Goal: Task Accomplishment & Management: Use online tool/utility

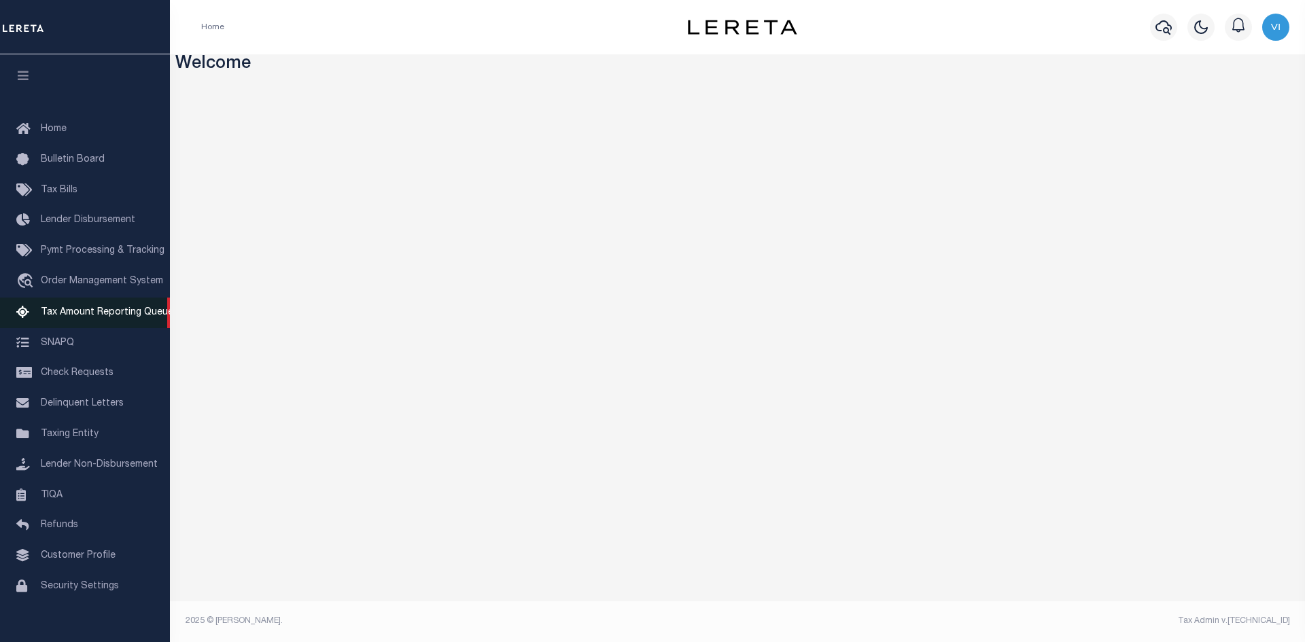
click at [87, 315] on span "Tax Amount Reporting Queue" at bounding box center [107, 313] width 133 height 10
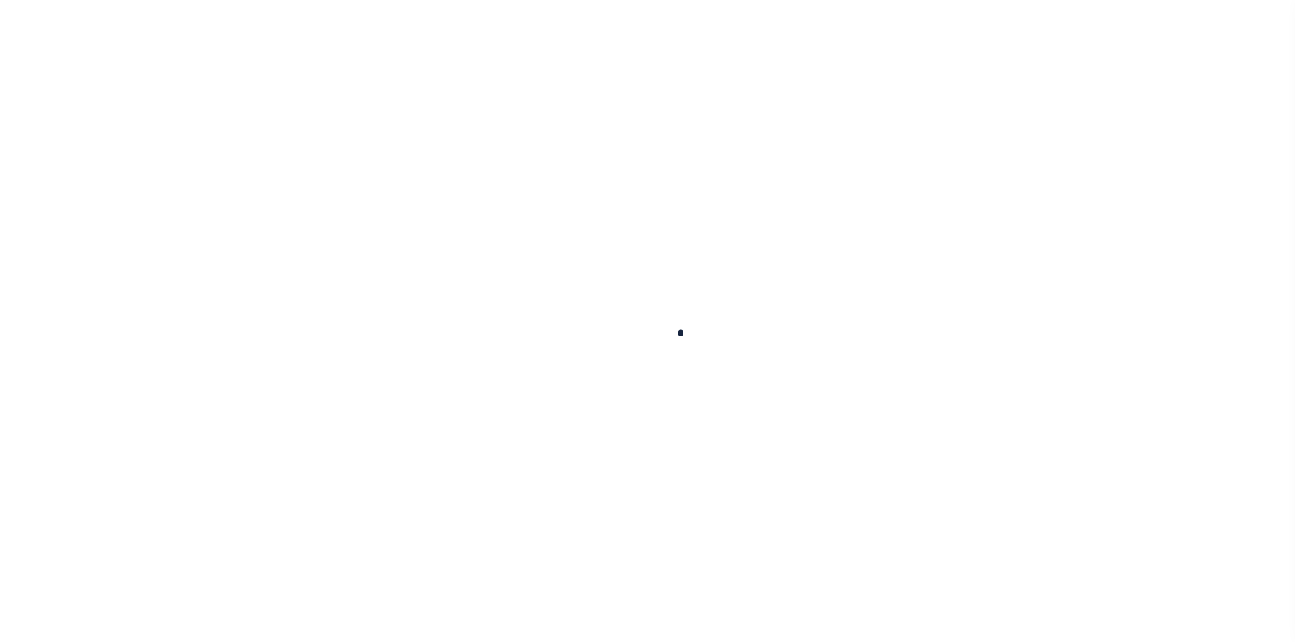
select select
select select "100"
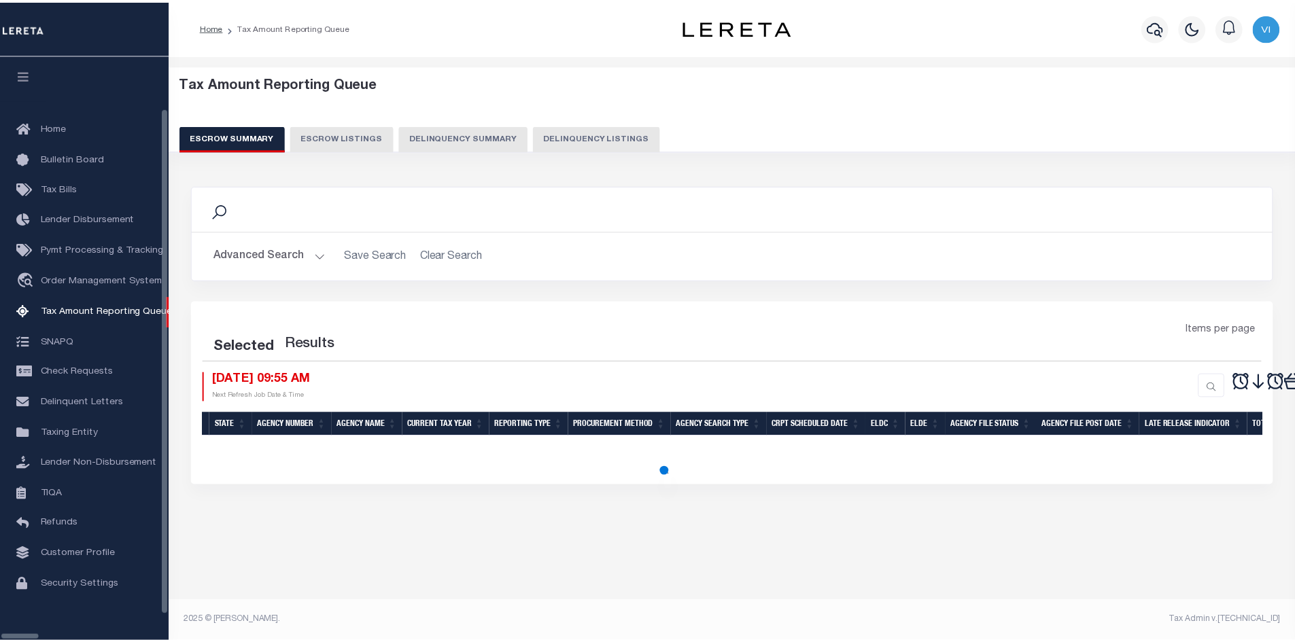
scroll to position [20, 0]
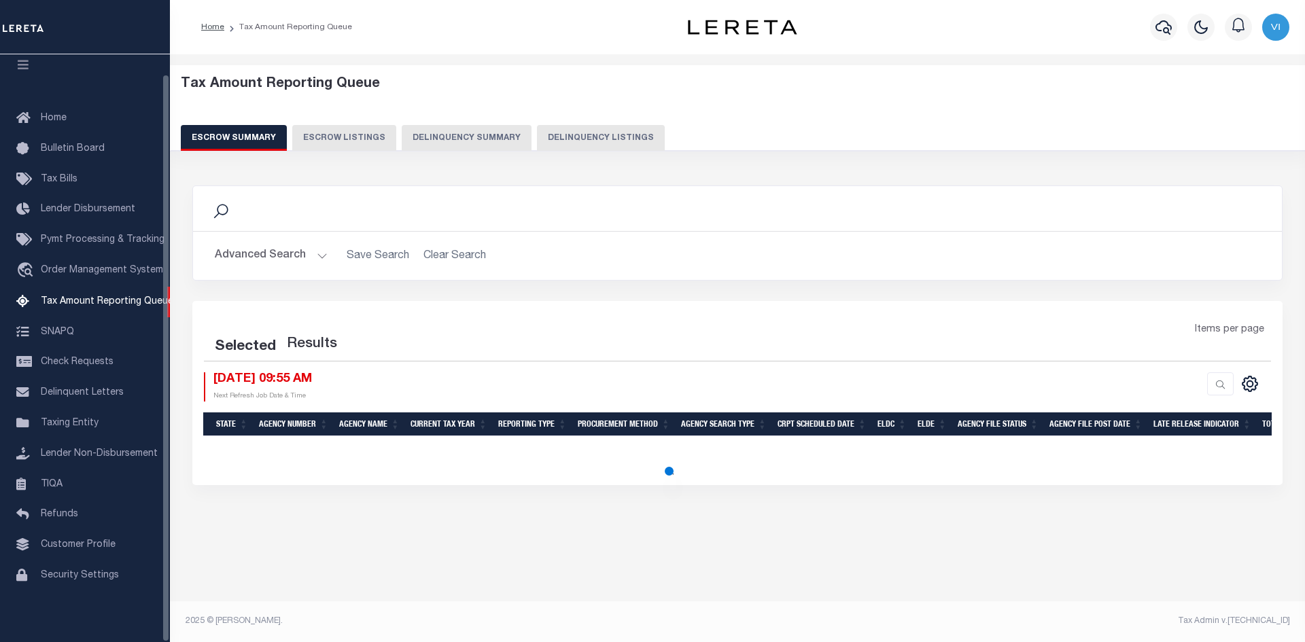
select select "100"
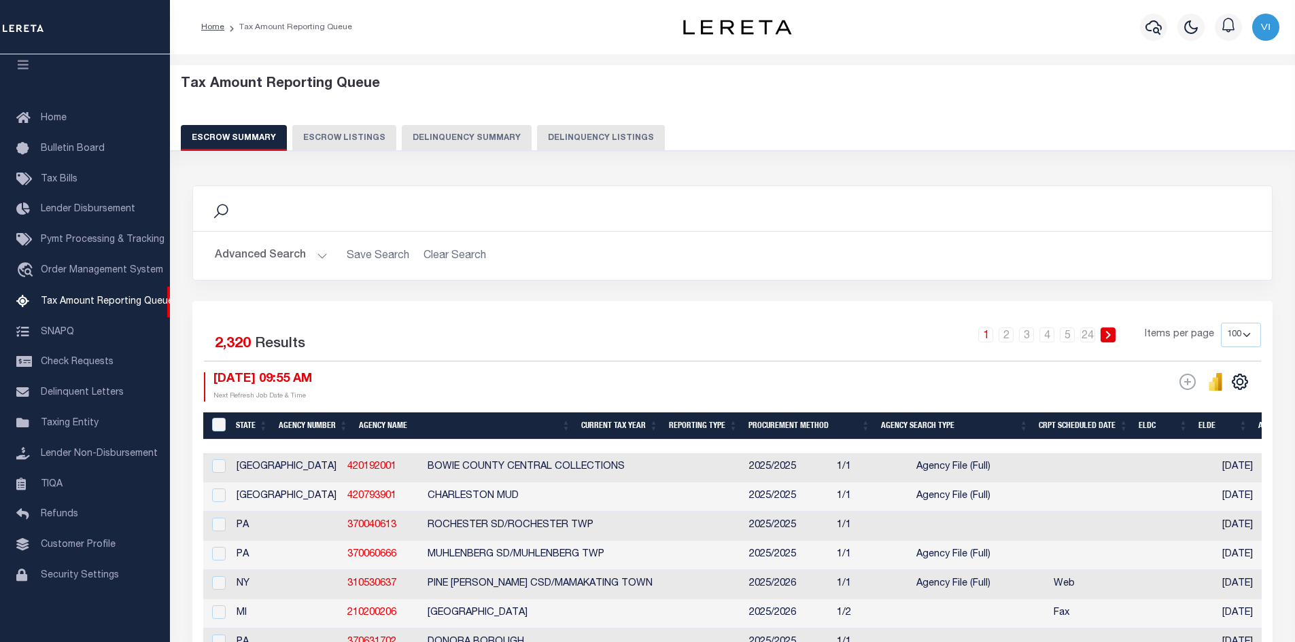
click at [317, 254] on button "Advanced Search" at bounding box center [271, 256] width 113 height 27
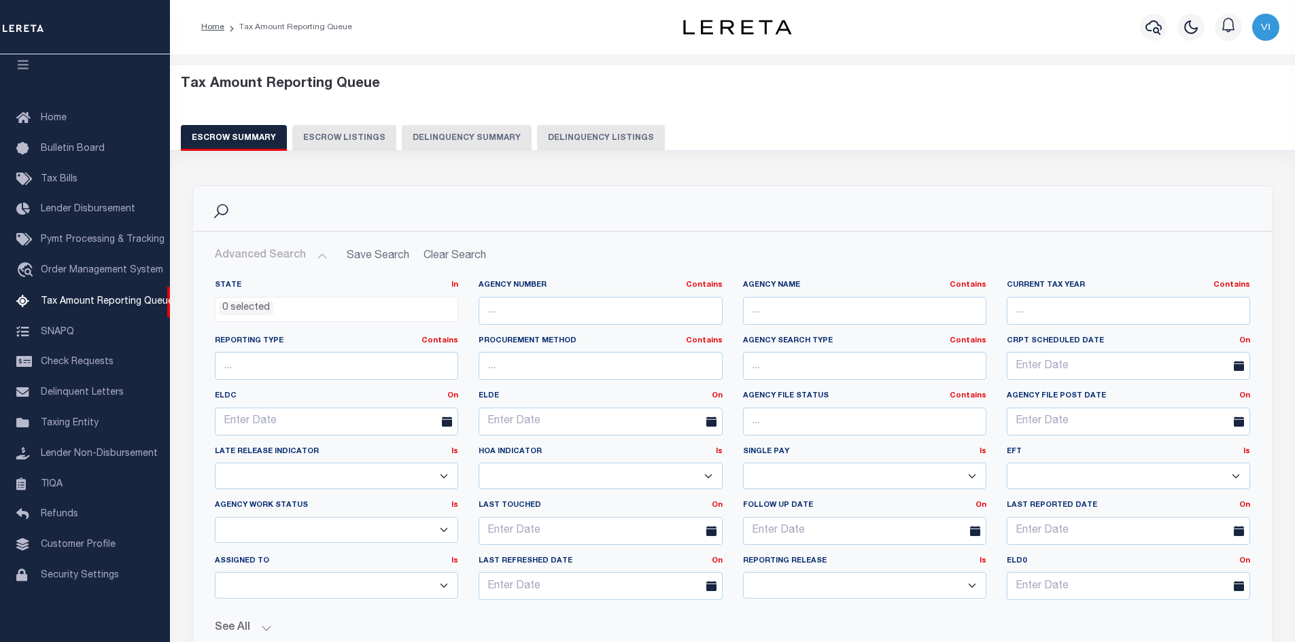
scroll to position [272, 0]
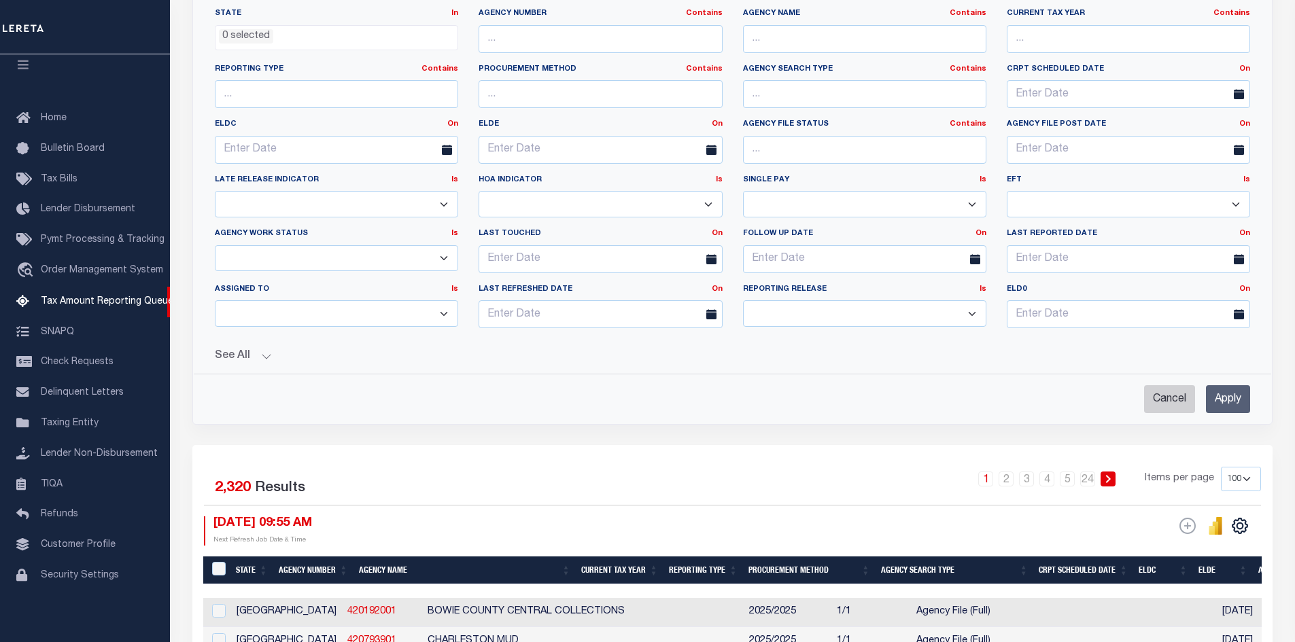
click at [1162, 401] on input "Cancel" at bounding box center [1169, 399] width 51 height 28
checkbox input "true"
select select
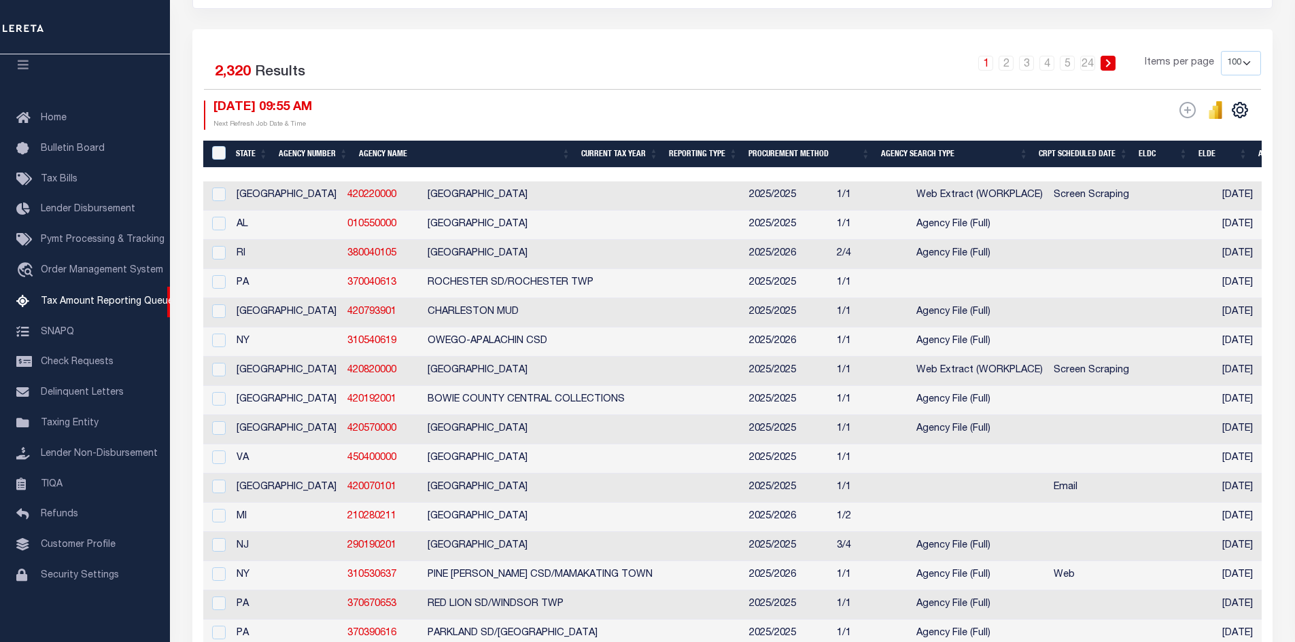
scroll to position [0, 0]
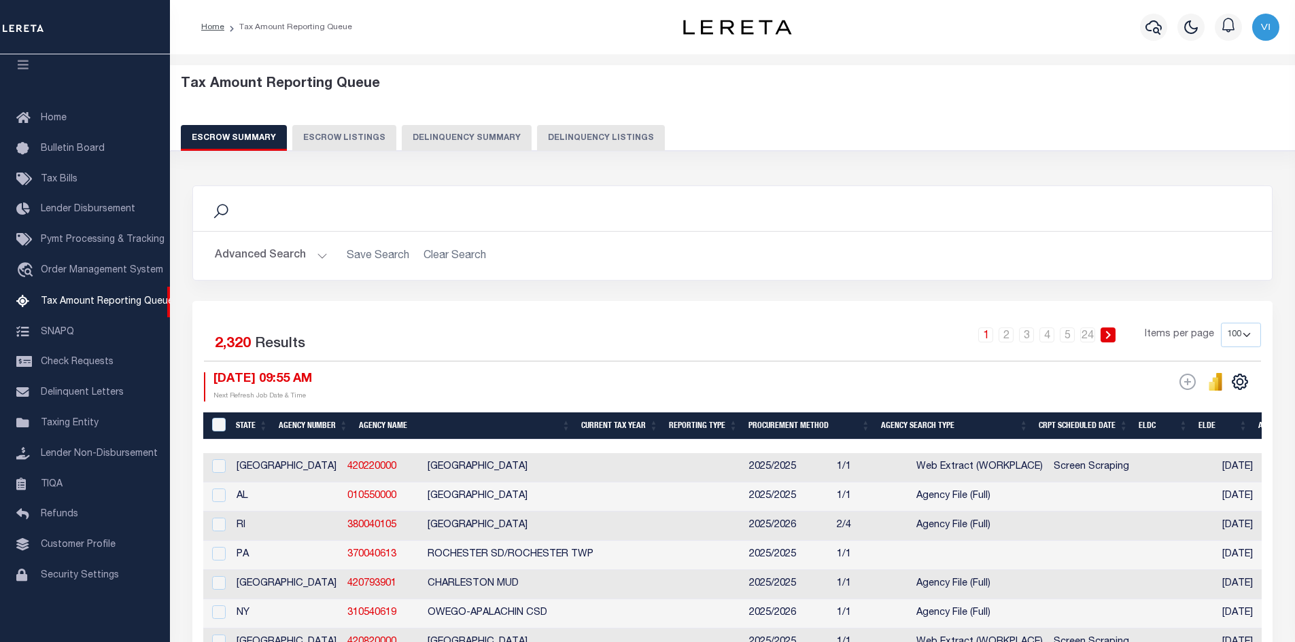
click at [318, 256] on button "Advanced Search" at bounding box center [271, 256] width 113 height 27
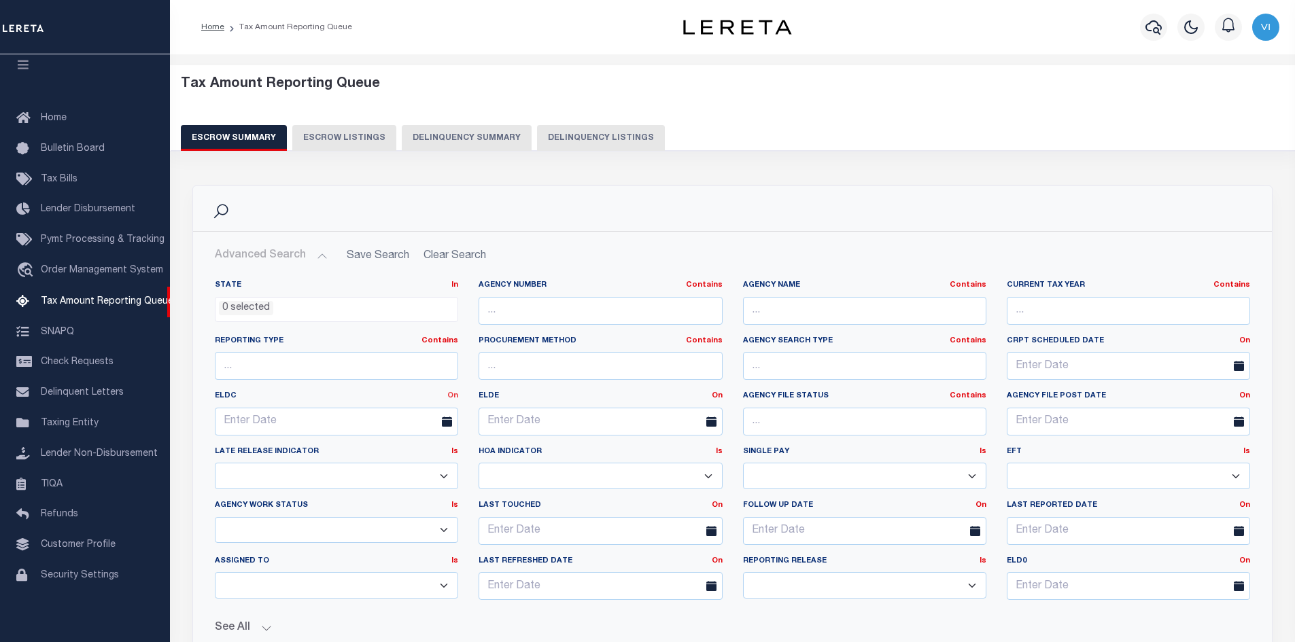
click at [453, 395] on link "On" at bounding box center [452, 395] width 11 height 7
click at [386, 472] on link "Between" at bounding box center [403, 471] width 107 height 20
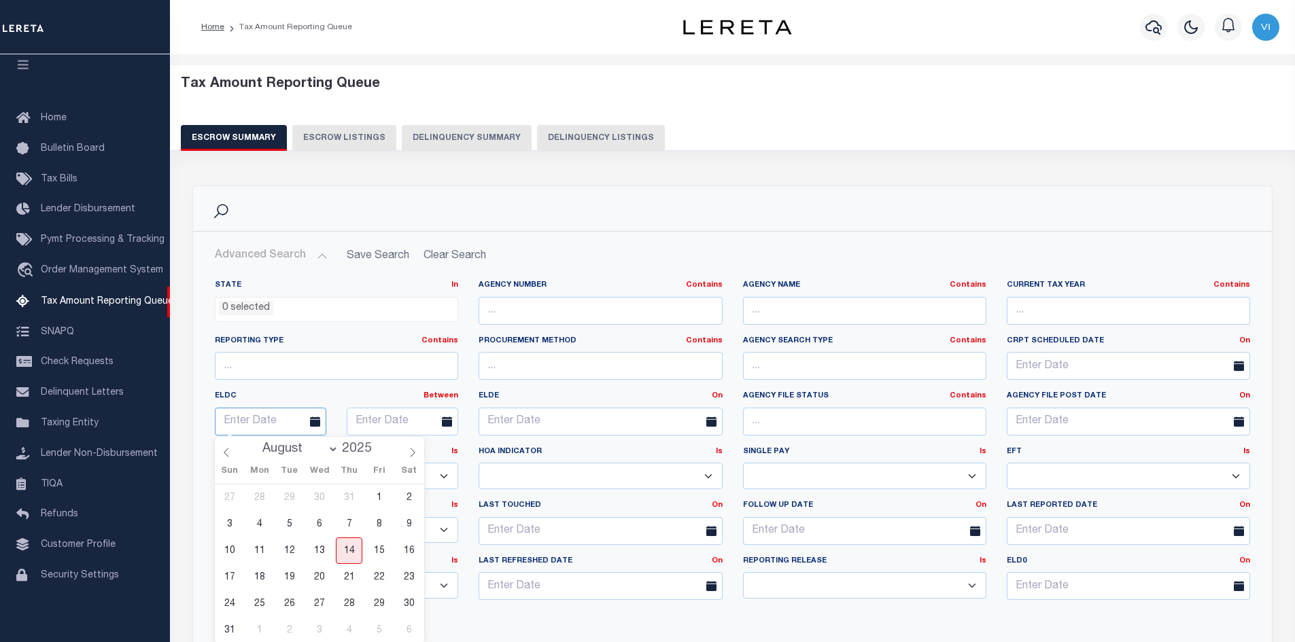
click at [289, 422] on input "text" at bounding box center [270, 422] width 111 height 28
click at [378, 496] on span "1" at bounding box center [379, 498] width 27 height 27
type input "[DATE]"
click at [377, 413] on input "text" at bounding box center [402, 422] width 111 height 28
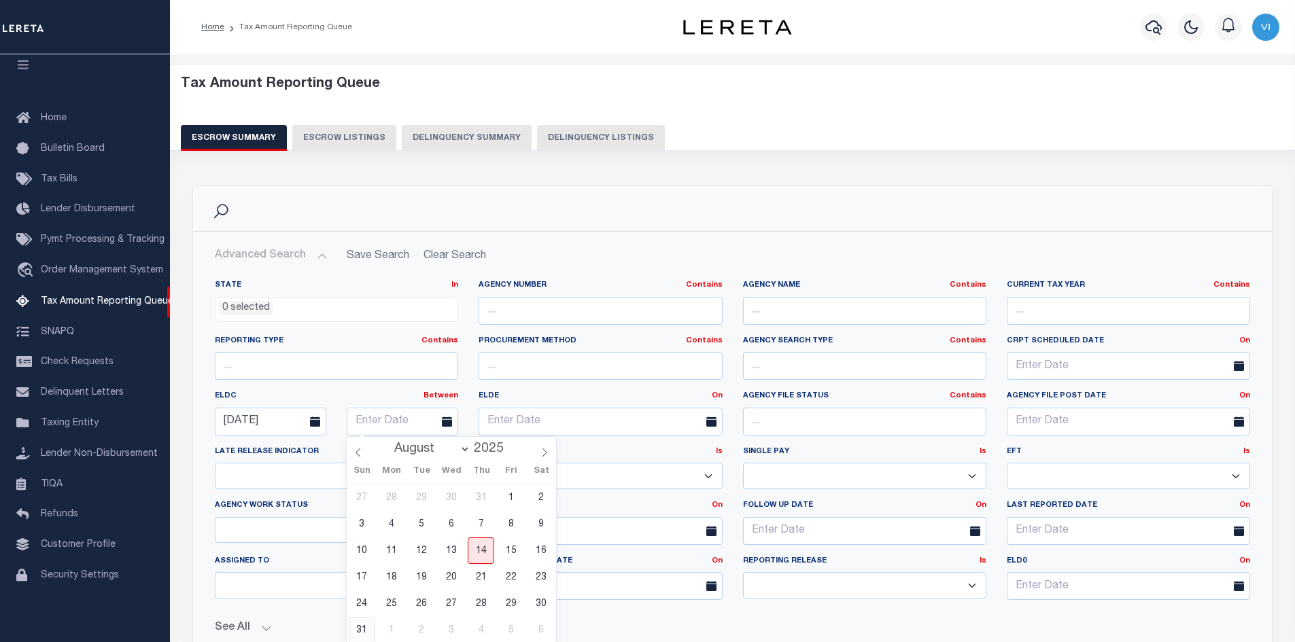
click at [360, 632] on span "31" at bounding box center [362, 630] width 27 height 27
type input "[DATE]"
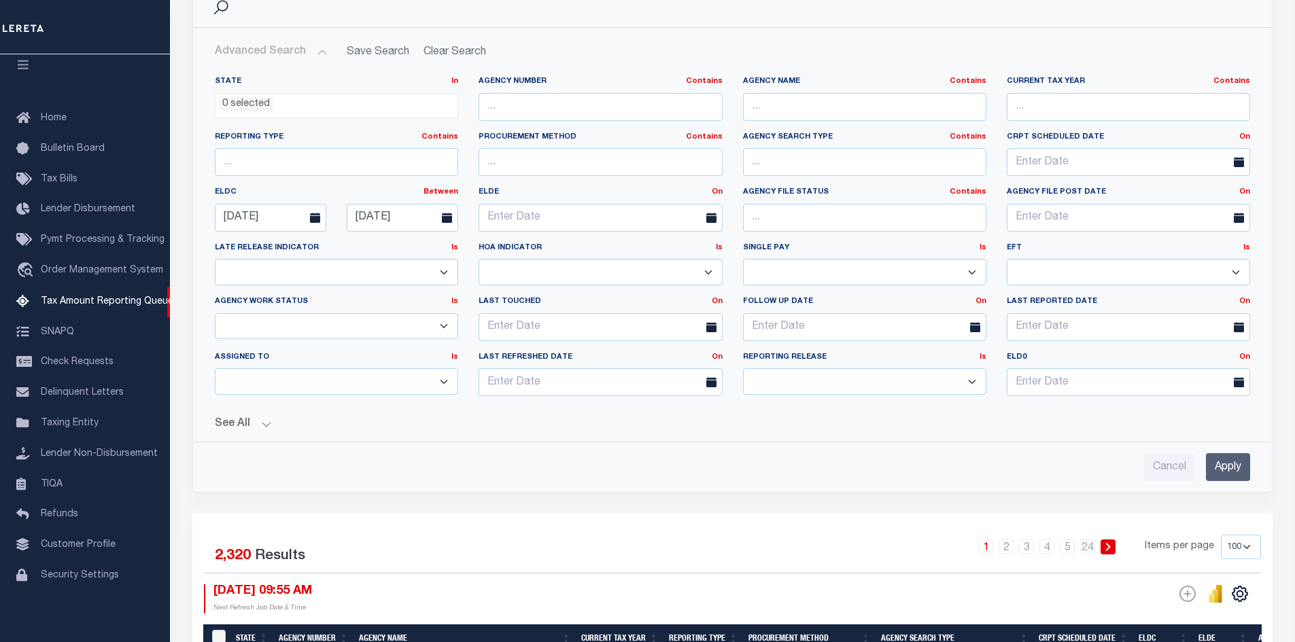
click at [263, 425] on button "See All" at bounding box center [732, 424] width 1035 height 13
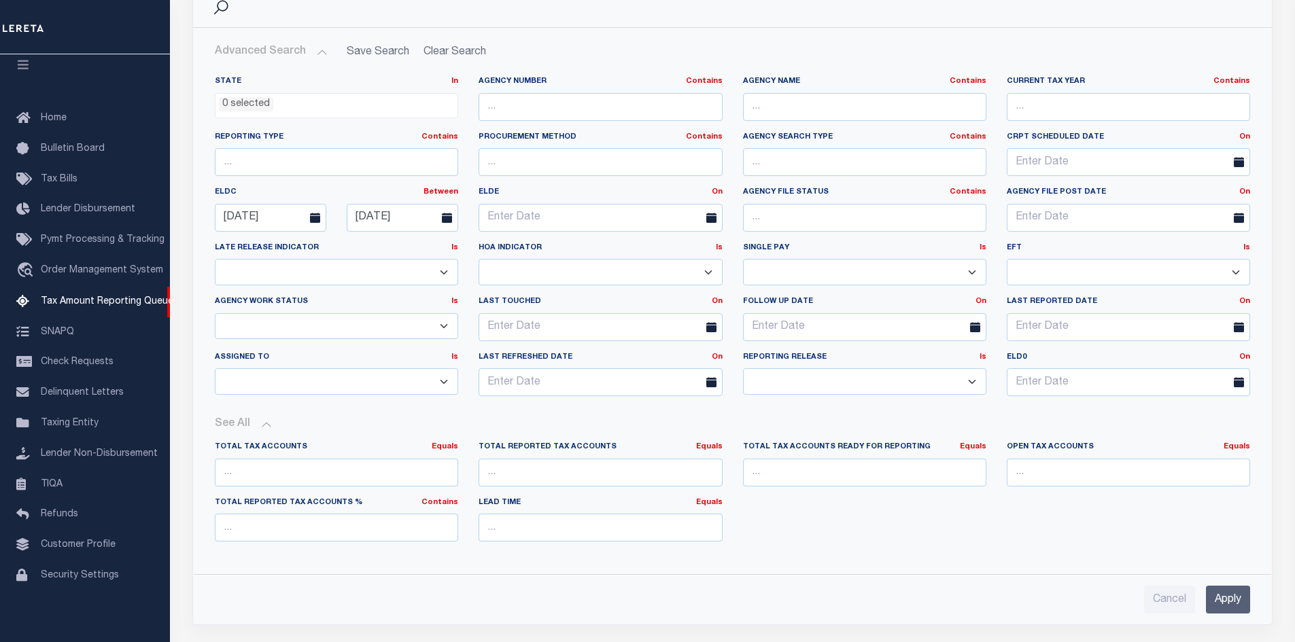
scroll to position [408, 0]
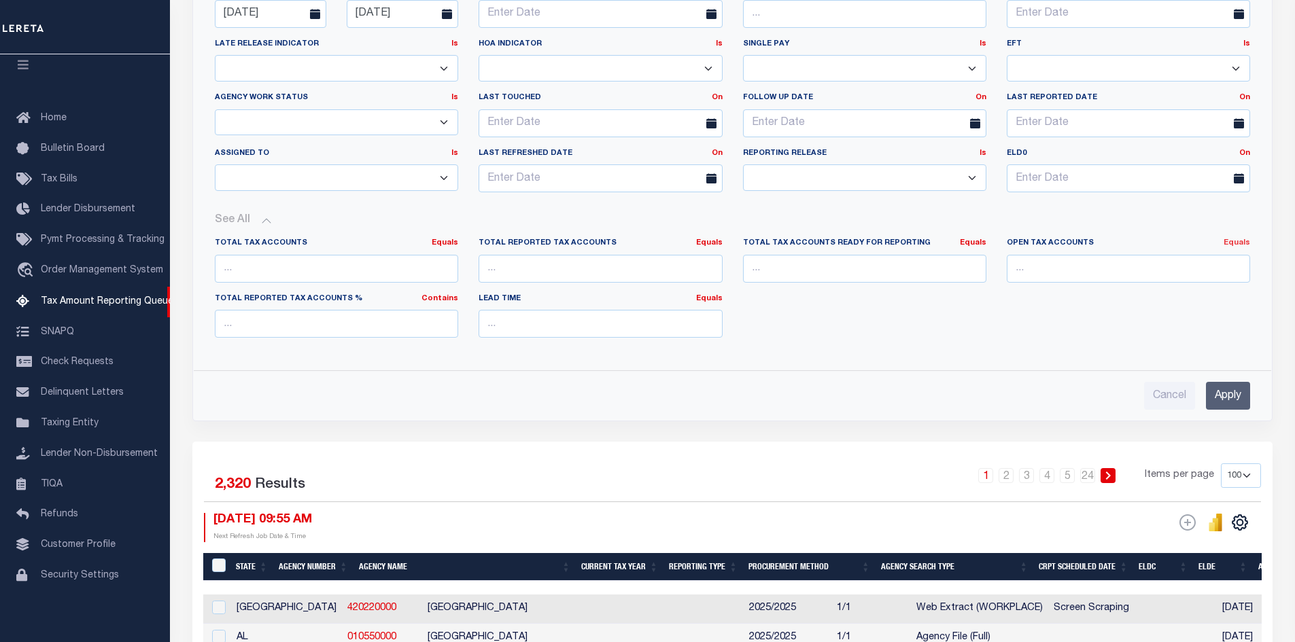
click at [1235, 241] on link "Equals" at bounding box center [1237, 242] width 27 height 7
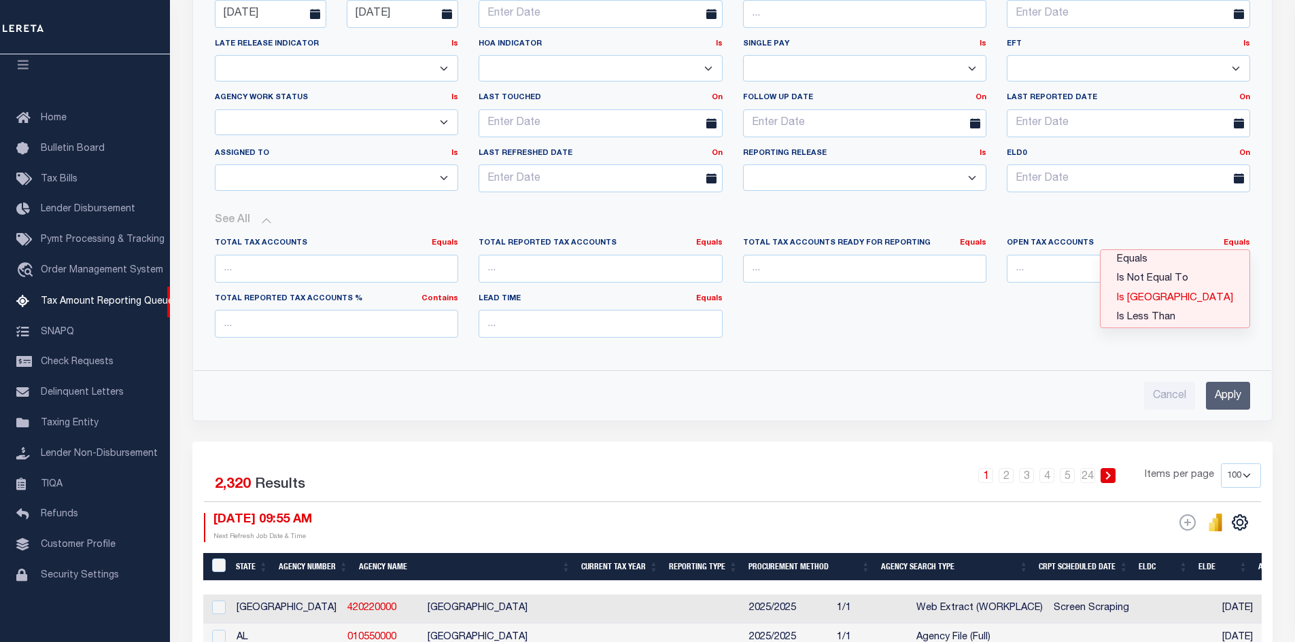
click at [1194, 300] on link "Is [GEOGRAPHIC_DATA]" at bounding box center [1175, 299] width 149 height 20
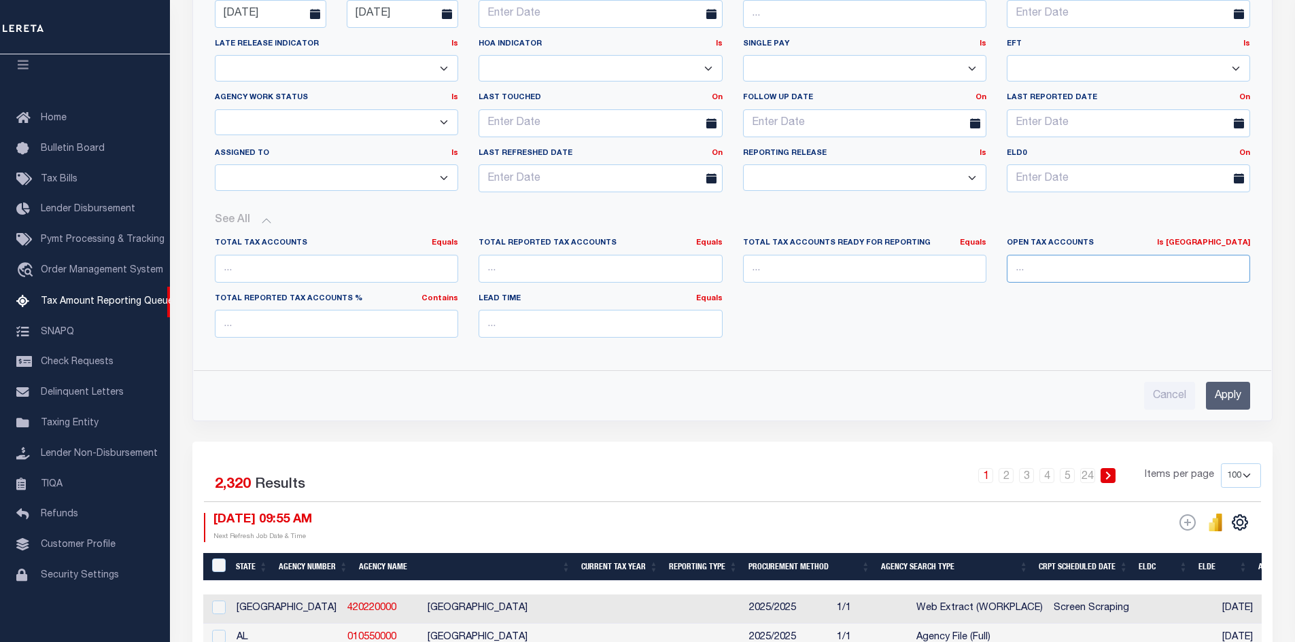
click at [1031, 271] on input "number" at bounding box center [1128, 269] width 243 height 28
type input "0"
click at [1222, 389] on input "Apply" at bounding box center [1228, 396] width 44 height 28
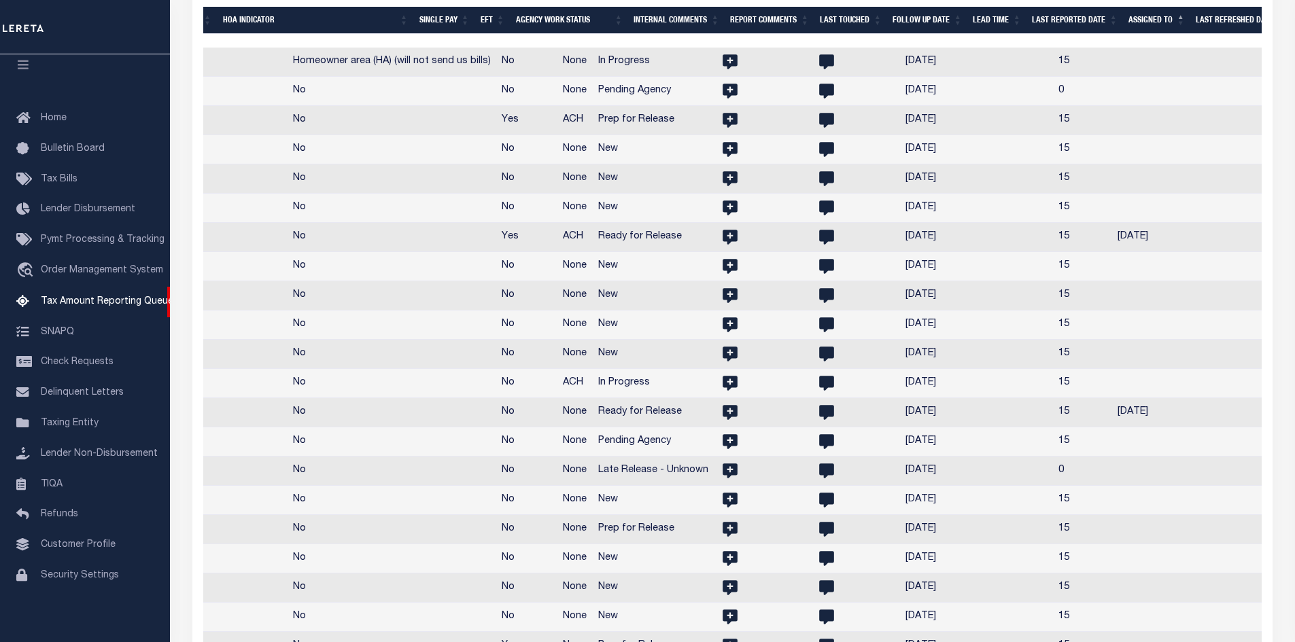
scroll to position [0, 2104]
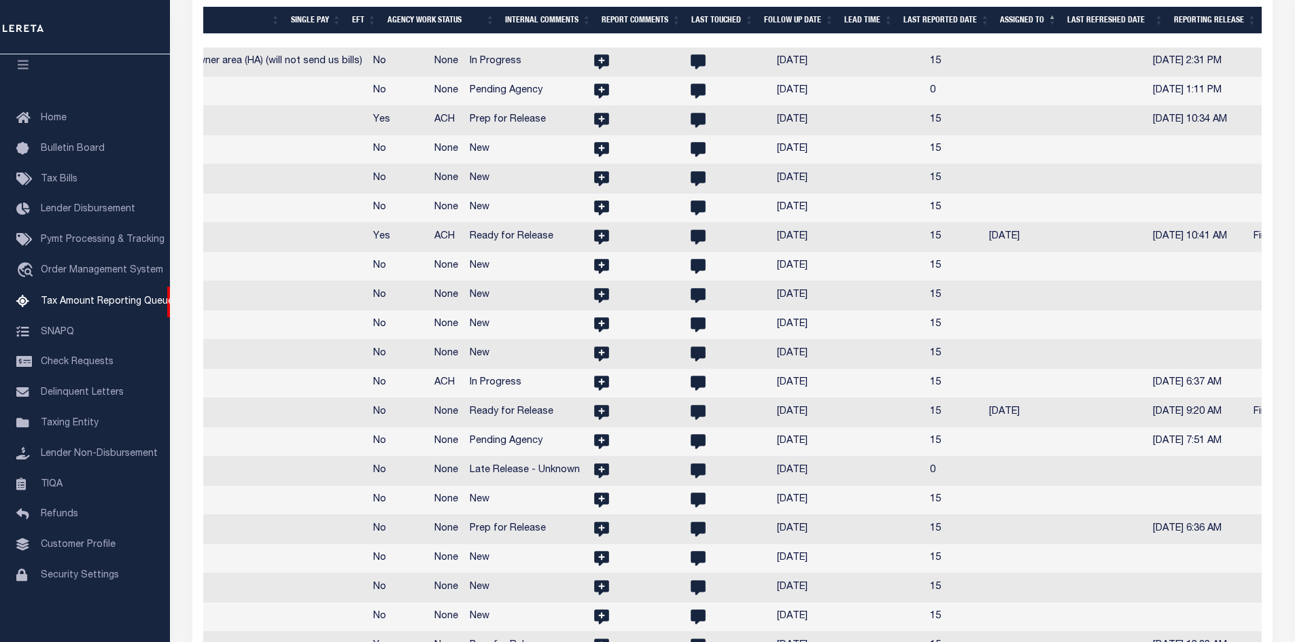
click at [1054, 13] on th "Assigned To" at bounding box center [1028, 21] width 67 height 28
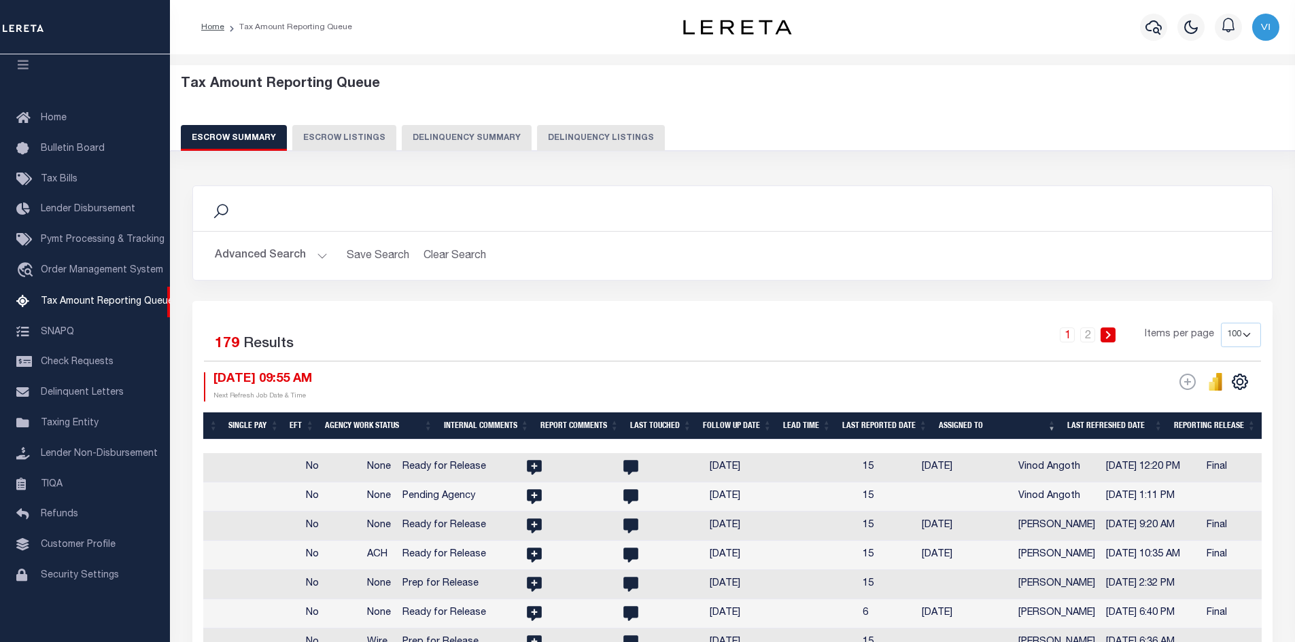
click at [1052, 427] on th "Assigned To" at bounding box center [997, 427] width 128 height 28
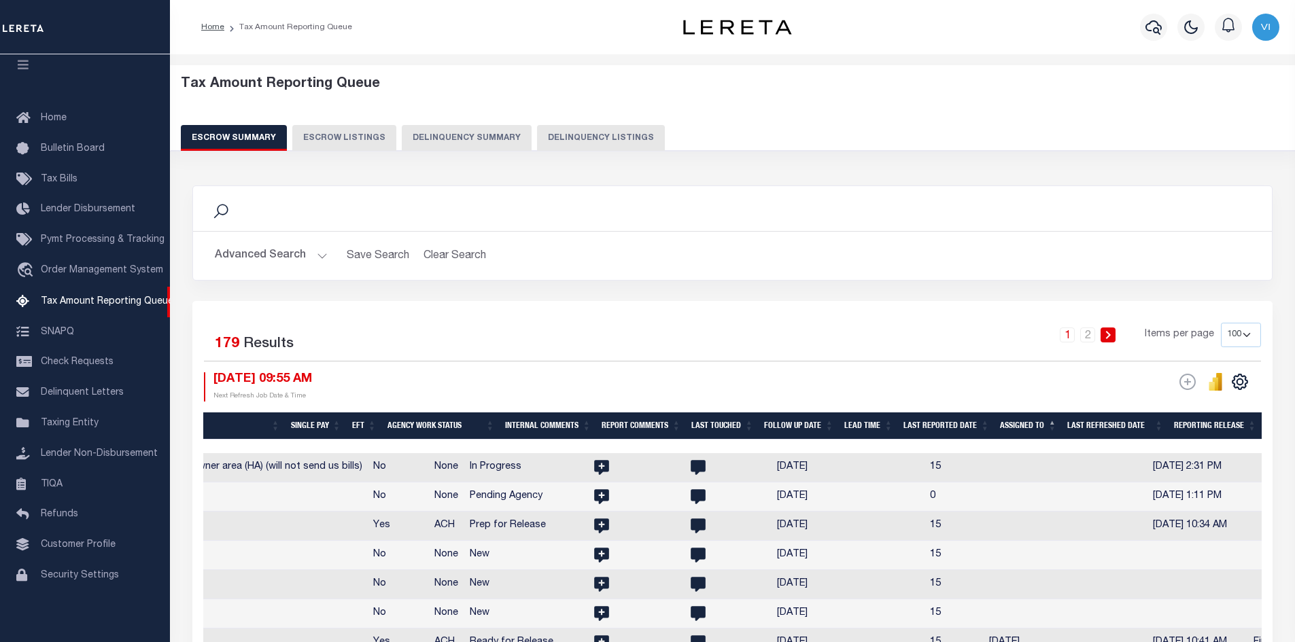
scroll to position [0, 2106]
click at [1053, 421] on th "Assigned To" at bounding box center [1028, 427] width 67 height 28
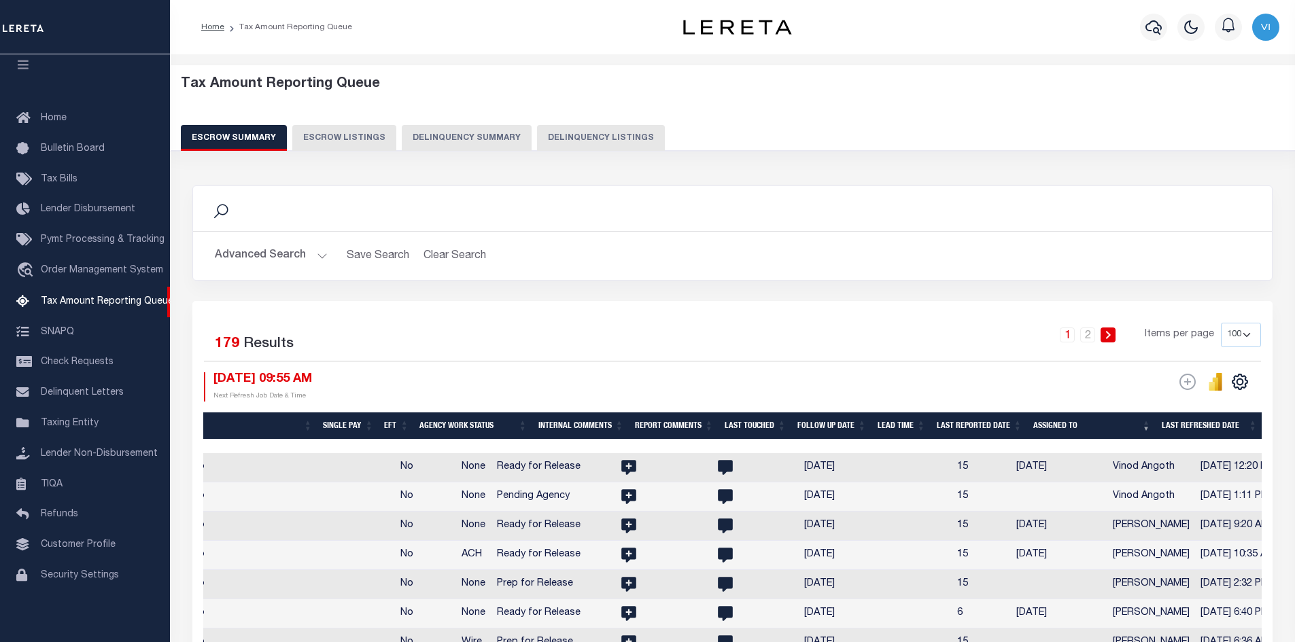
scroll to position [0, 2201]
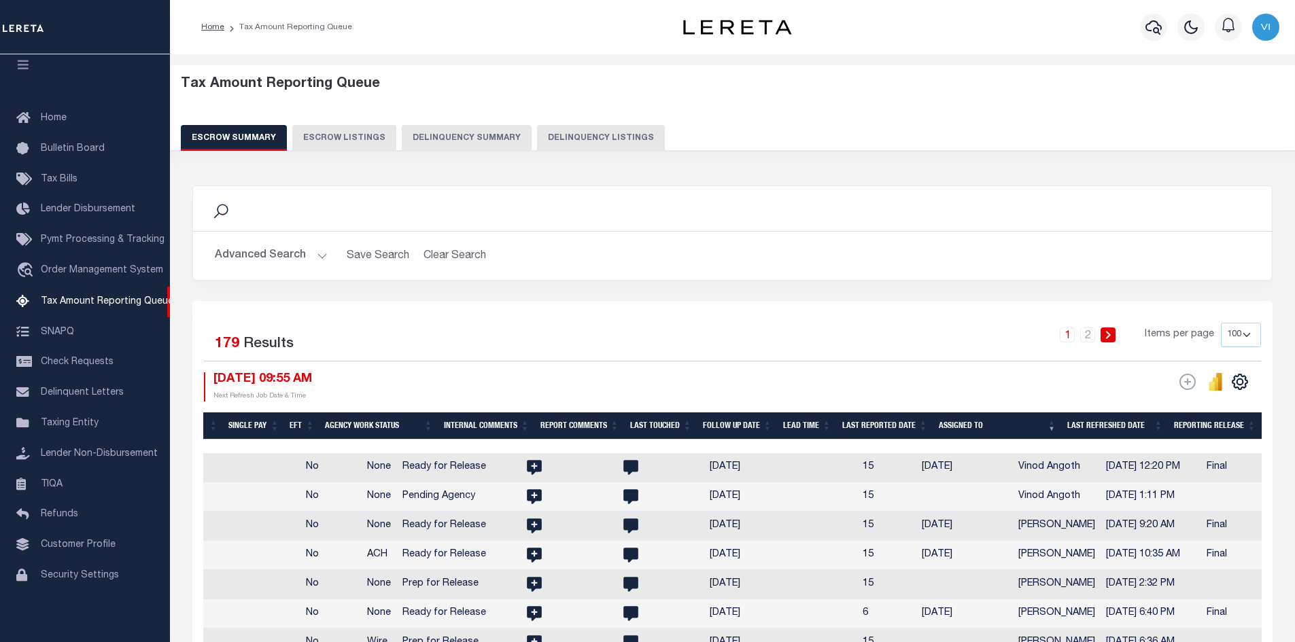
click at [1053, 425] on th "Assigned To" at bounding box center [997, 427] width 128 height 28
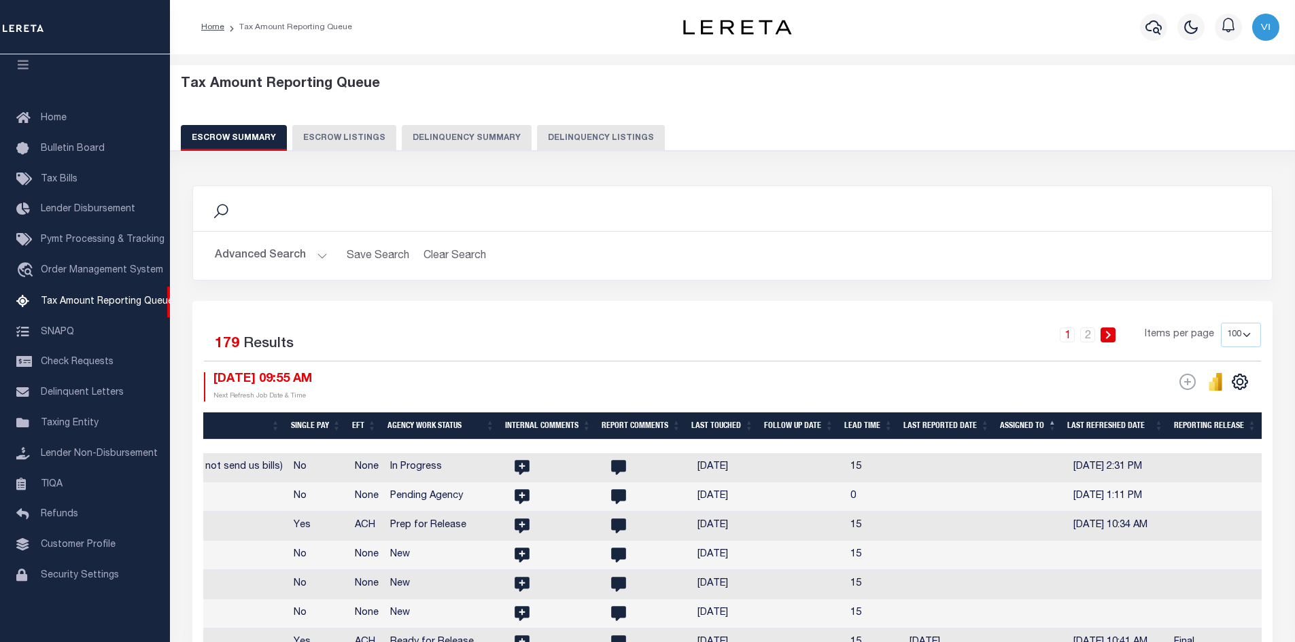
scroll to position [0, 2106]
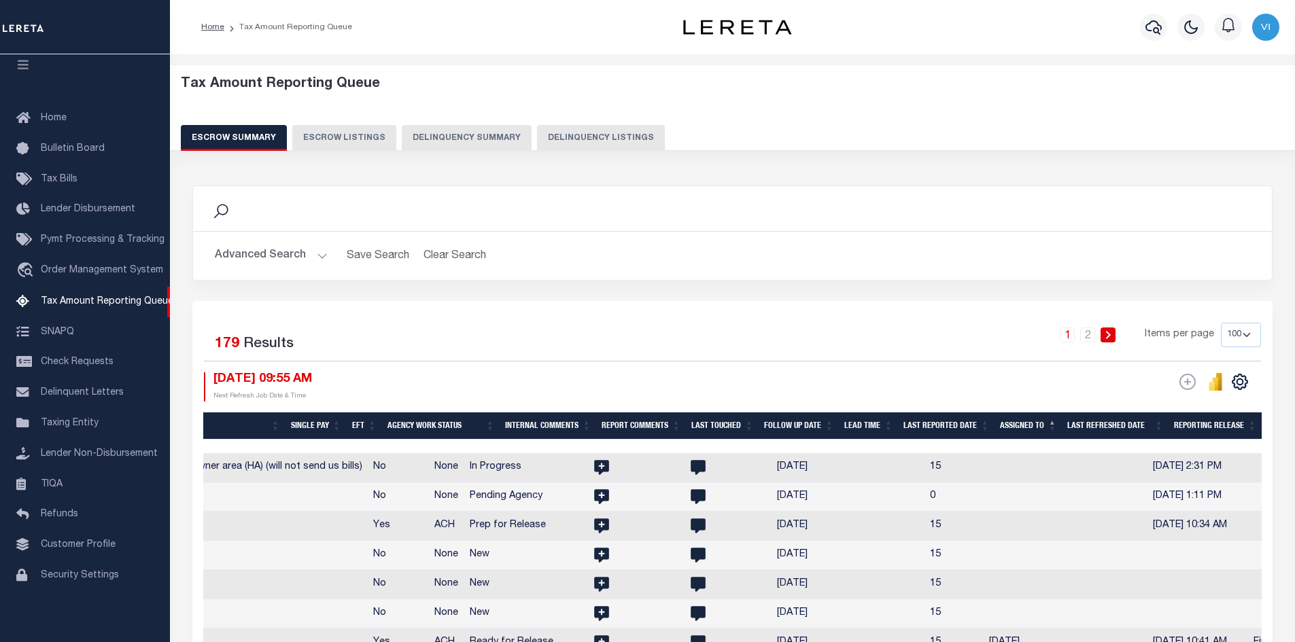
click at [1052, 419] on th "Assigned To" at bounding box center [1028, 427] width 67 height 28
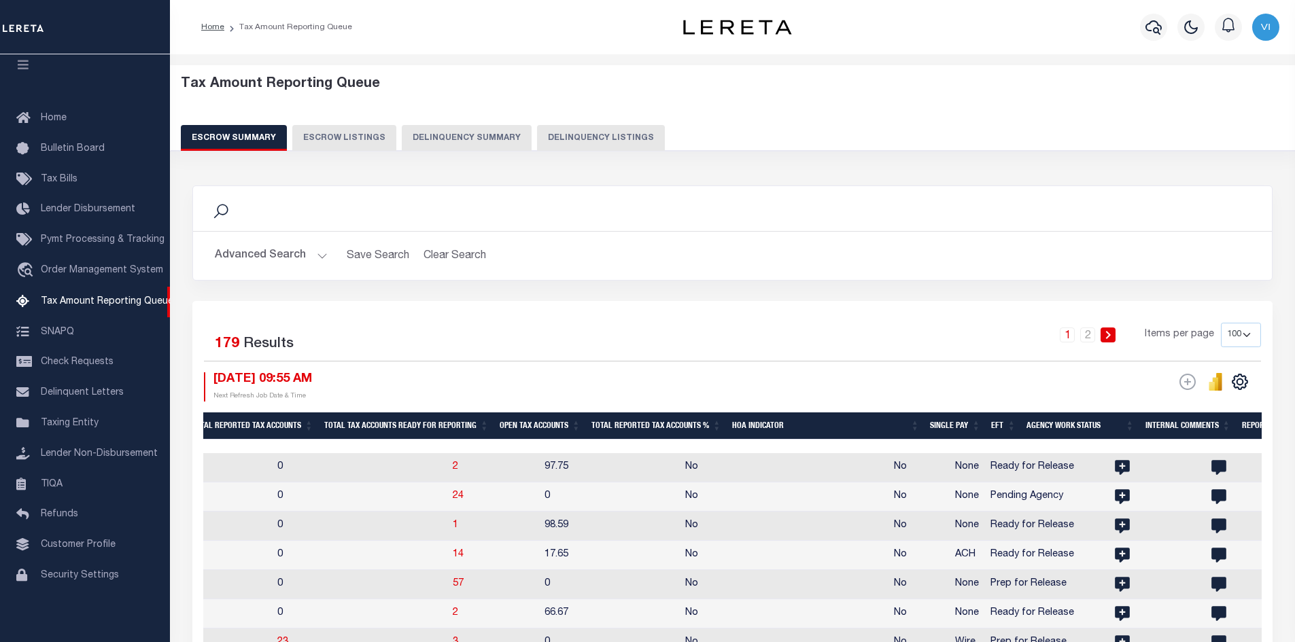
scroll to position [0, 1432]
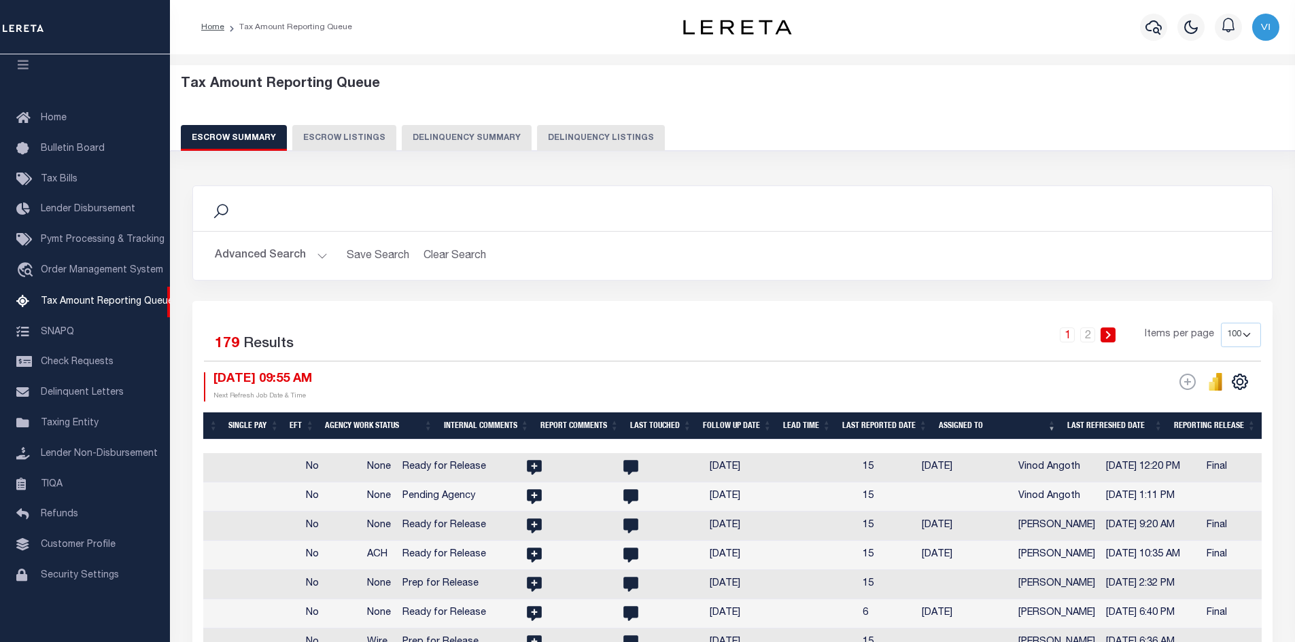
click at [1052, 422] on th "Assigned To" at bounding box center [997, 427] width 128 height 28
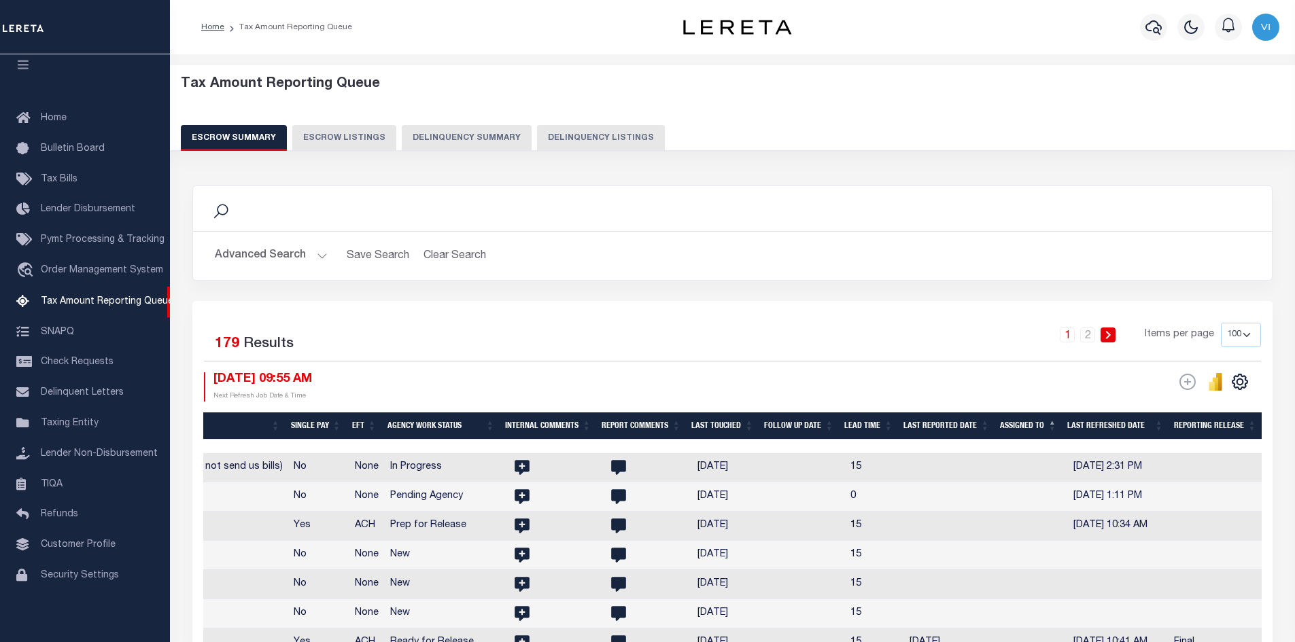
scroll to position [0, 2106]
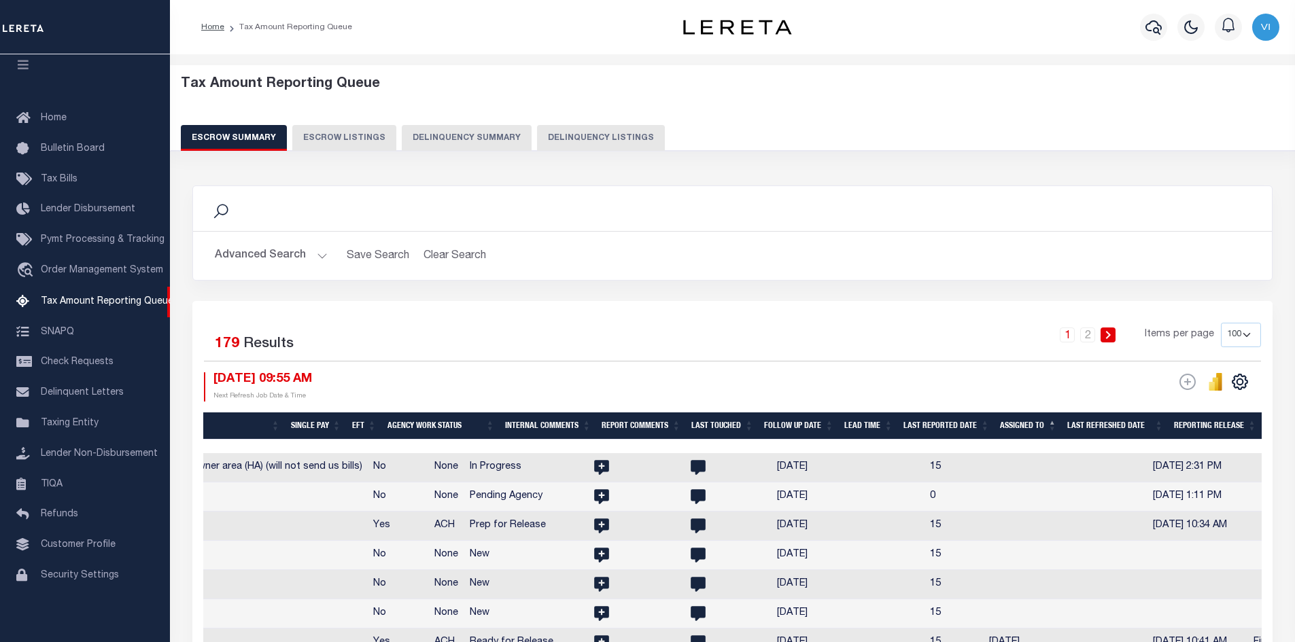
click at [1054, 421] on th "Assigned To" at bounding box center [1028, 427] width 67 height 28
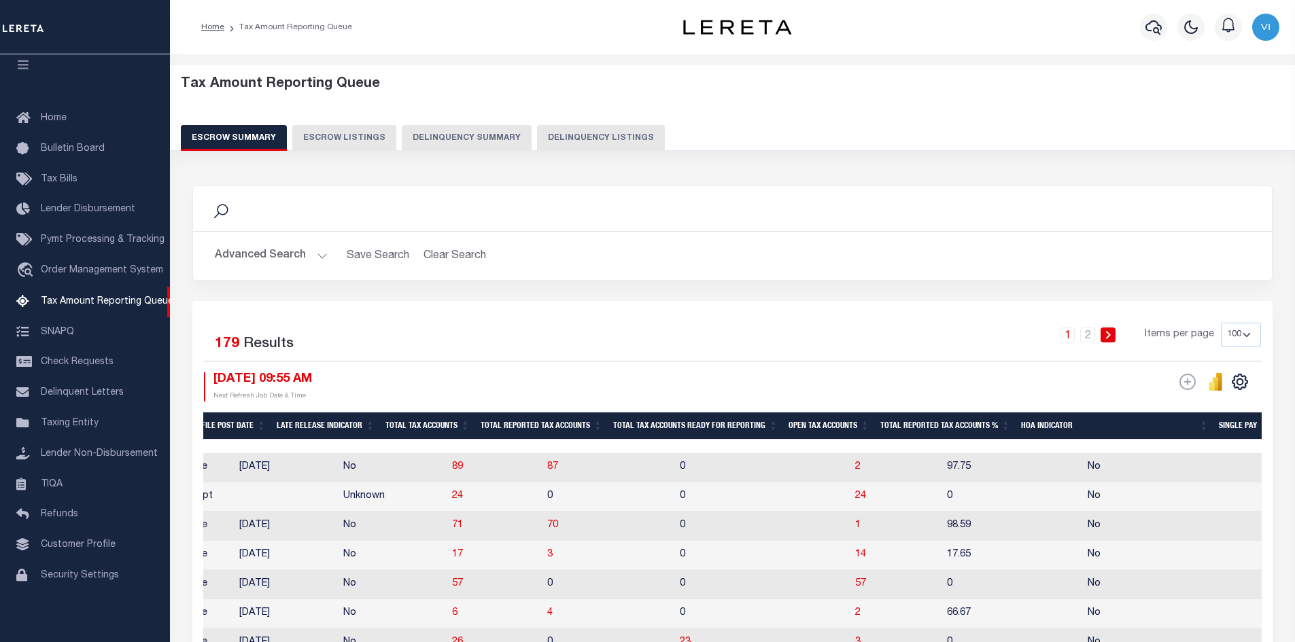
scroll to position [0, 1589]
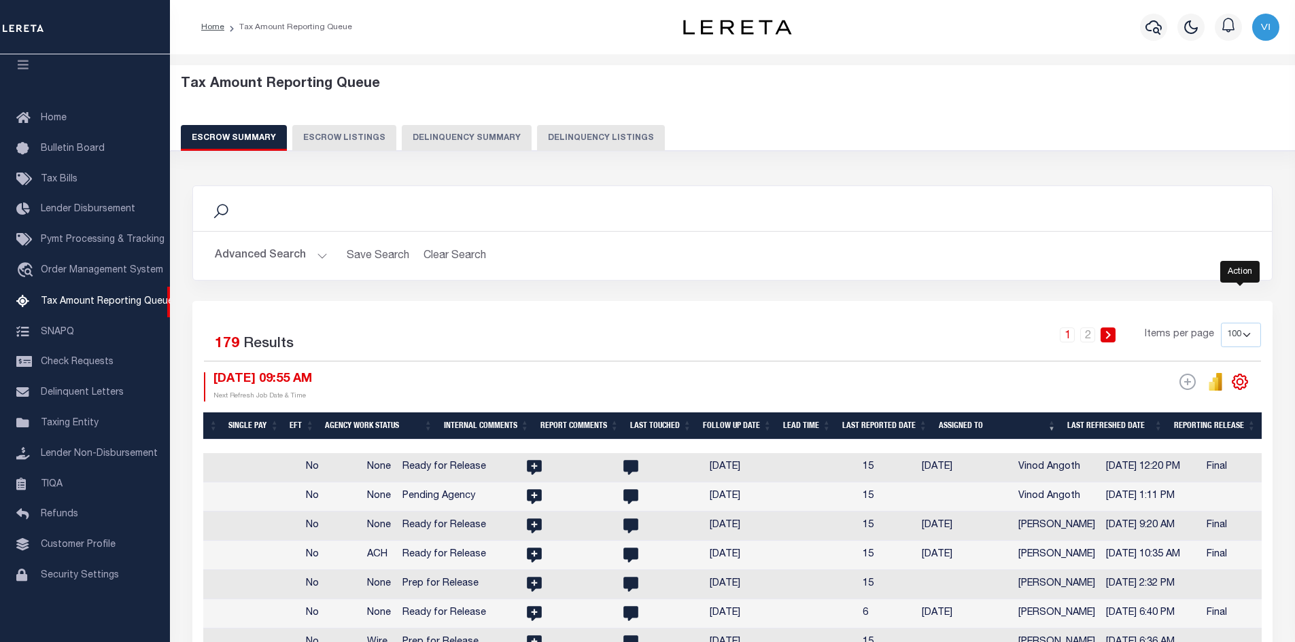
click at [1239, 379] on icon "" at bounding box center [1240, 382] width 18 height 18
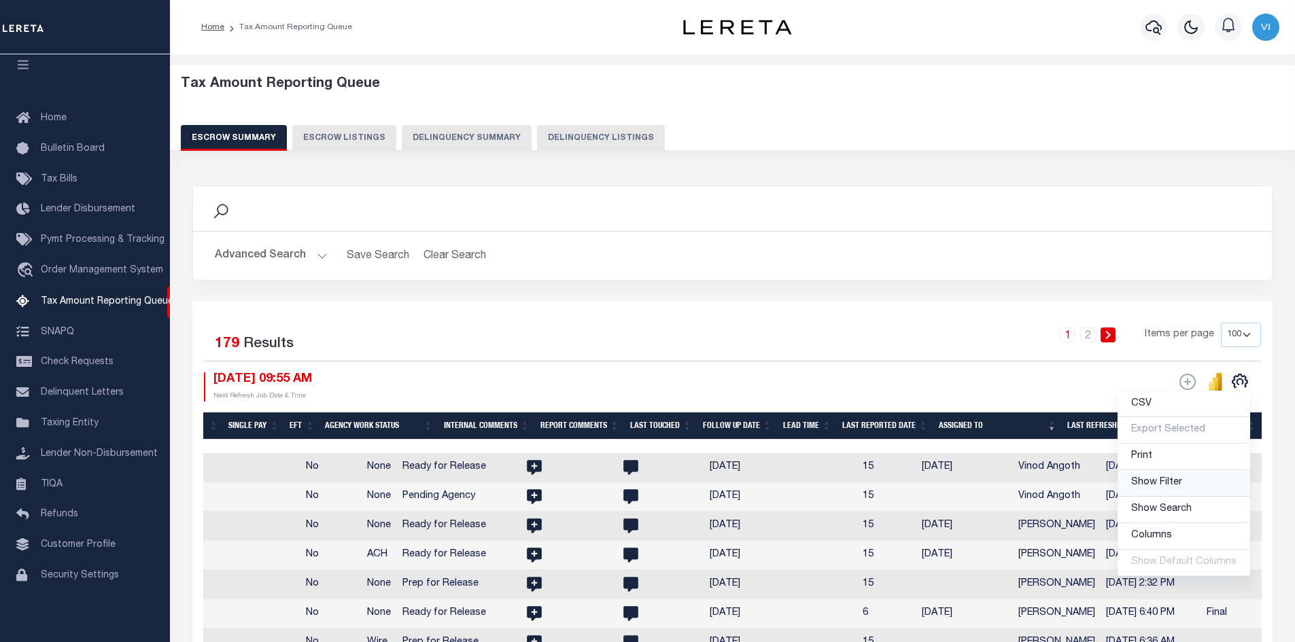
click at [1175, 485] on span "Show Filter" at bounding box center [1156, 483] width 51 height 10
select select
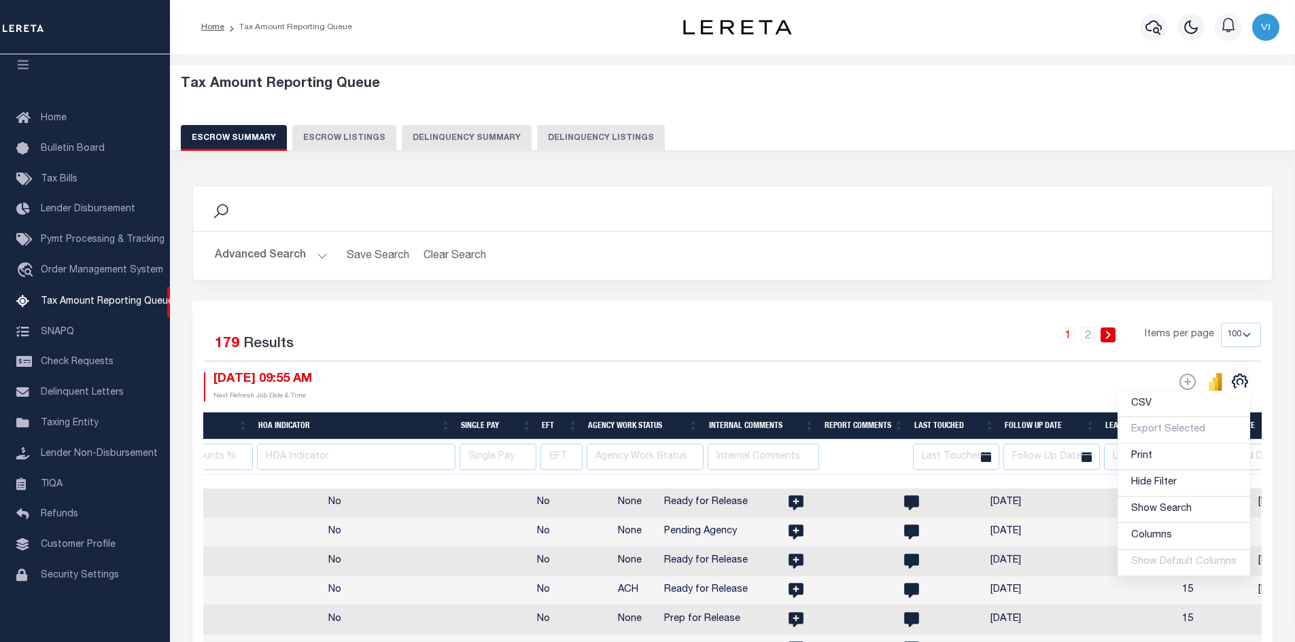
click at [1073, 377] on div "ESCROW Web Extract" at bounding box center [997, 387] width 529 height 29
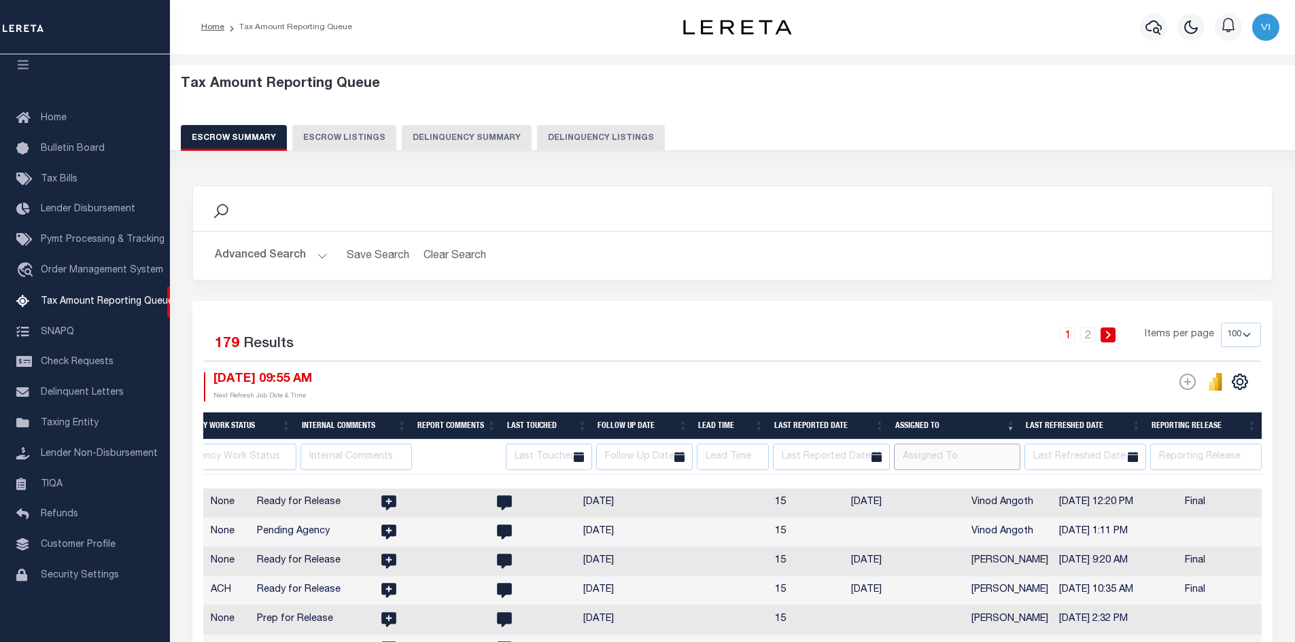
click at [938, 454] on input "text" at bounding box center [957, 457] width 127 height 27
type input "V"
select select
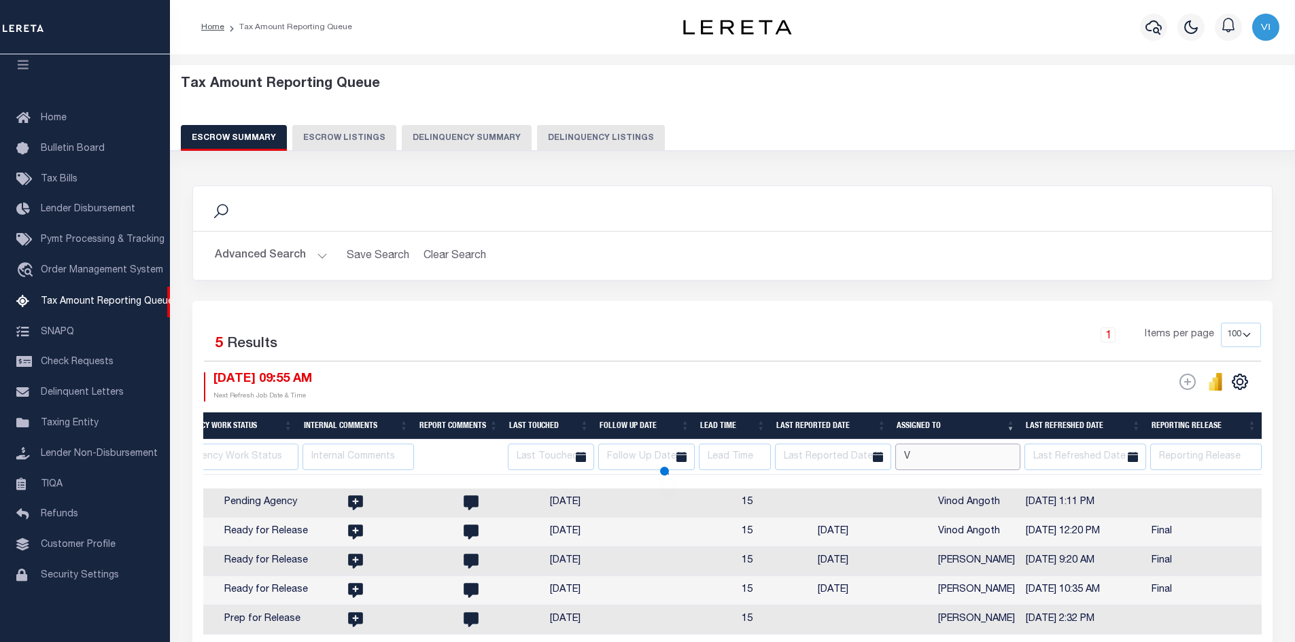
select select
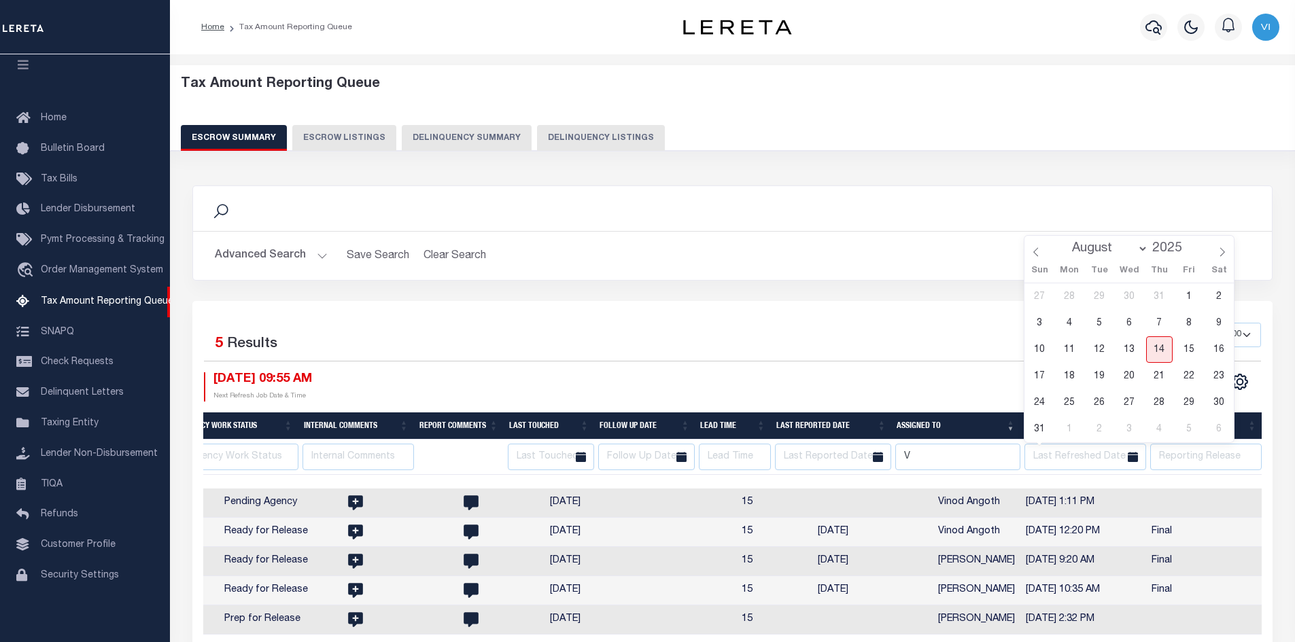
select select
click at [925, 453] on input "V" at bounding box center [957, 457] width 125 height 27
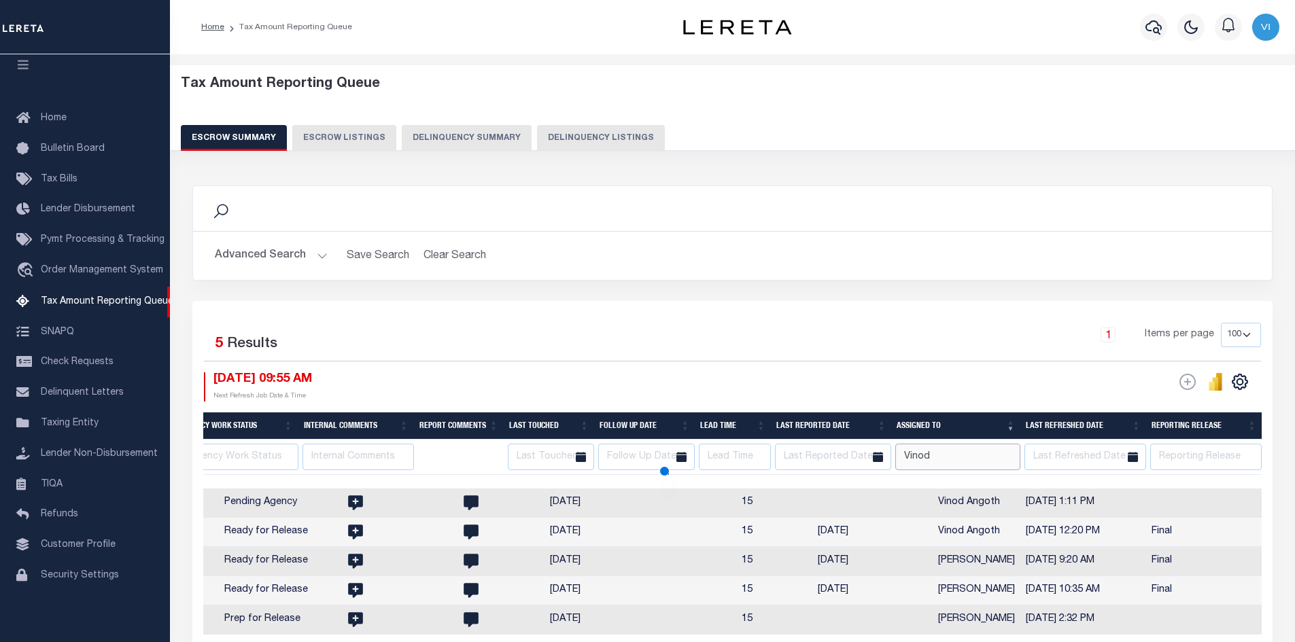
type input "Vinod"
select select
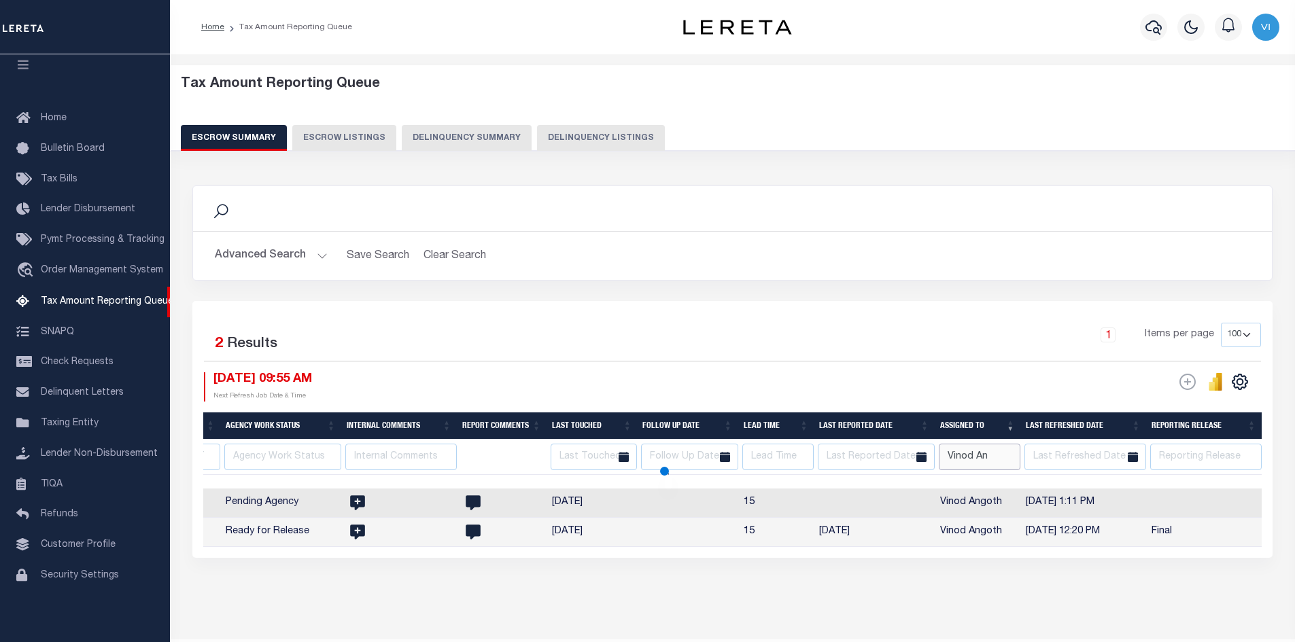
type input "Vinod An"
select select
type input "Vinod Angoth"
select select
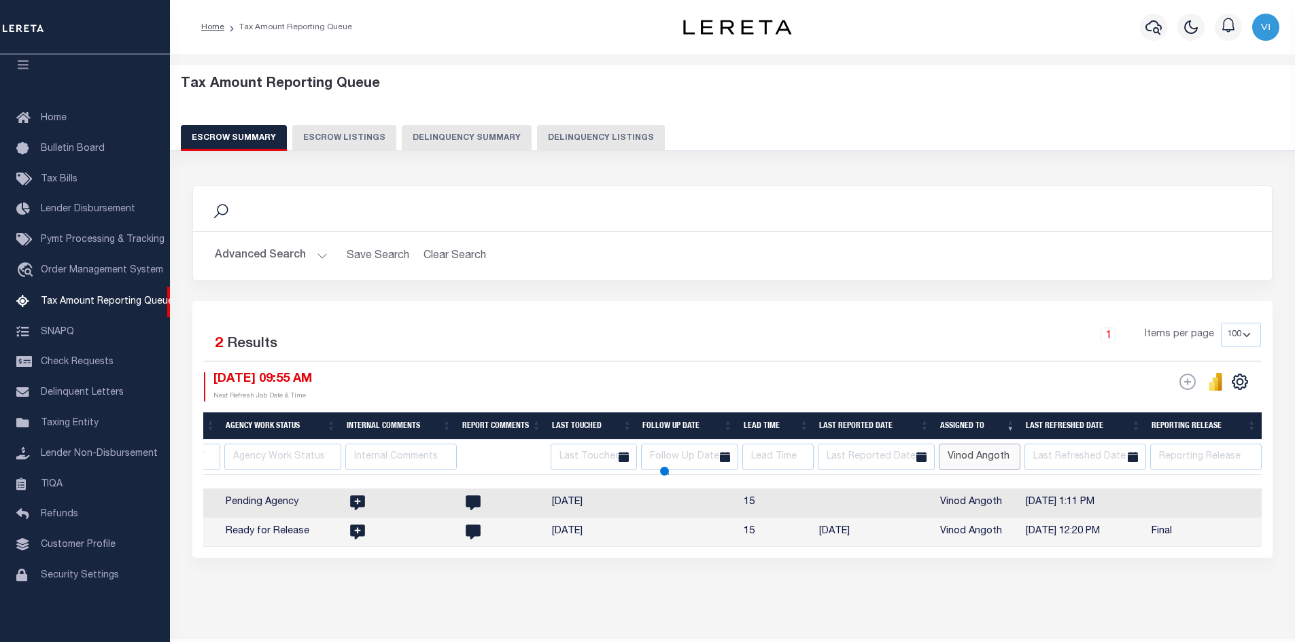
select select
type input "Vinod Angot"
select select
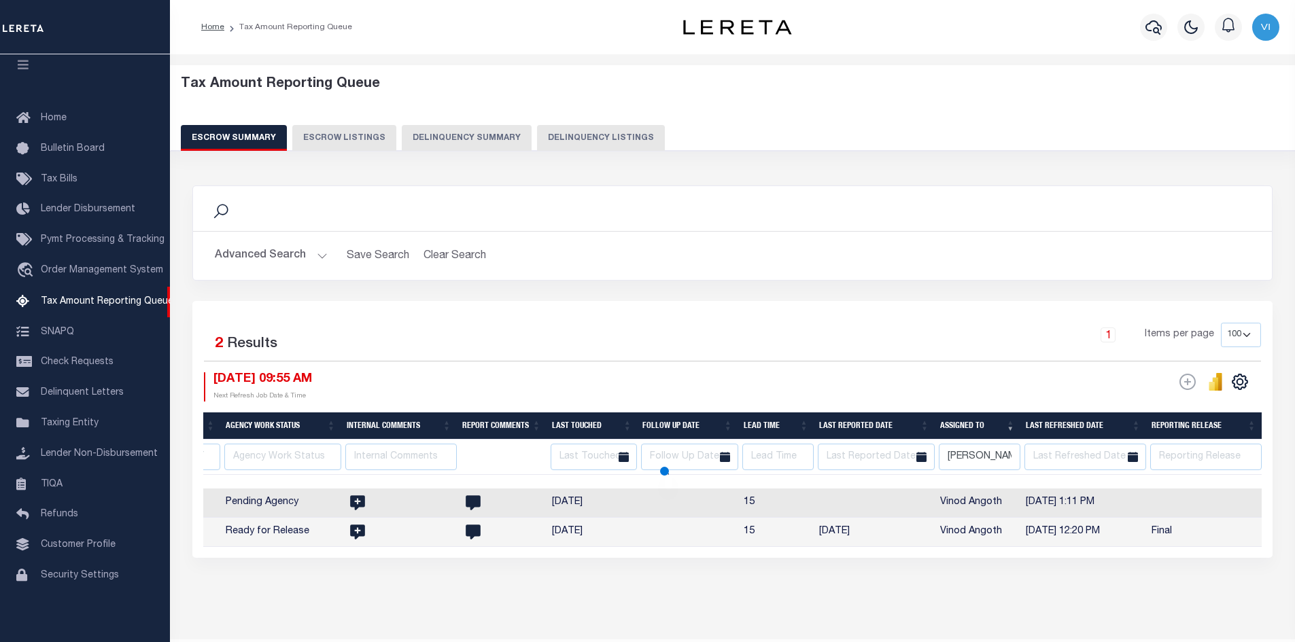
select select
type input "Vinod Ang"
select select
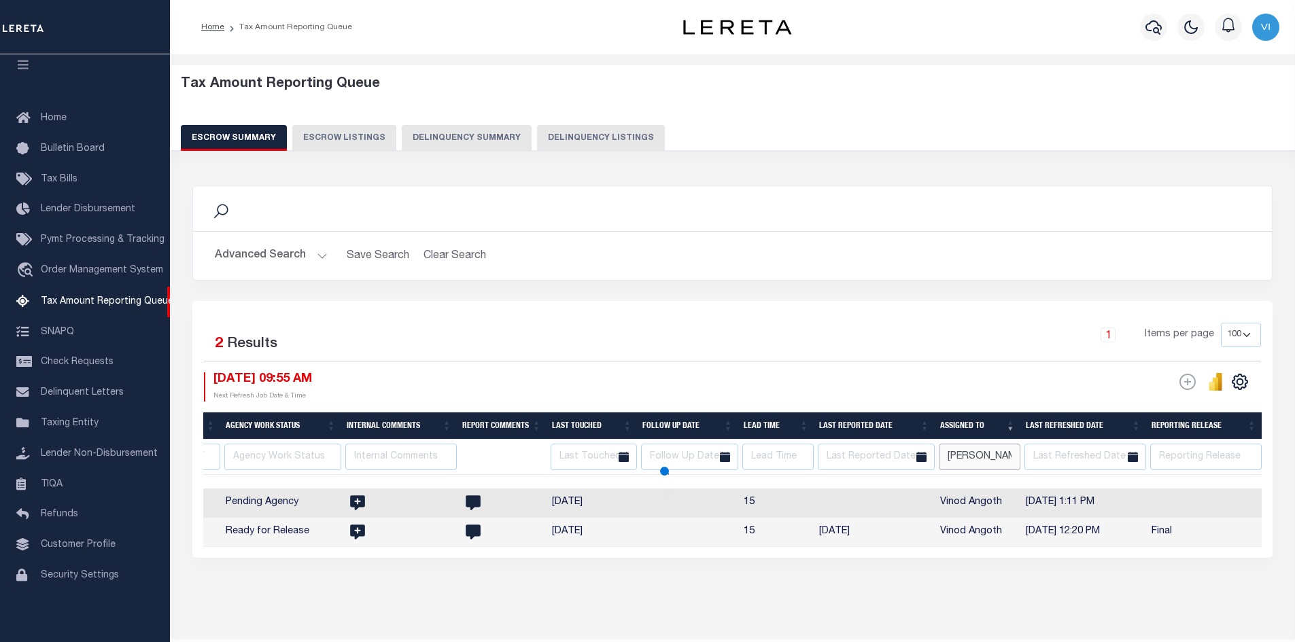
select select
click at [995, 455] on input "Vinod Ang" at bounding box center [980, 457] width 82 height 27
type input "V"
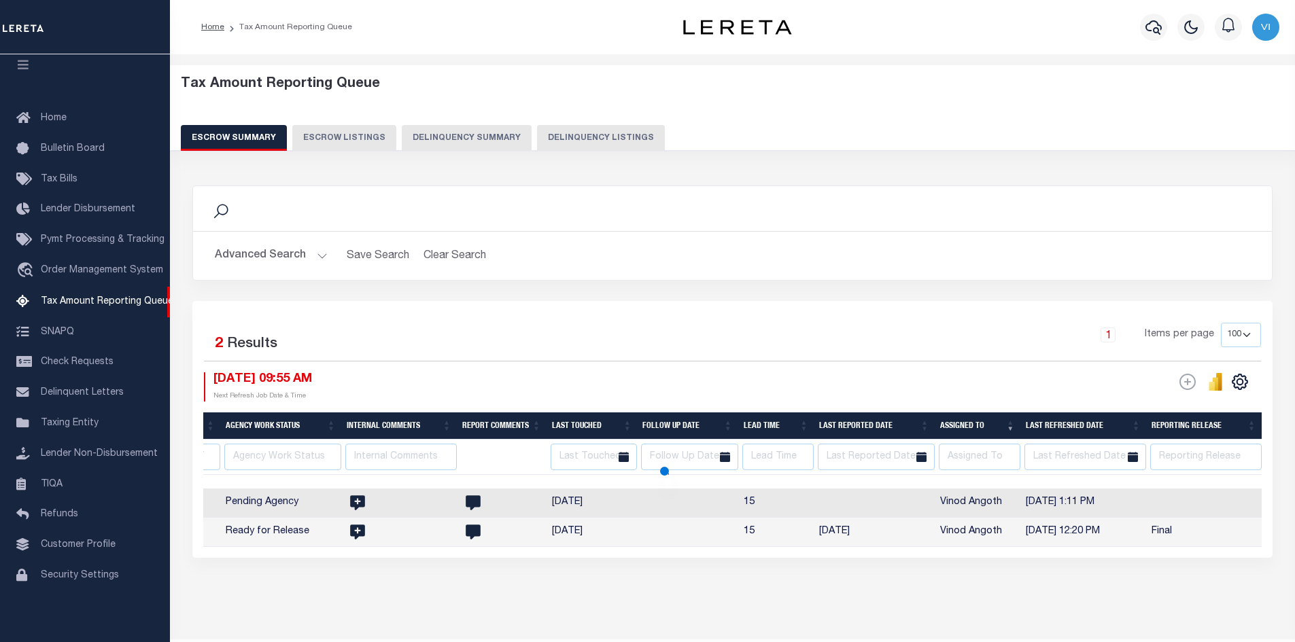
select select
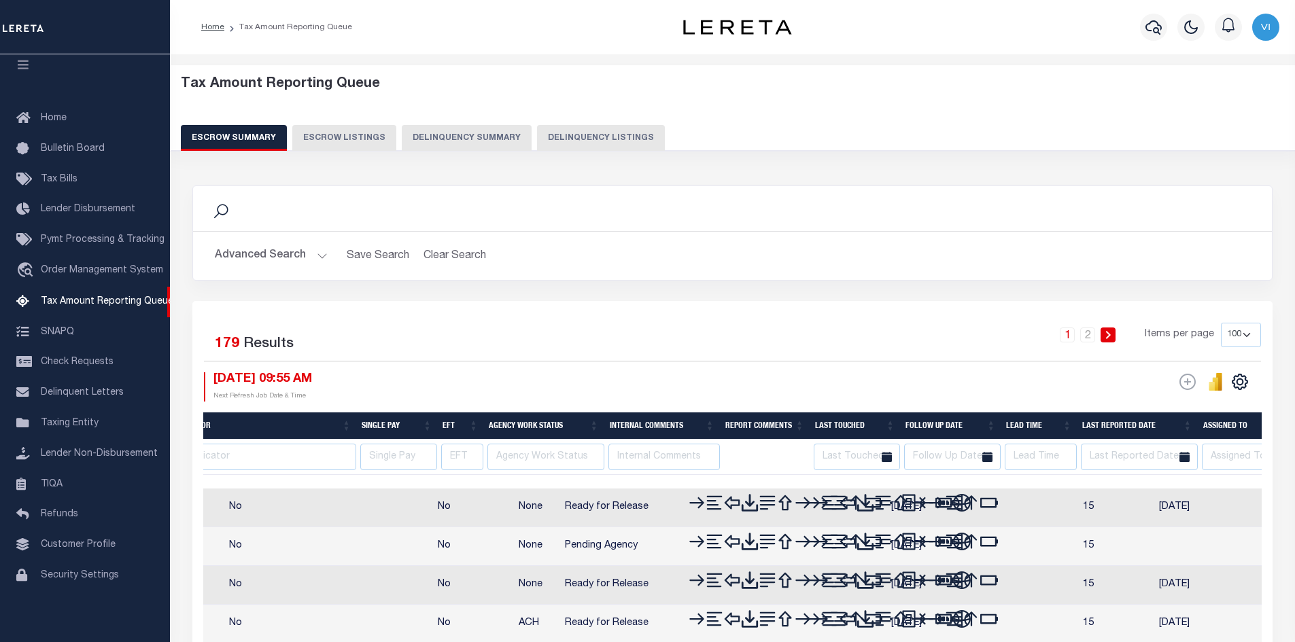
click at [821, 382] on div "ESCROW Web Extract" at bounding box center [997, 387] width 529 height 29
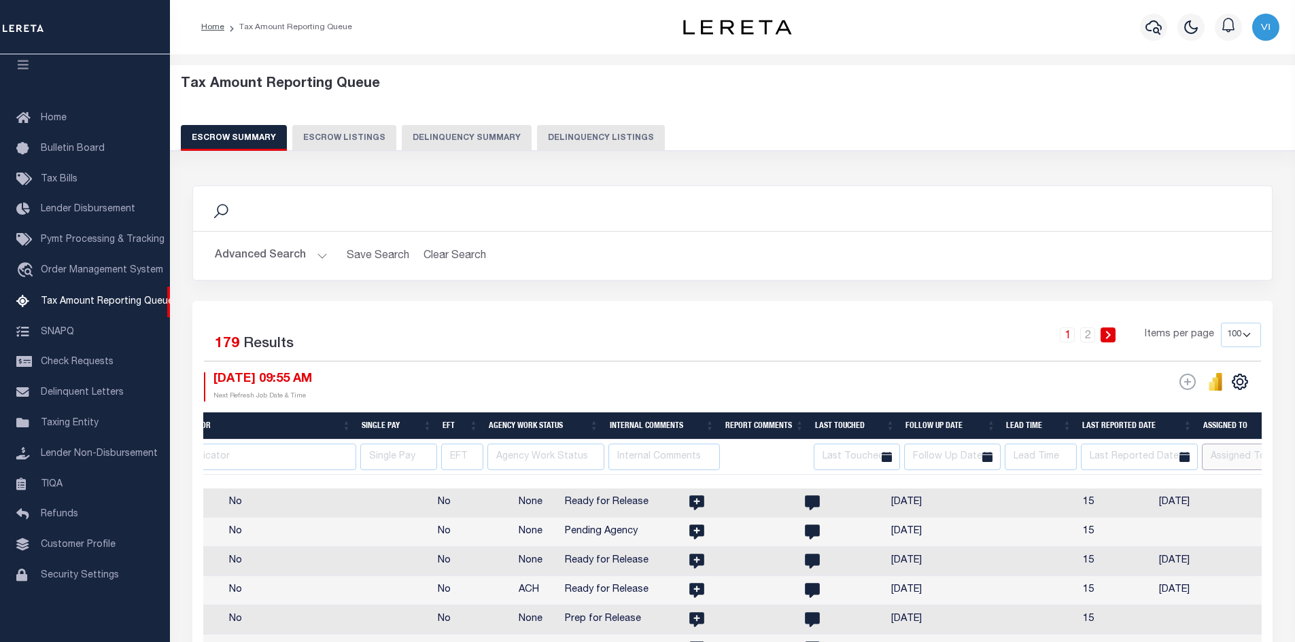
scroll to position [0, 2366]
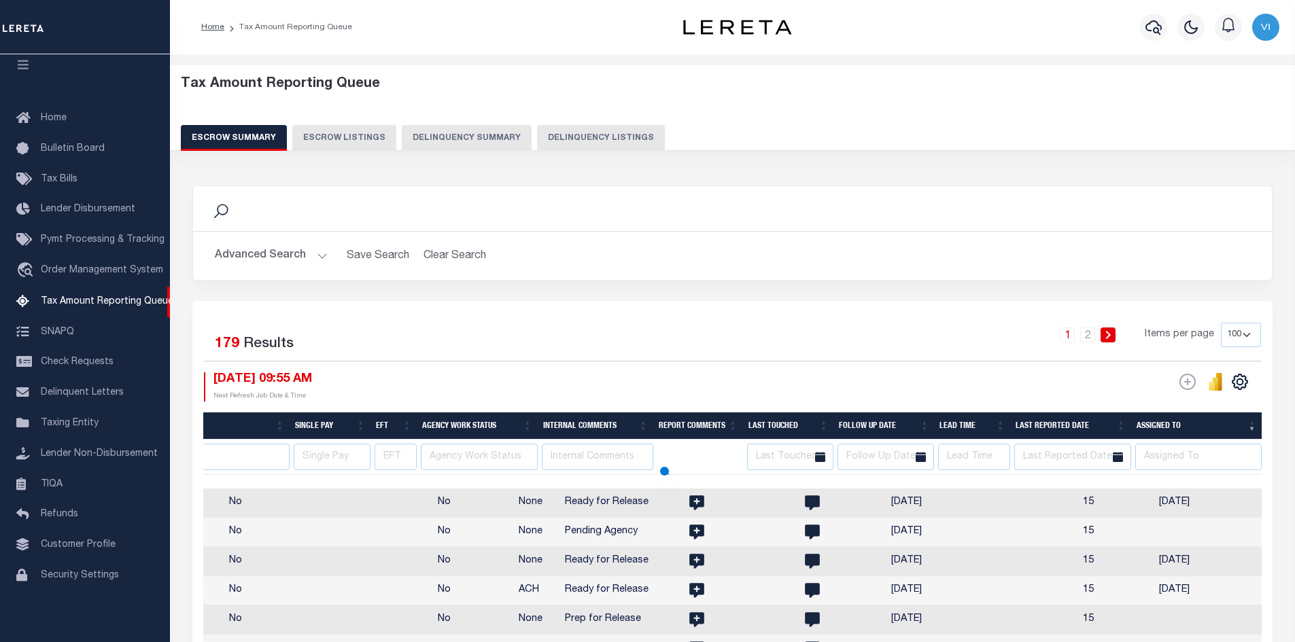
select select
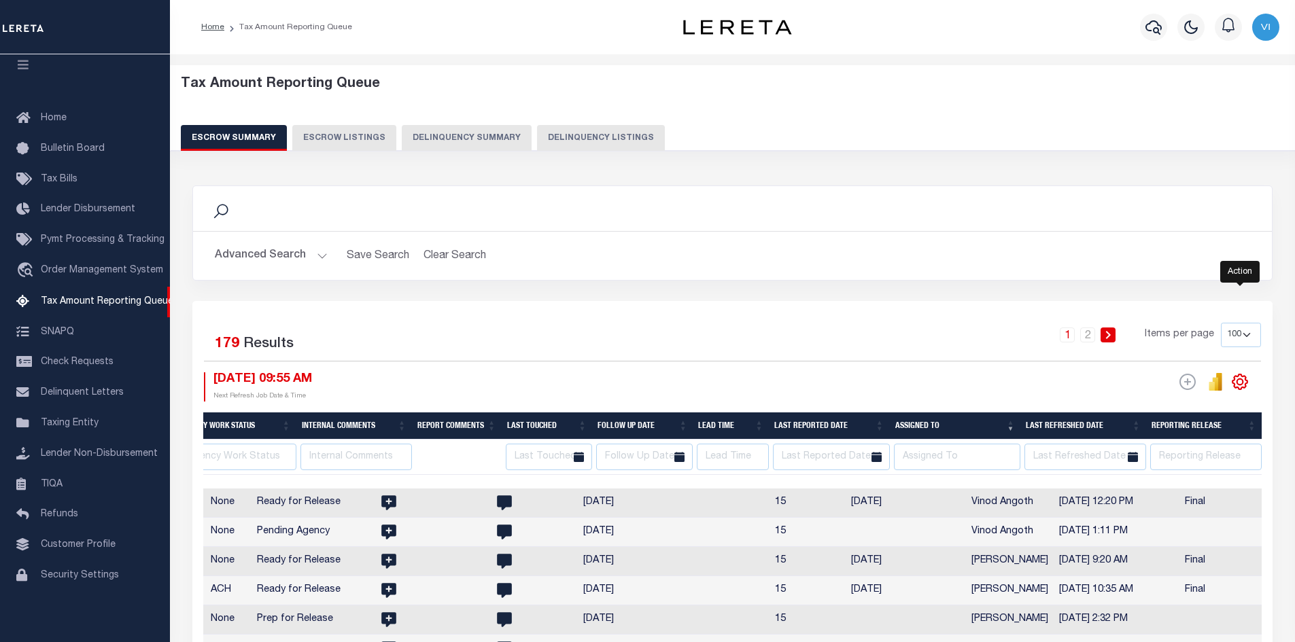
click at [1241, 382] on icon "" at bounding box center [1240, 382] width 18 height 18
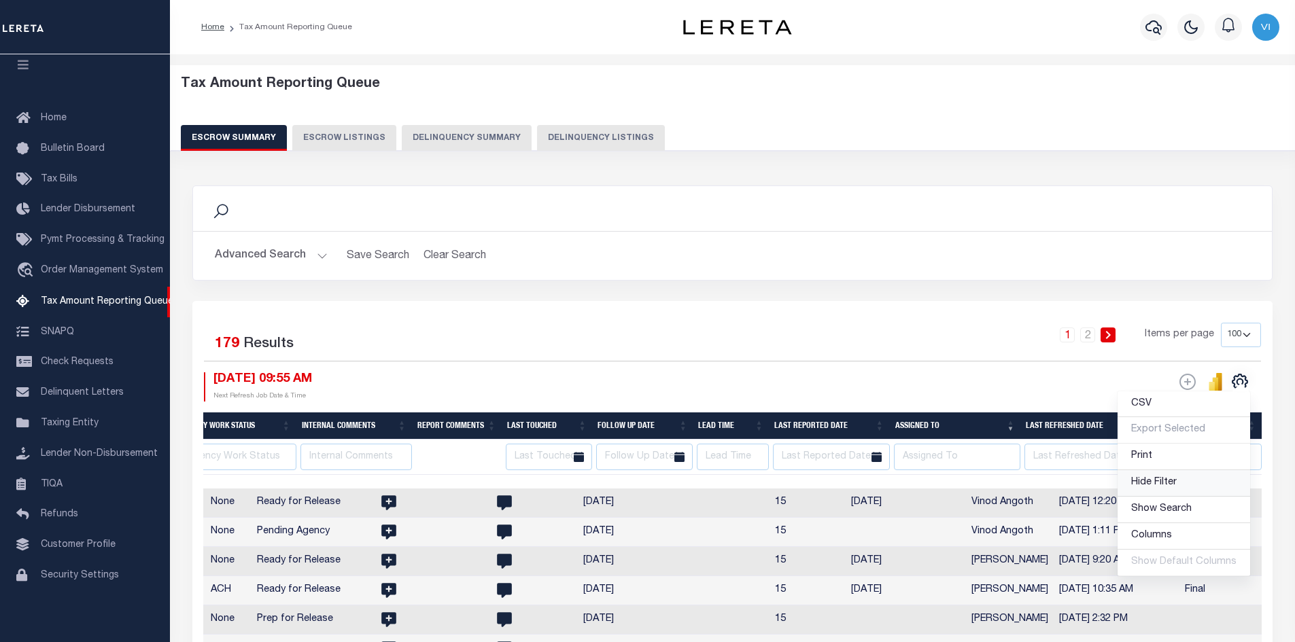
click at [1168, 485] on span "Hide Filter" at bounding box center [1154, 483] width 46 height 10
select select
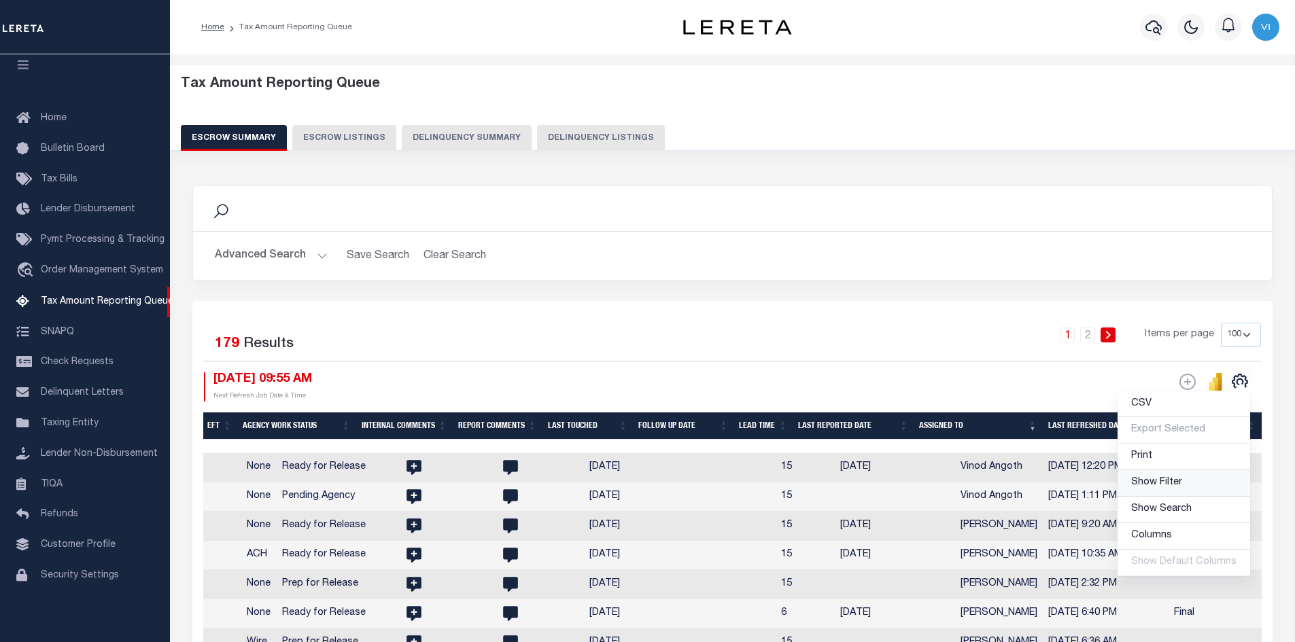
scroll to position [0, 2375]
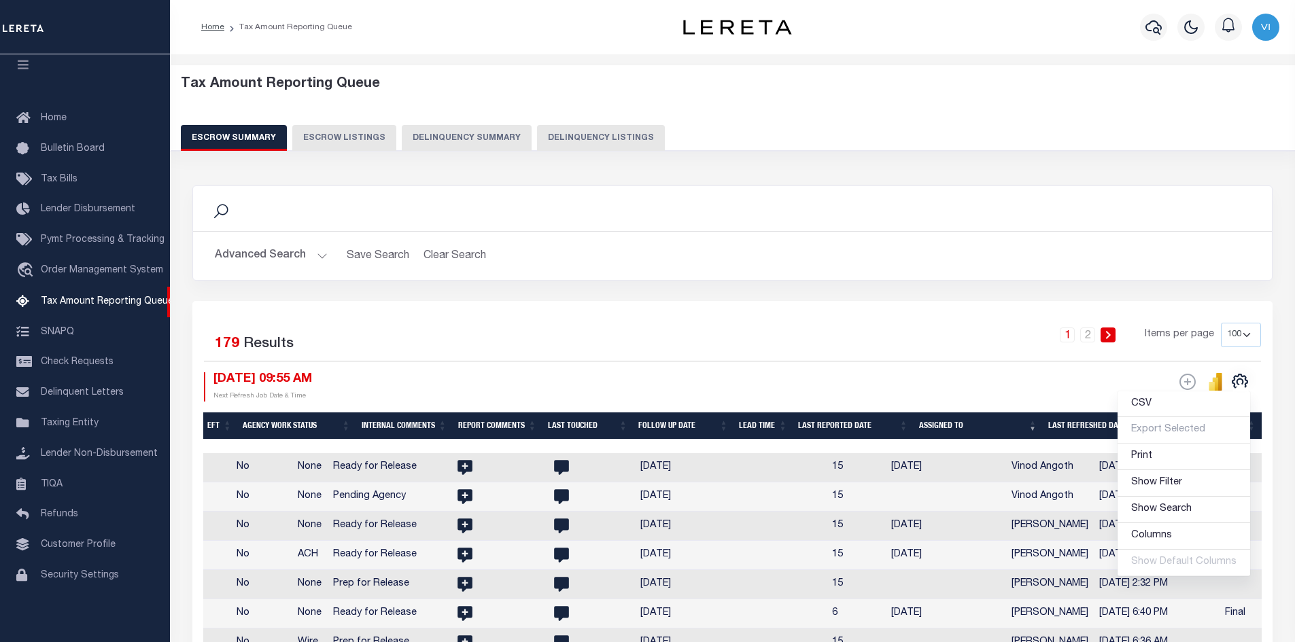
click at [880, 353] on div "1 2 Items per page 10 25 50 100 500" at bounding box center [867, 340] width 788 height 35
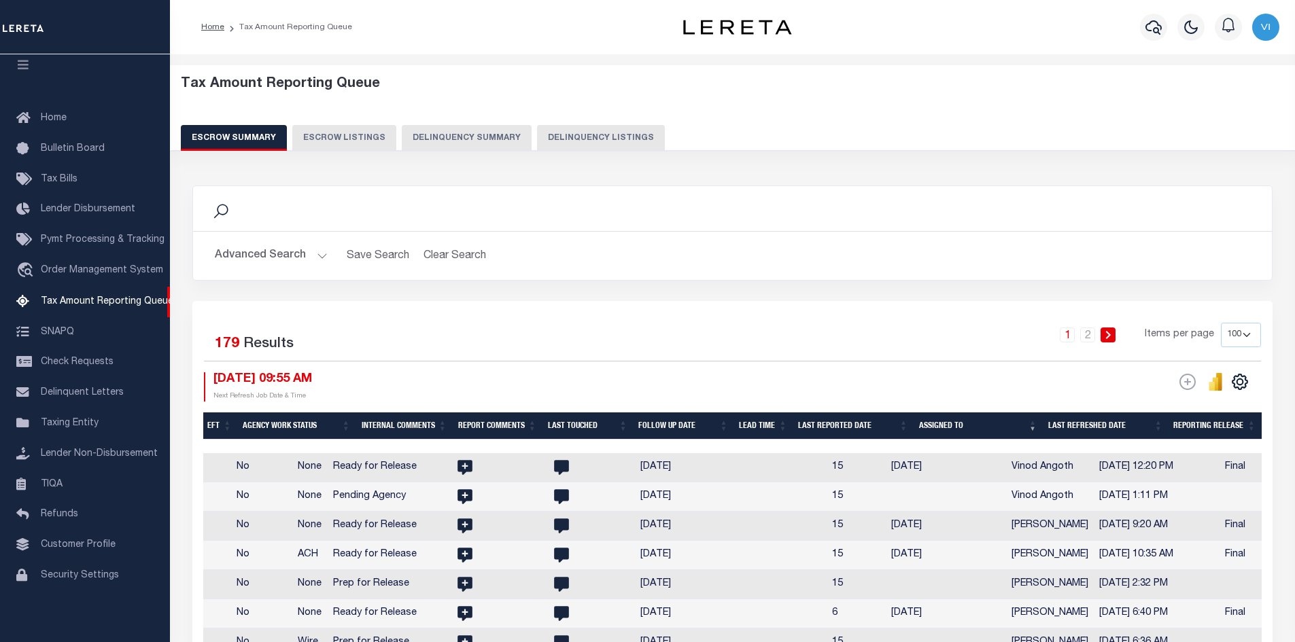
click at [1033, 428] on th "Assigned To" at bounding box center [978, 427] width 129 height 28
select select
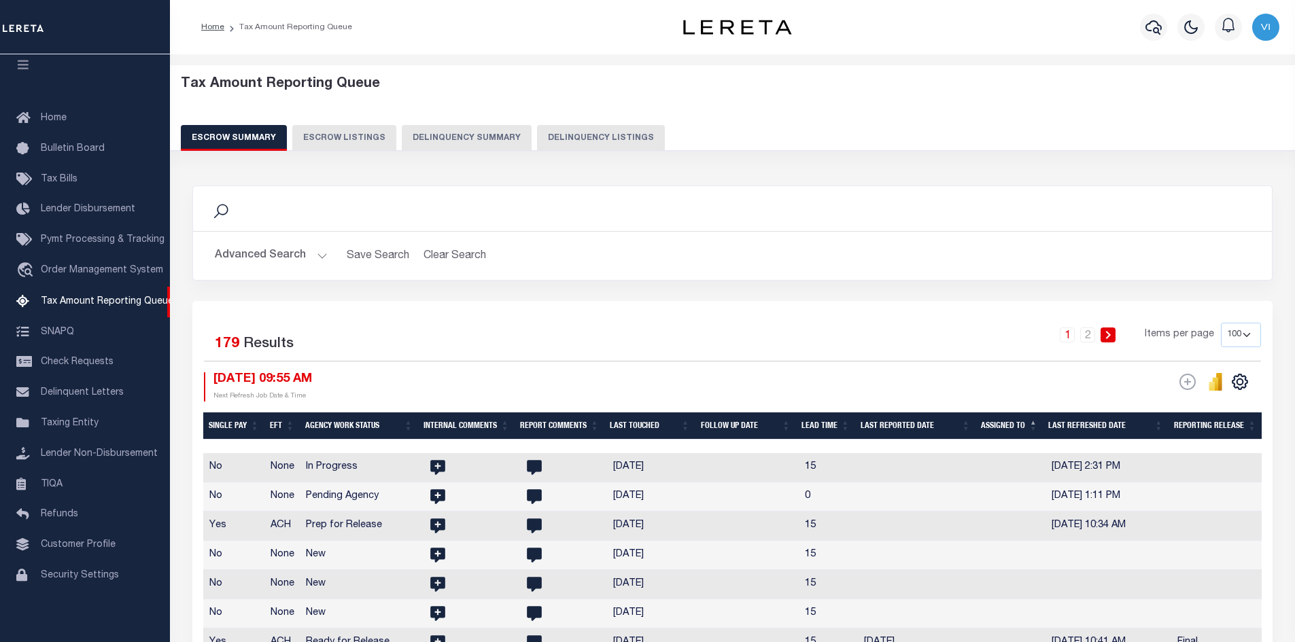
scroll to position [0, 2281]
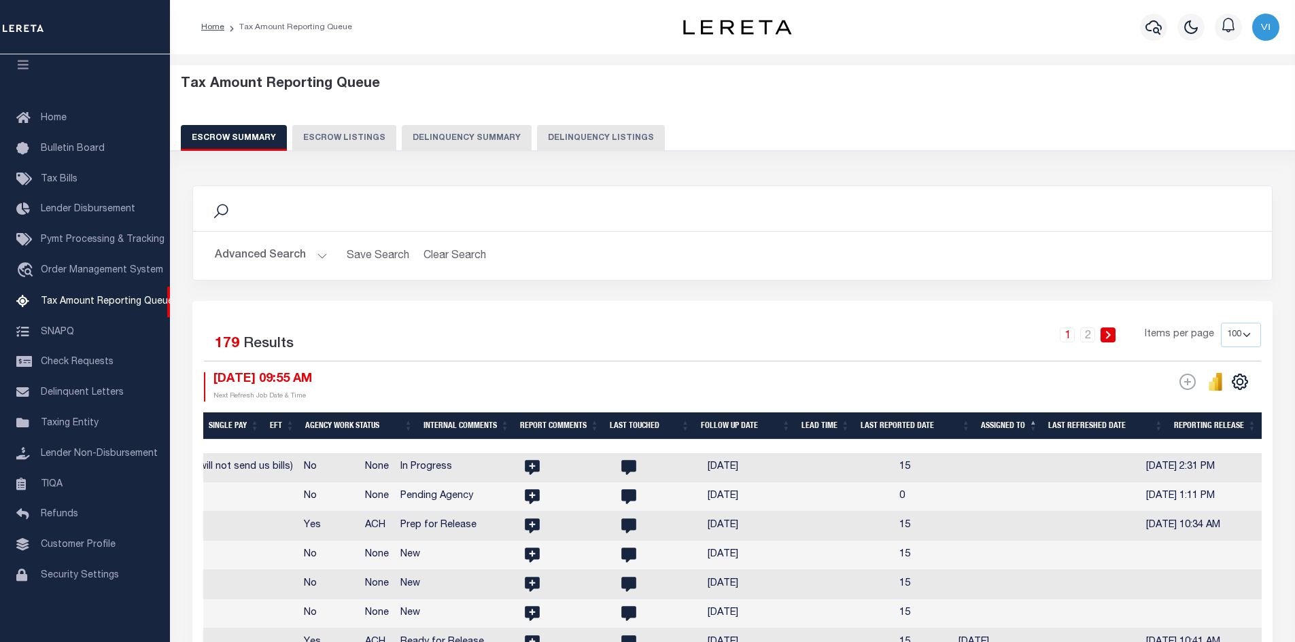
click at [1036, 420] on th "Assigned To" at bounding box center [1009, 427] width 67 height 28
select select
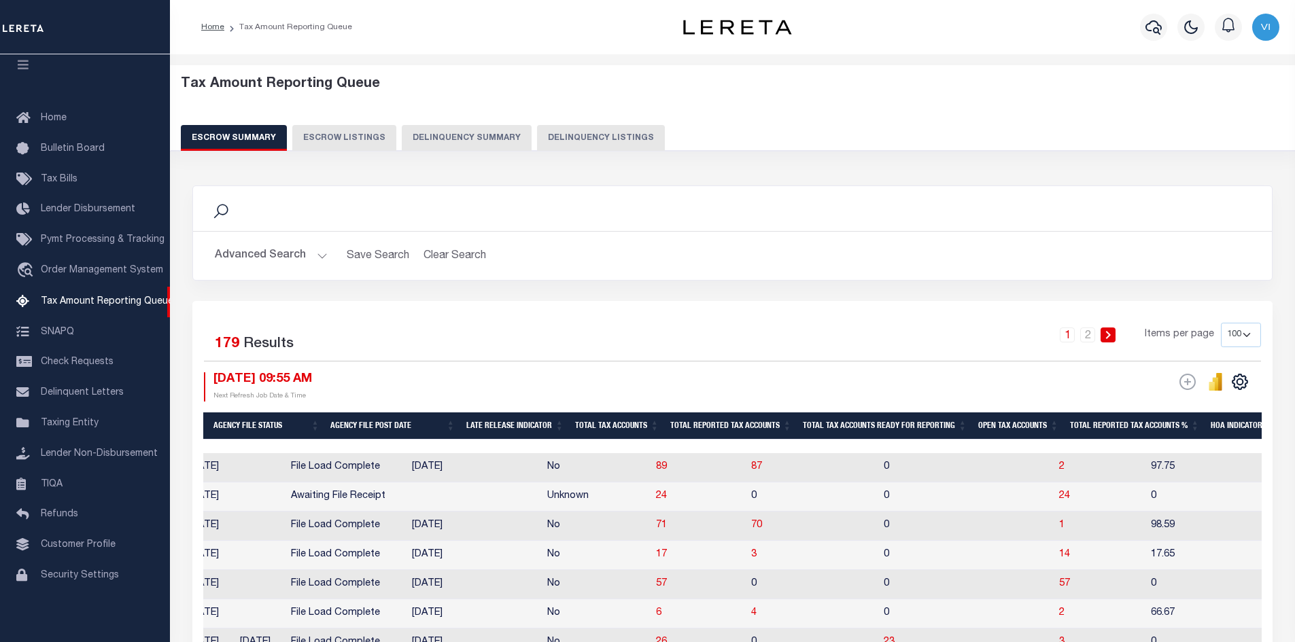
scroll to position [0, 988]
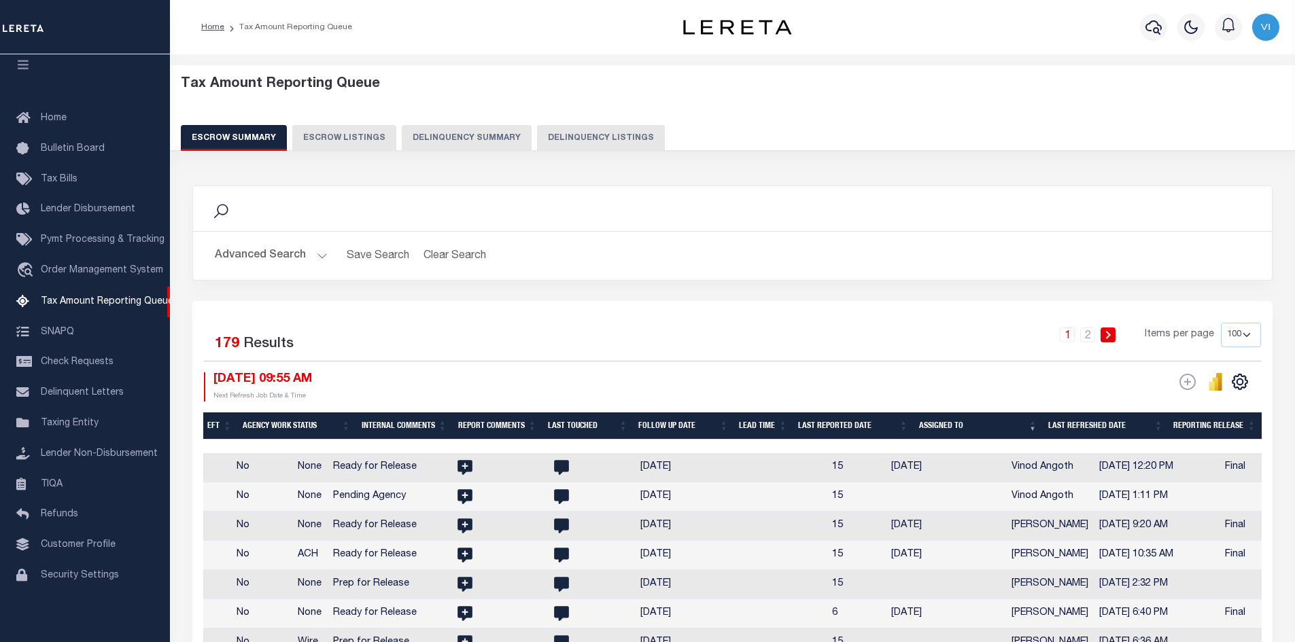
click at [345, 133] on button "Escrow Listings" at bounding box center [344, 138] width 104 height 26
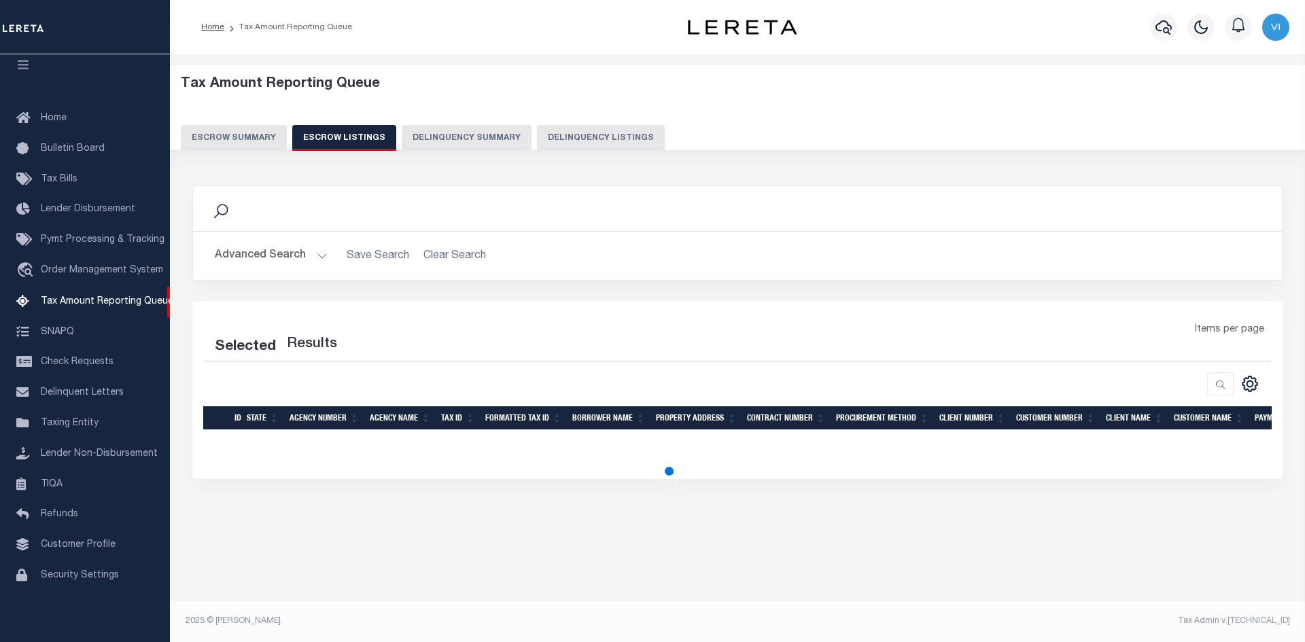
select select
select select "100"
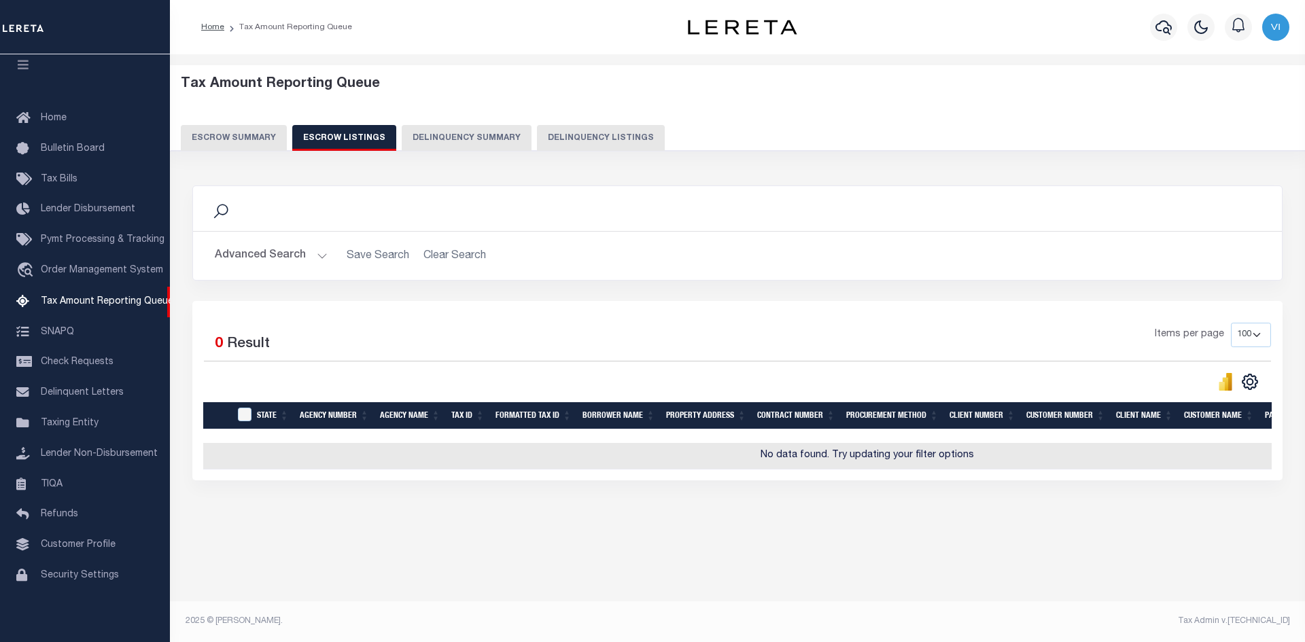
click at [232, 133] on button "Escrow Summary" at bounding box center [234, 138] width 106 height 26
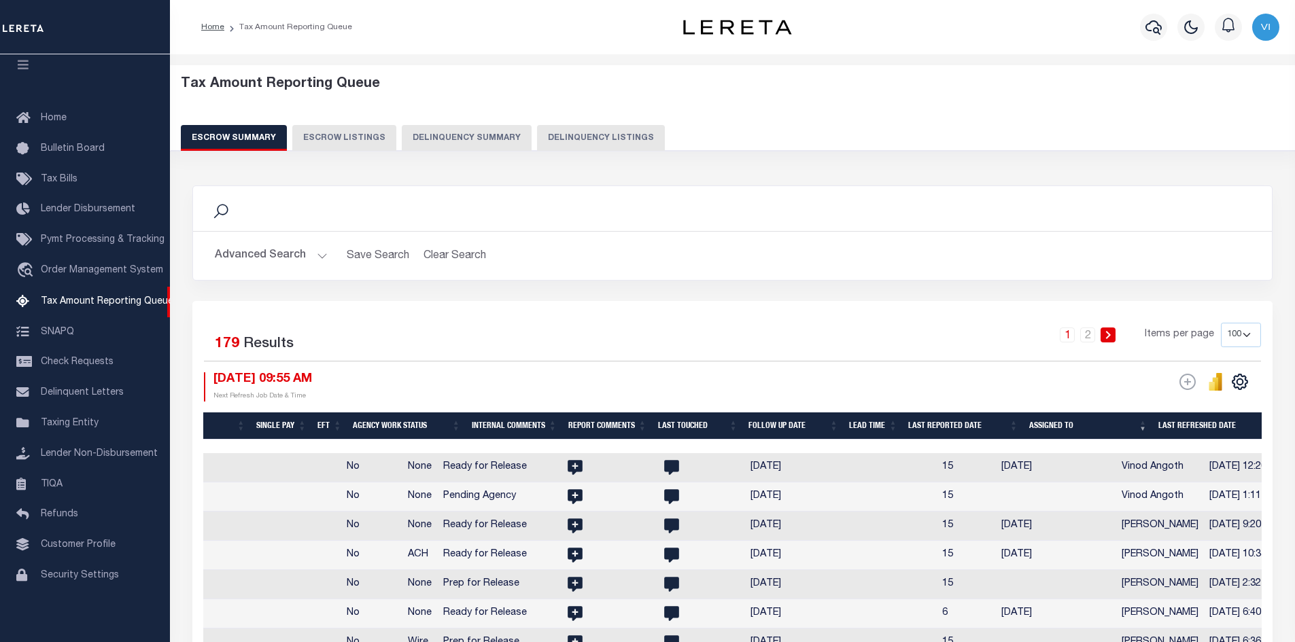
click at [1145, 426] on th "Assigned To" at bounding box center [1088, 427] width 129 height 28
click at [1143, 423] on th "Assigned To" at bounding box center [1088, 427] width 129 height 28
click at [1145, 426] on th "Assigned To" at bounding box center [1088, 427] width 129 height 28
click at [1146, 426] on th "Assigned To" at bounding box center [1088, 427] width 129 height 28
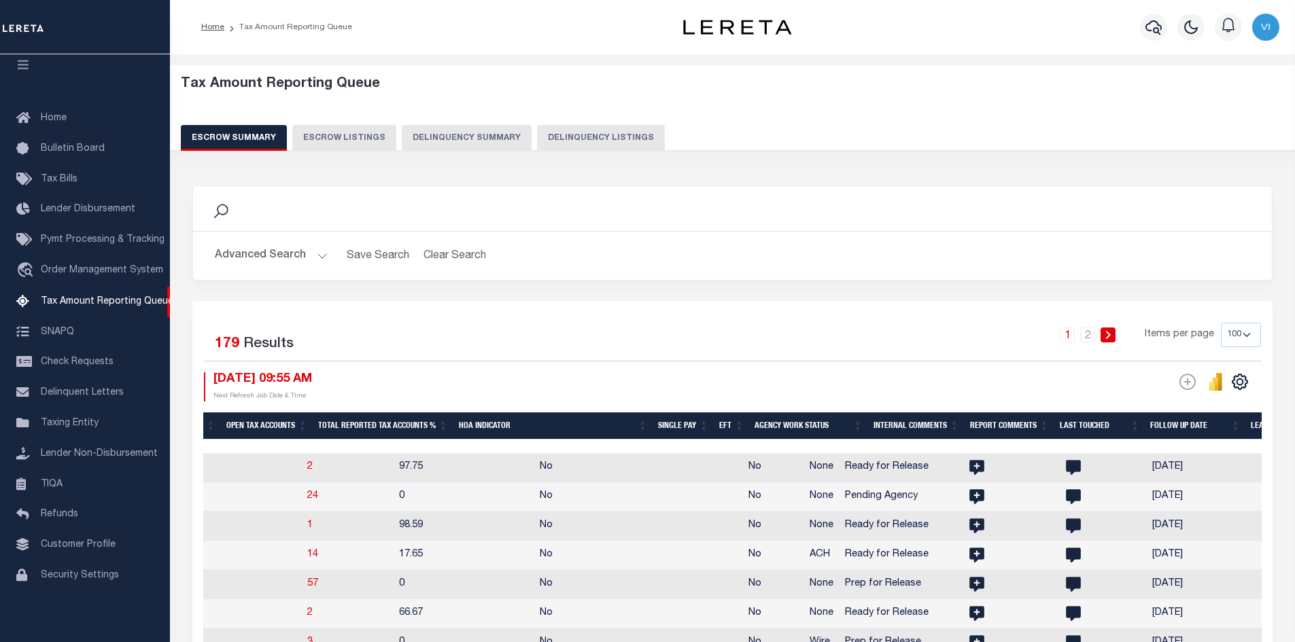
scroll to position [0, 1761]
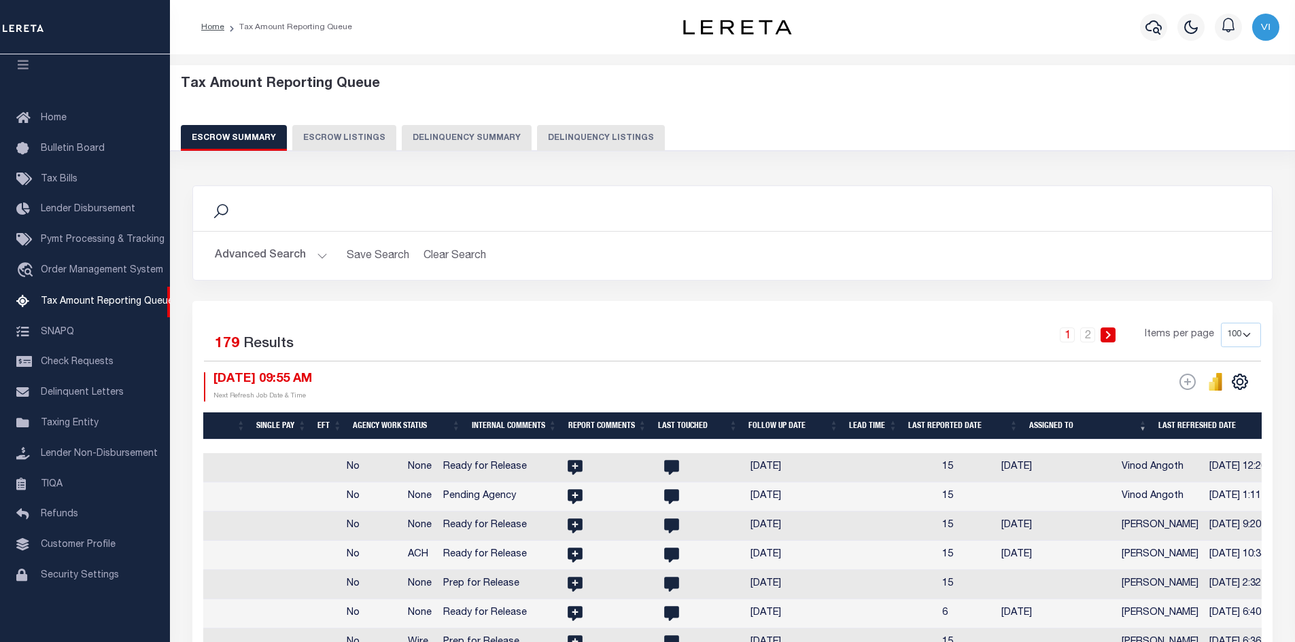
click at [1143, 428] on th "Assigned To" at bounding box center [1088, 427] width 129 height 28
click at [341, 137] on button "Escrow Listings" at bounding box center [344, 138] width 104 height 26
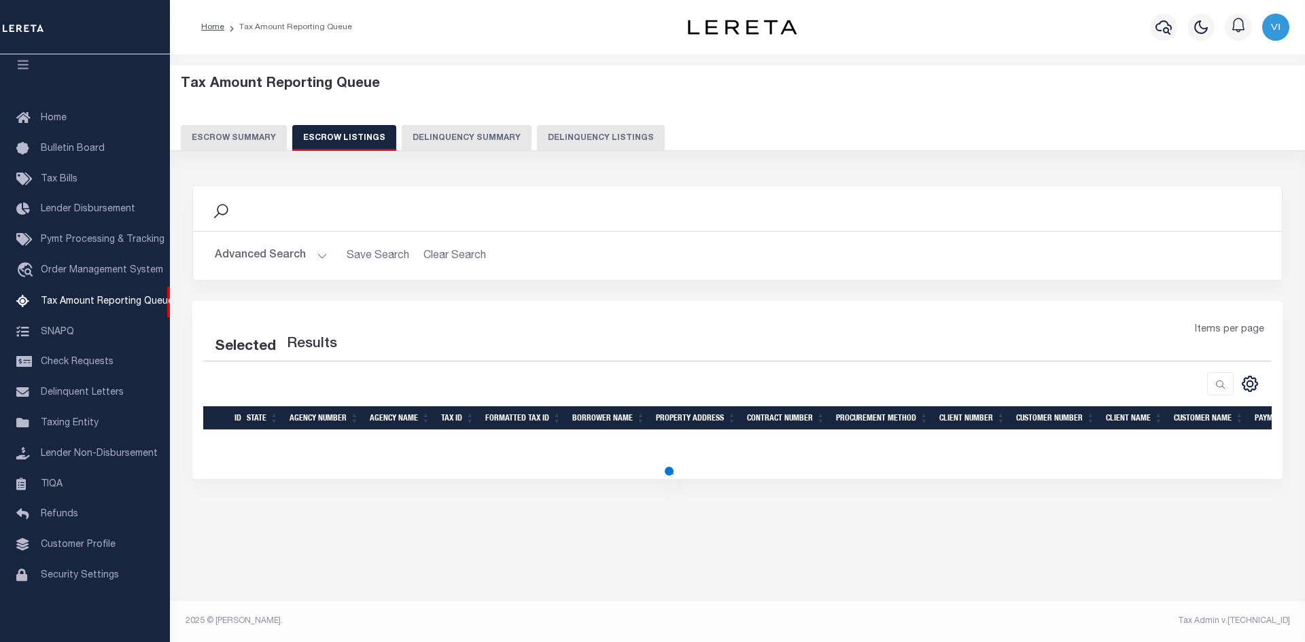
select select "100"
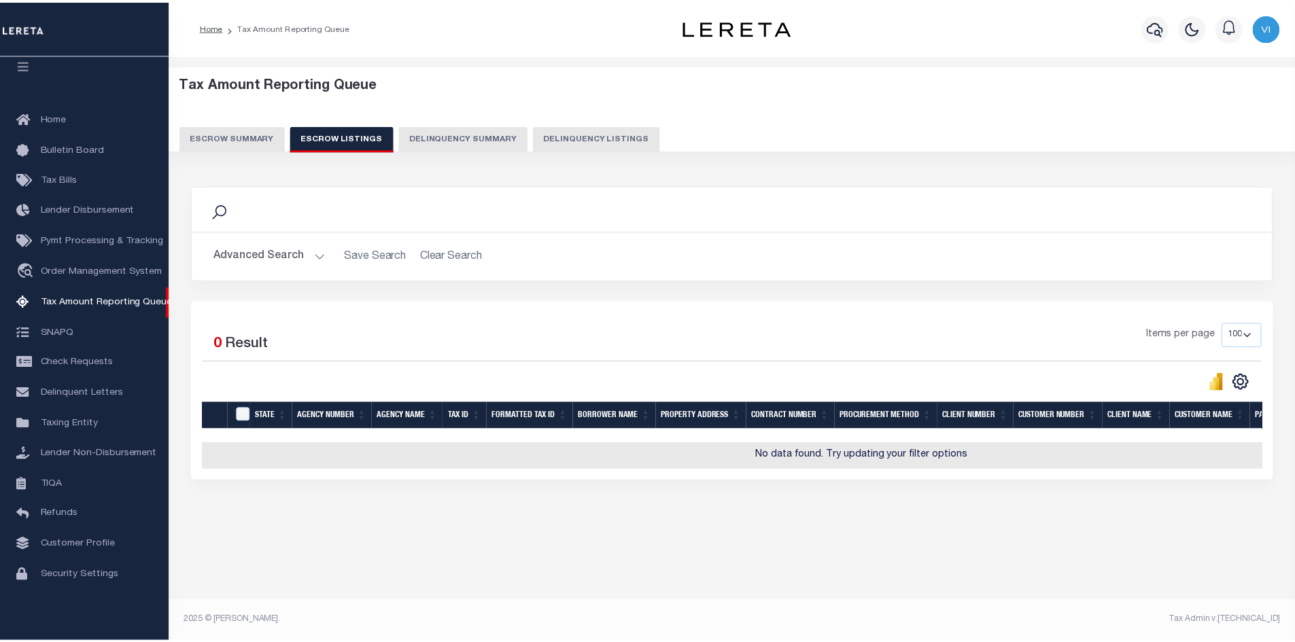
scroll to position [0, 0]
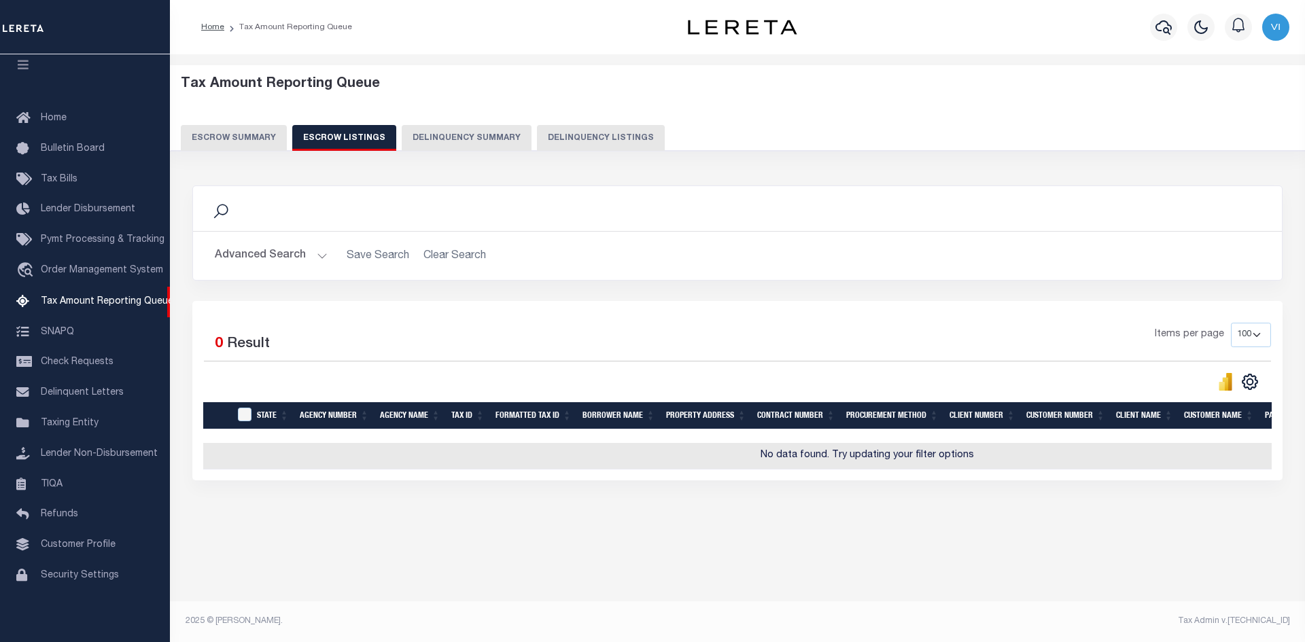
click at [226, 133] on button "Escrow Summary" at bounding box center [234, 138] width 106 height 26
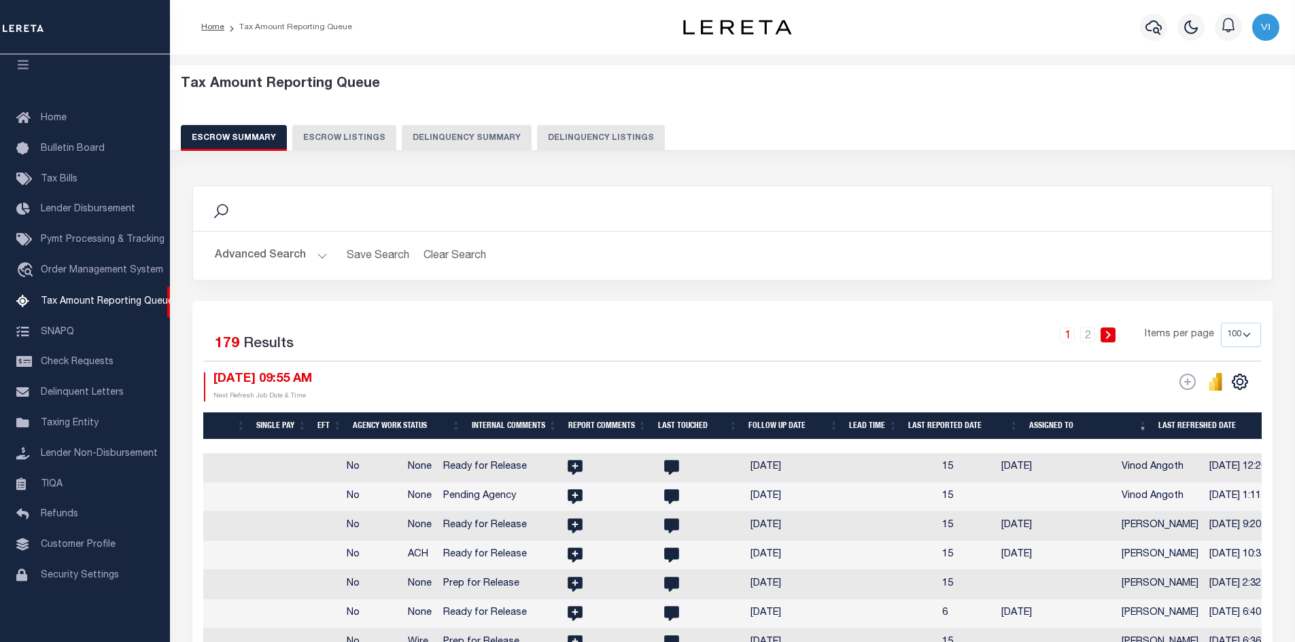
click at [1144, 425] on th "Assigned To" at bounding box center [1088, 427] width 129 height 28
click at [1145, 424] on th "Assigned To" at bounding box center [1088, 427] width 129 height 28
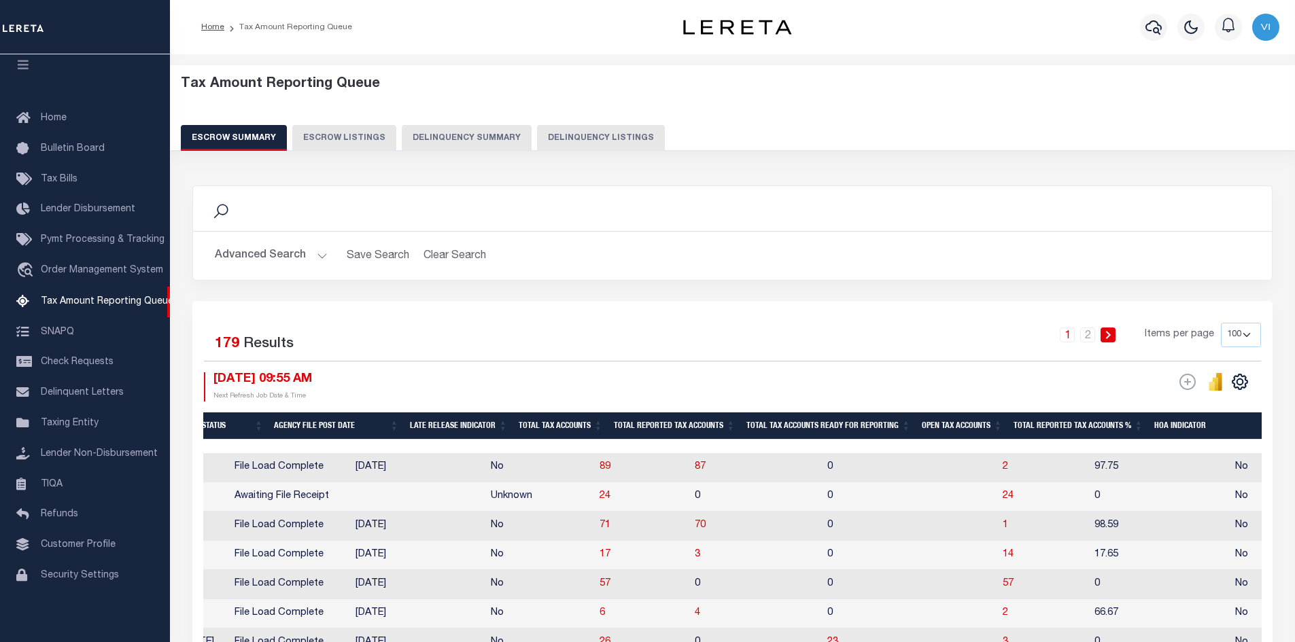
scroll to position [0, 1908]
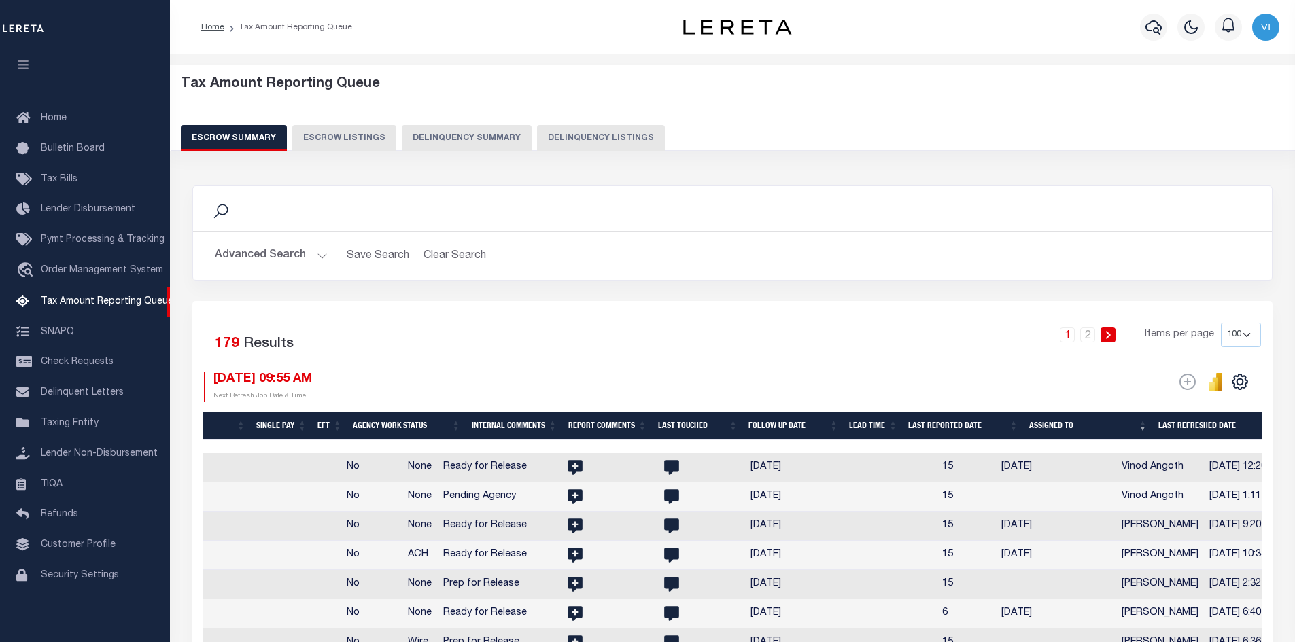
click at [1144, 425] on th "Assigned To" at bounding box center [1088, 427] width 129 height 28
click at [1143, 426] on th "Assigned To" at bounding box center [1088, 427] width 129 height 28
click at [347, 136] on button "Escrow Listings" at bounding box center [344, 138] width 104 height 26
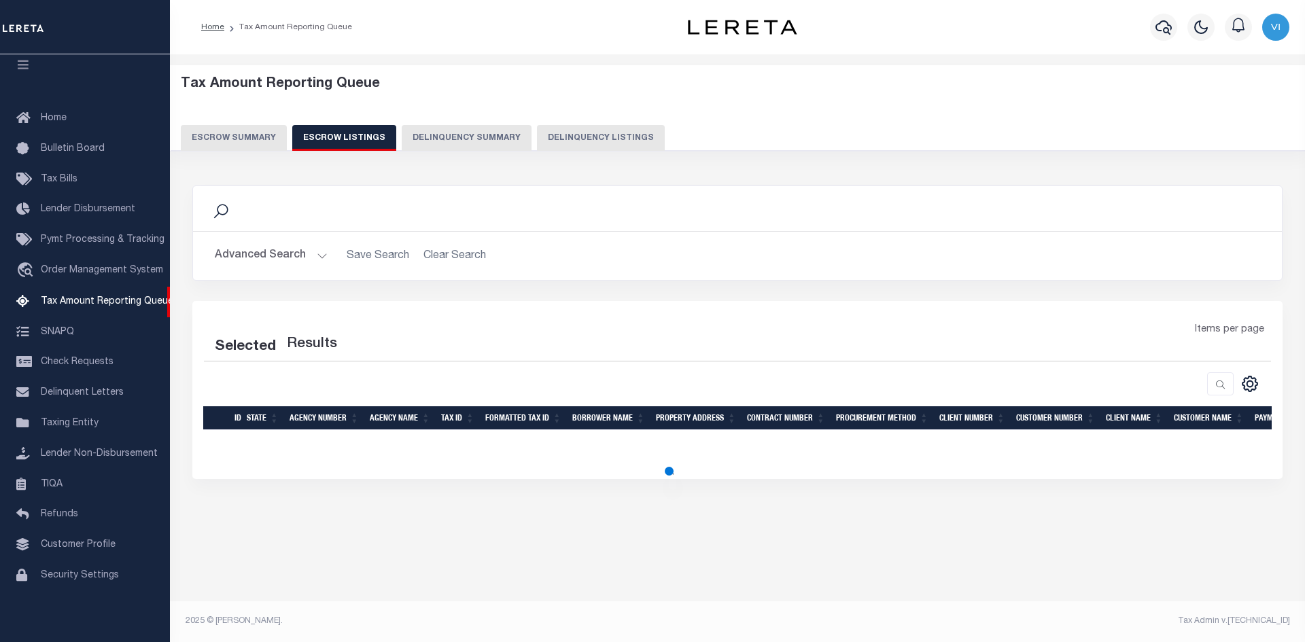
select select "100"
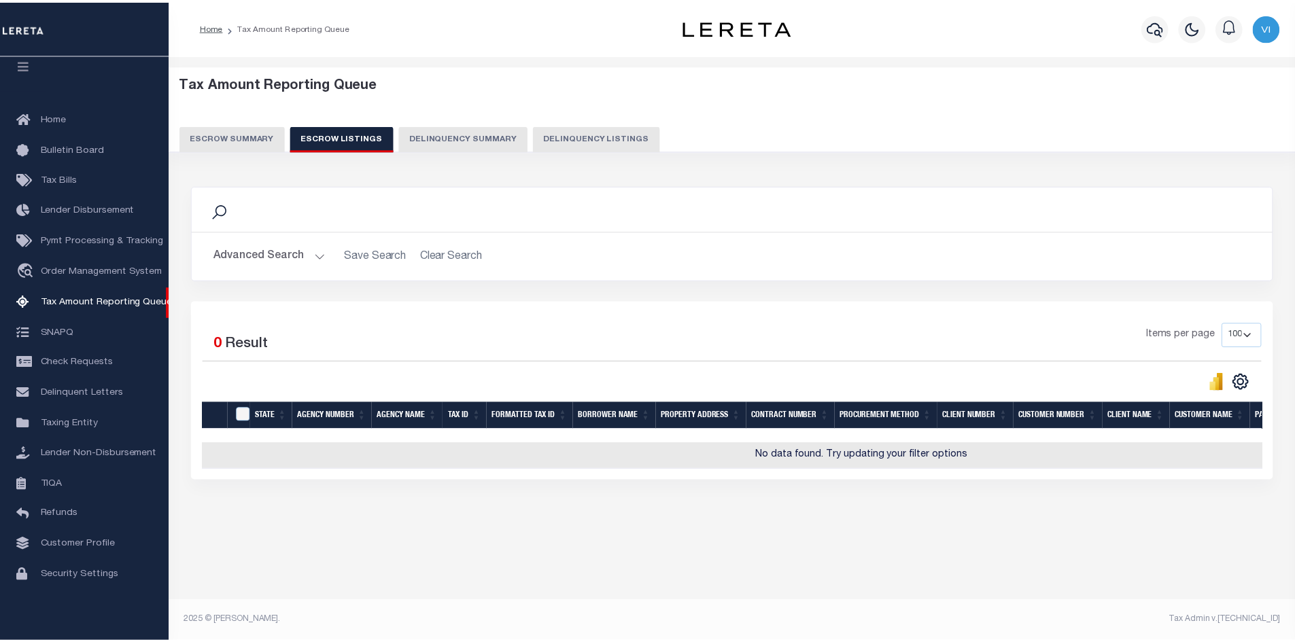
scroll to position [0, 0]
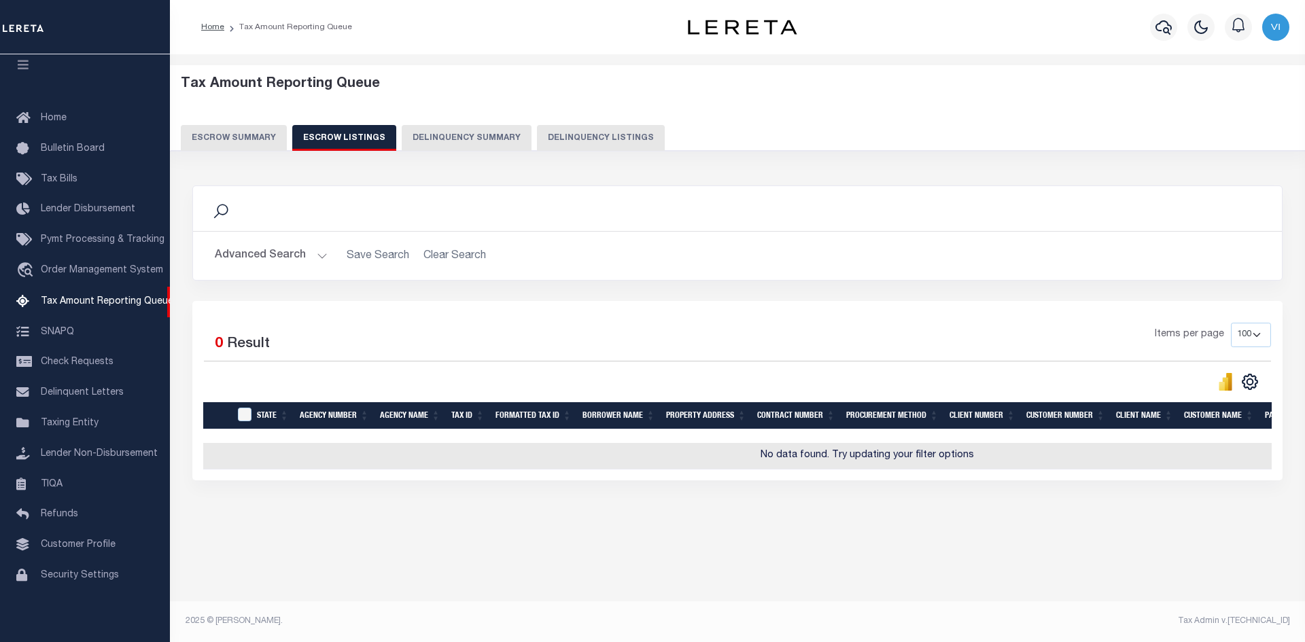
click at [230, 133] on button "Escrow Summary" at bounding box center [234, 138] width 106 height 26
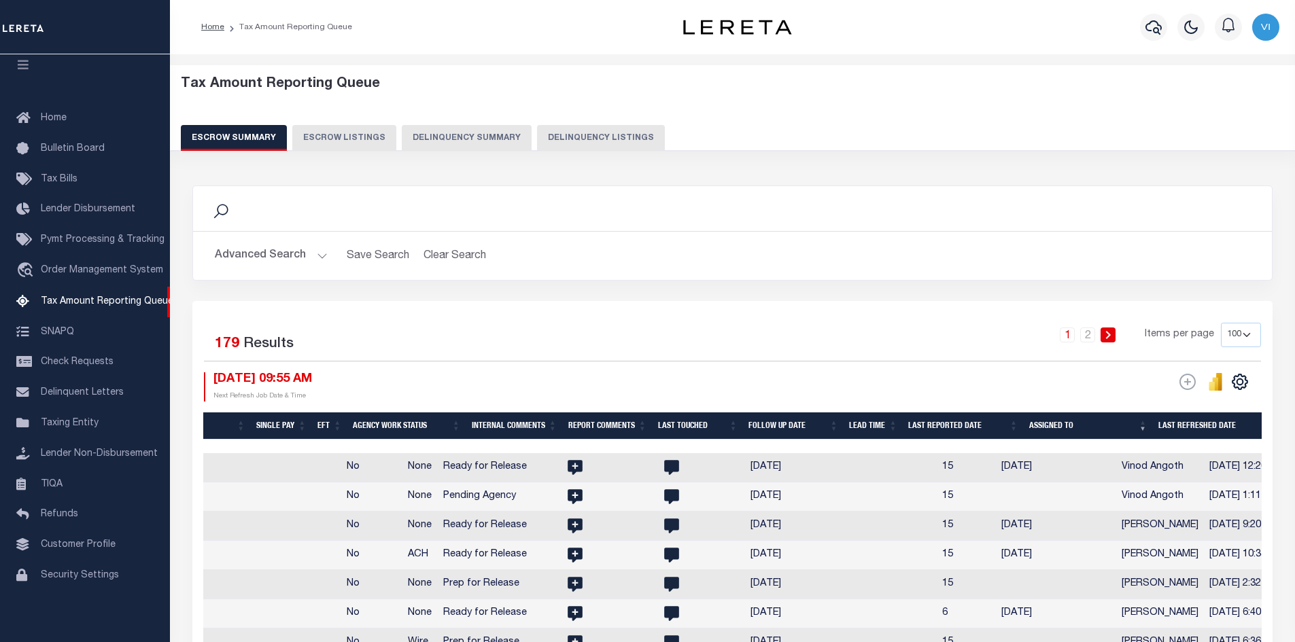
click at [453, 135] on button "Delinquency Summary" at bounding box center [467, 138] width 130 height 26
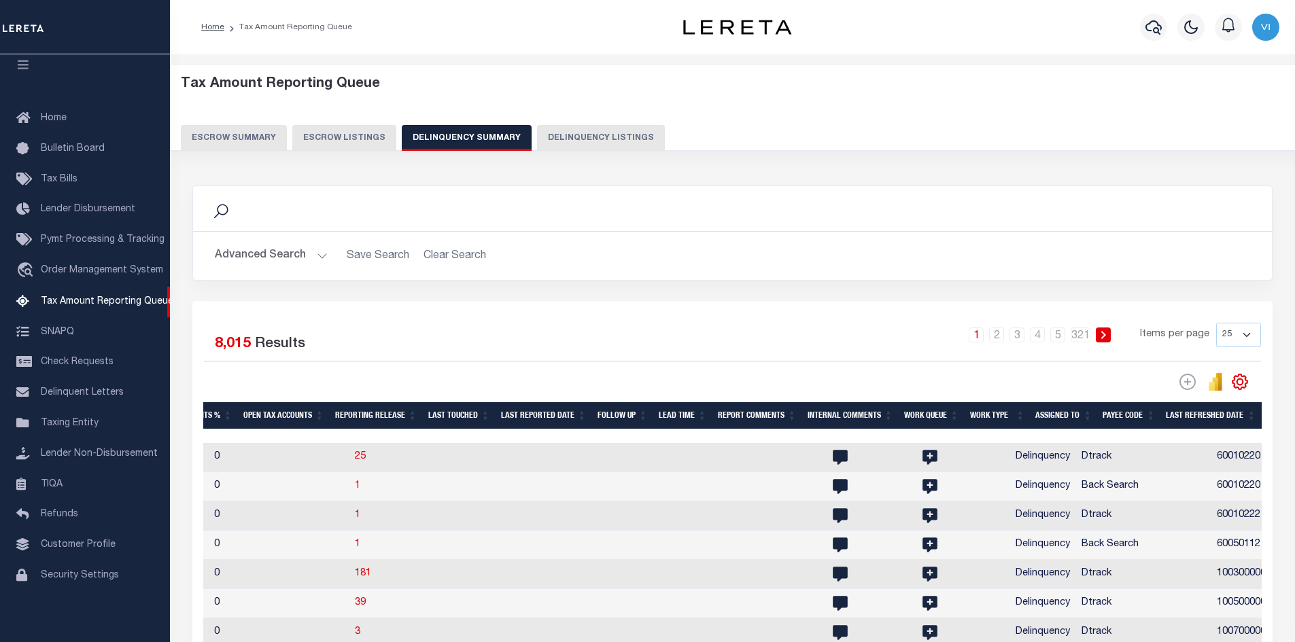
scroll to position [0, 1455]
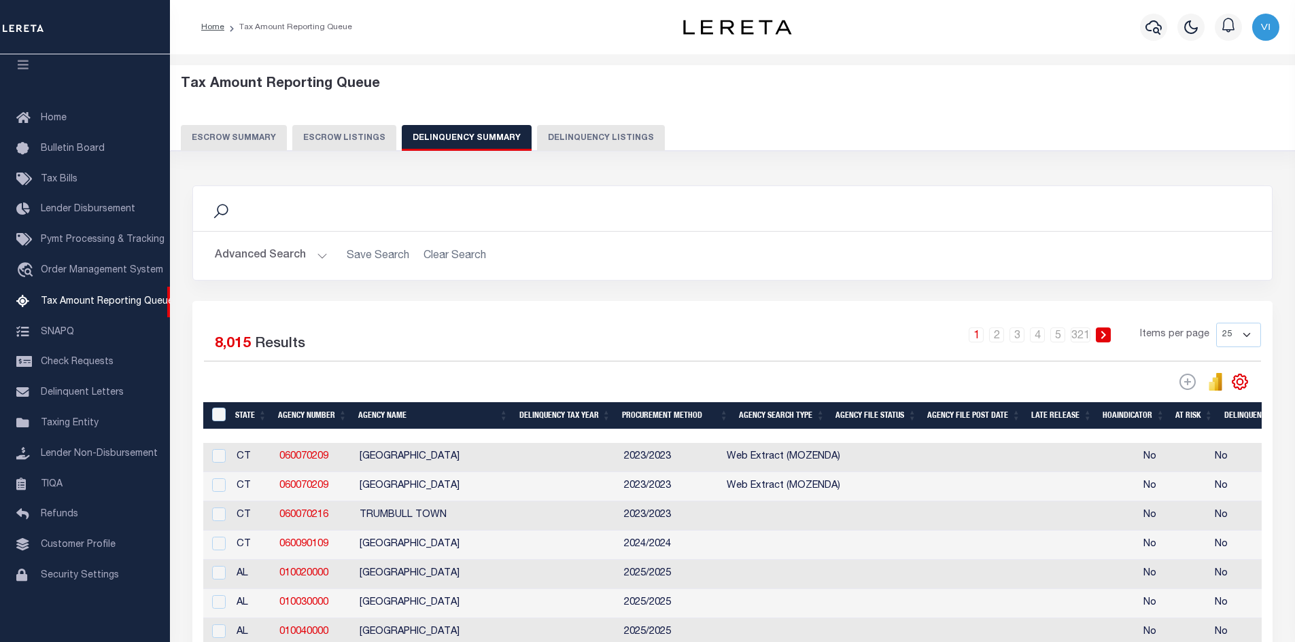
click at [224, 132] on button "Escrow Summary" at bounding box center [234, 138] width 106 height 26
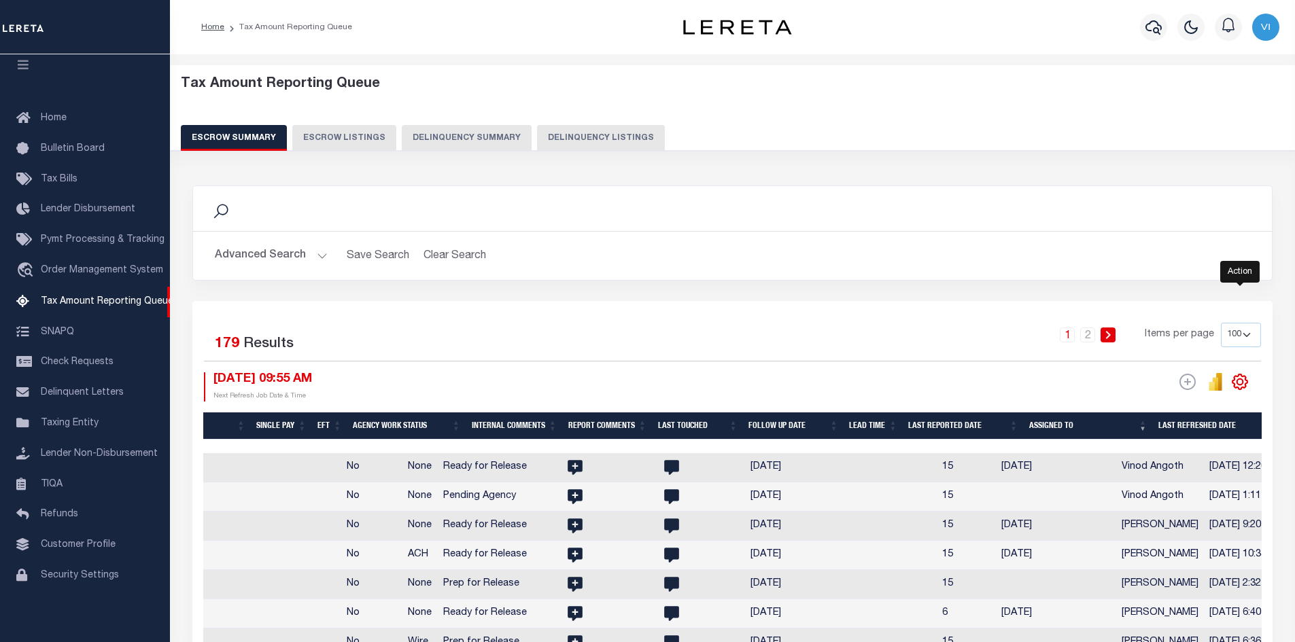
click at [1246, 384] on icon "" at bounding box center [1240, 382] width 15 height 15
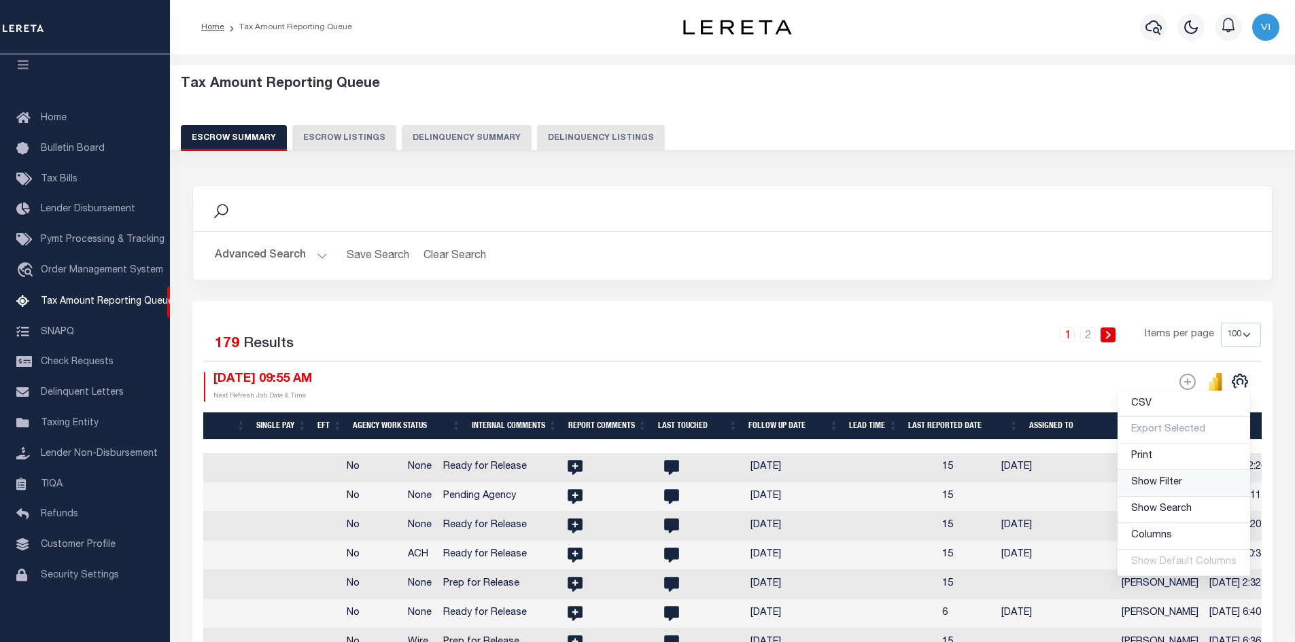
click at [1176, 485] on span "Show Filter" at bounding box center [1156, 483] width 51 height 10
select select
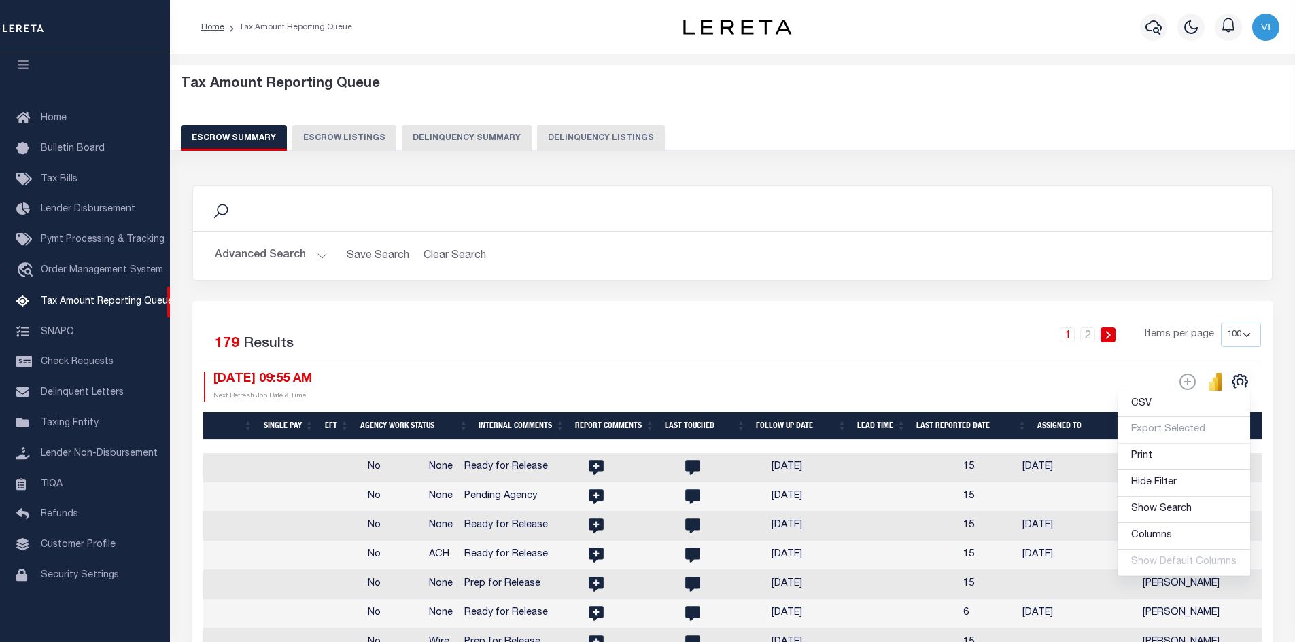
click at [977, 334] on div "1 2 Items per page 10 25 50 100 500" at bounding box center [867, 340] width 788 height 35
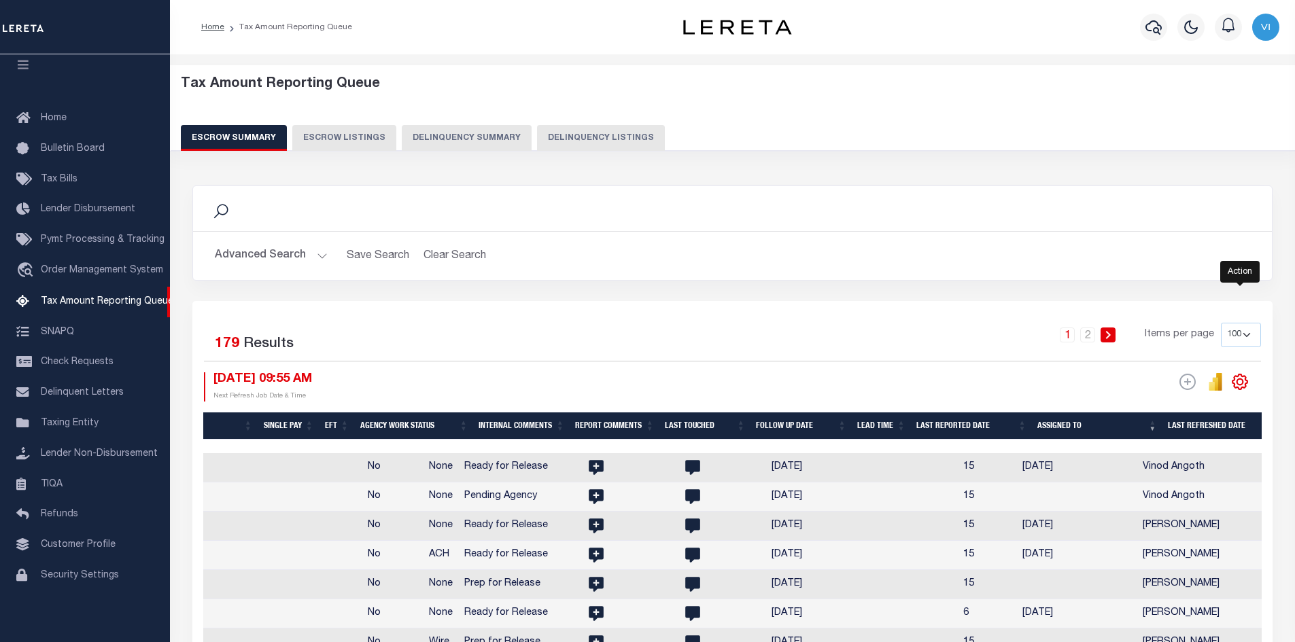
click at [1238, 379] on icon "" at bounding box center [1240, 382] width 18 height 18
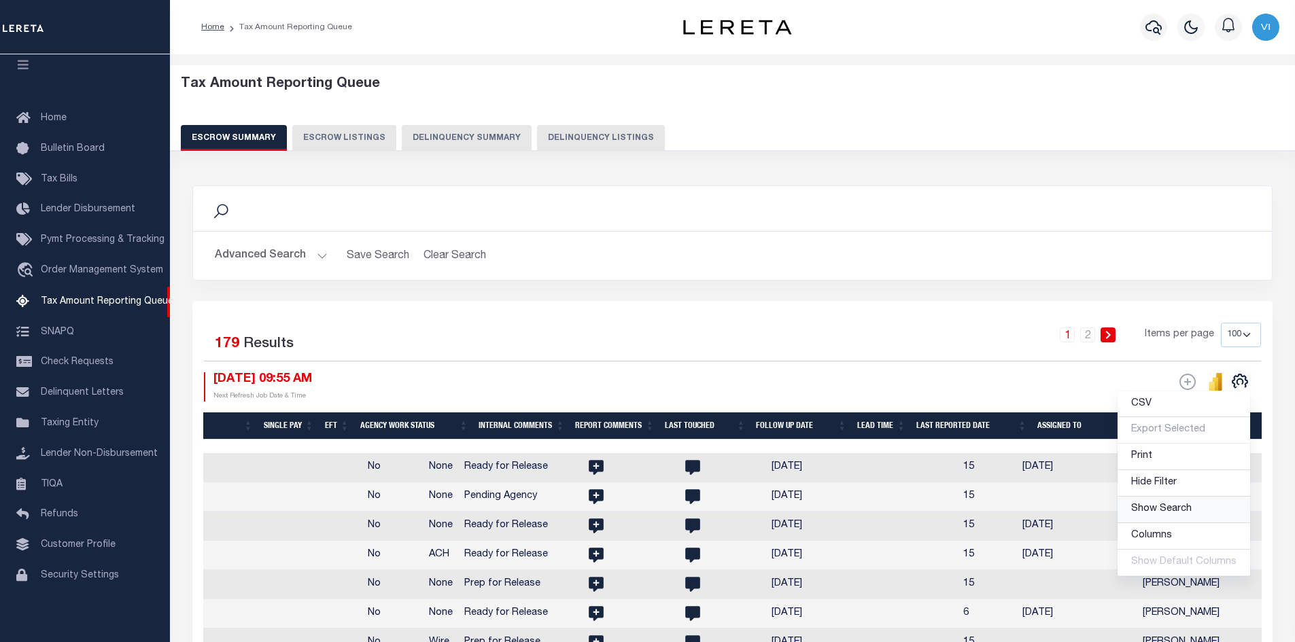
click at [1158, 512] on span "Show Search" at bounding box center [1161, 509] width 61 height 10
click at [1174, 484] on span "Hide Filter" at bounding box center [1154, 487] width 46 height 10
select select
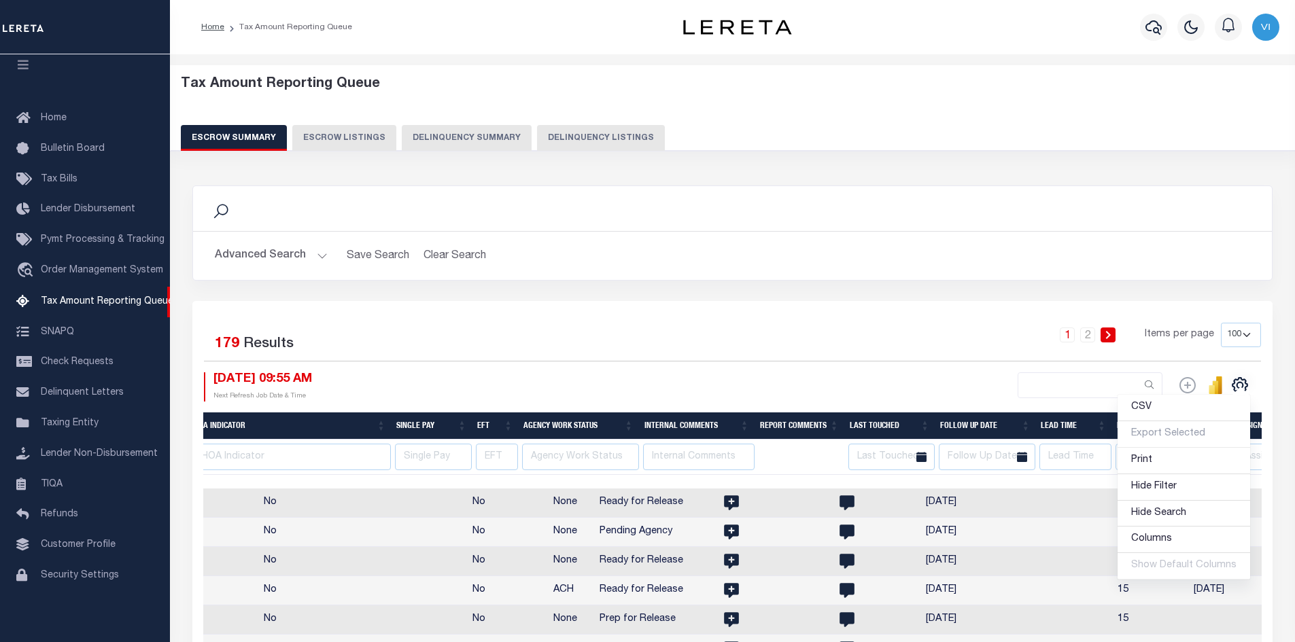
click at [918, 379] on div "ESCROW Web Extract" at bounding box center [997, 387] width 529 height 29
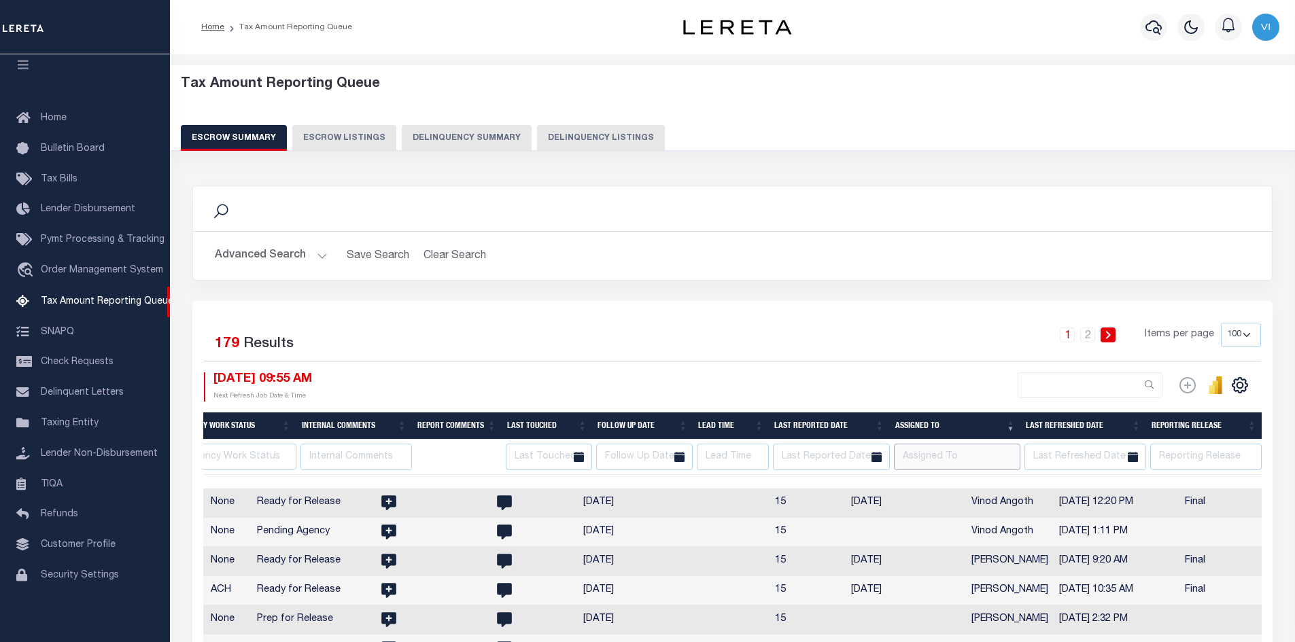
click at [933, 451] on input "text" at bounding box center [957, 457] width 127 height 27
type input "Vinod Angoth"
select select
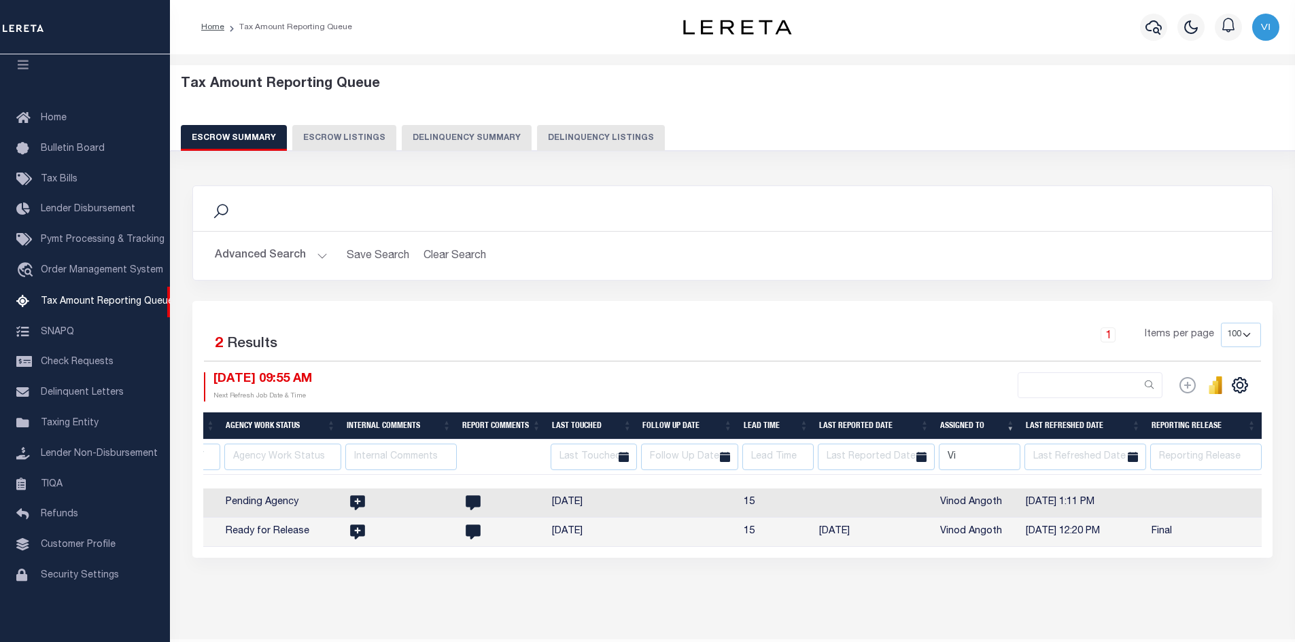
type input "V"
click at [661, 347] on div "1 Items per page 10 25 50 100 500" at bounding box center [867, 340] width 788 height 35
select select
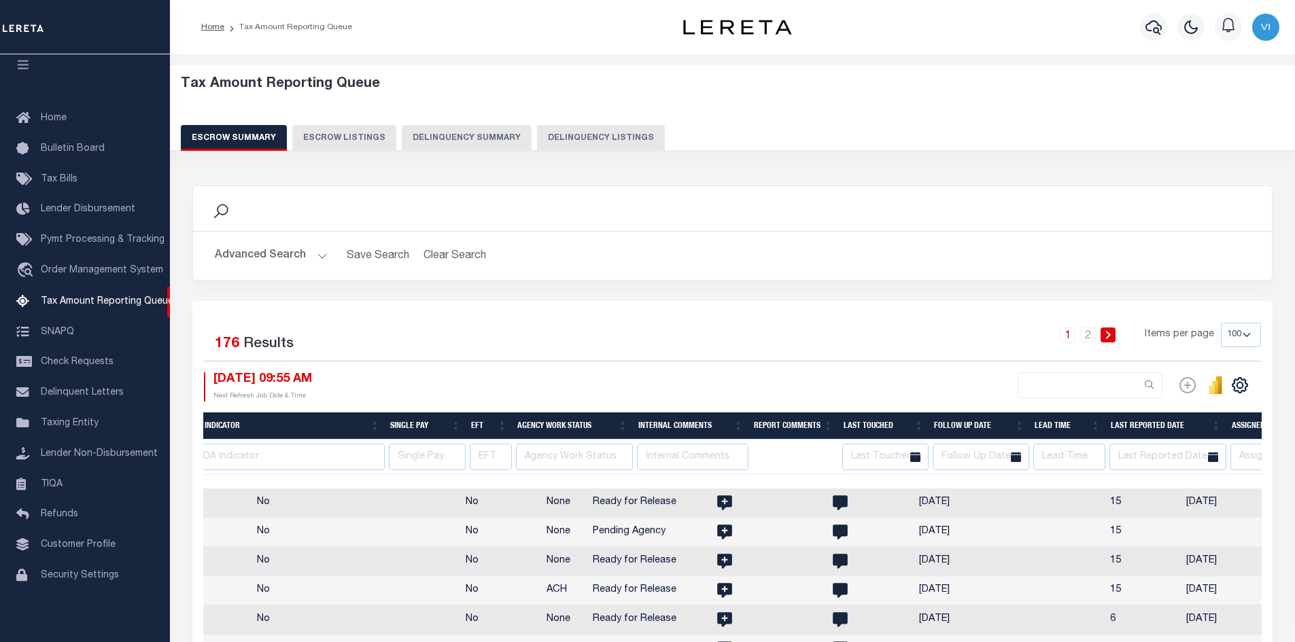
scroll to position [0, 2216]
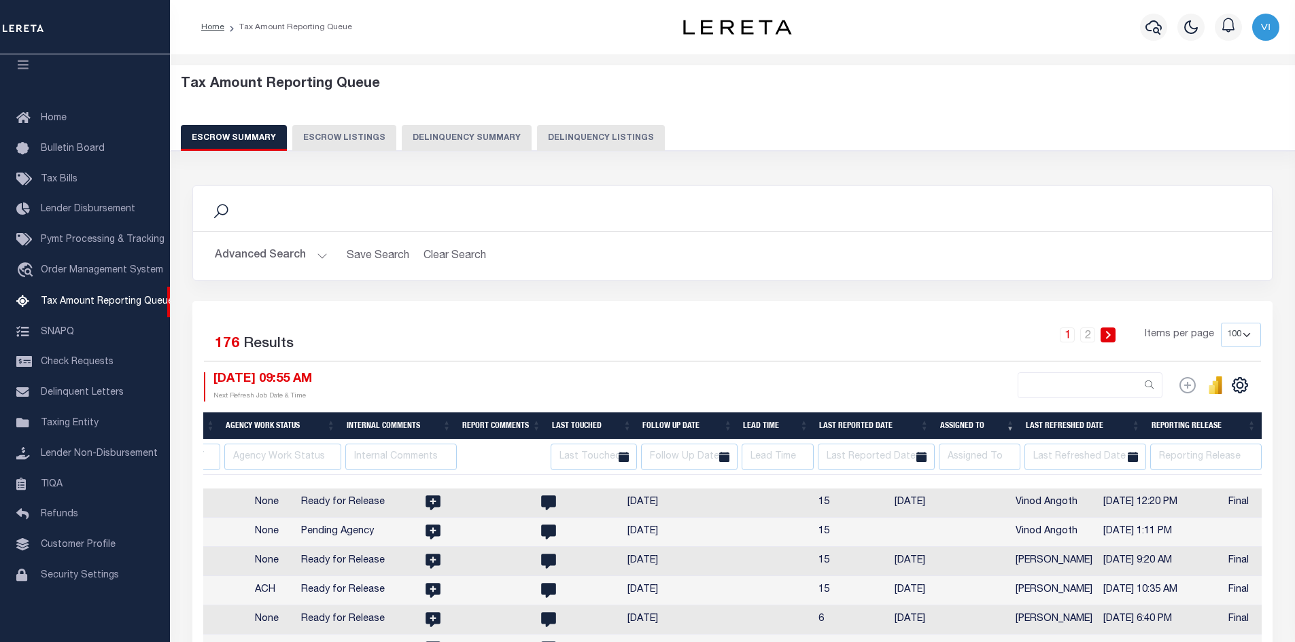
click at [320, 143] on button "Escrow Listings" at bounding box center [344, 138] width 104 height 26
select select "100"
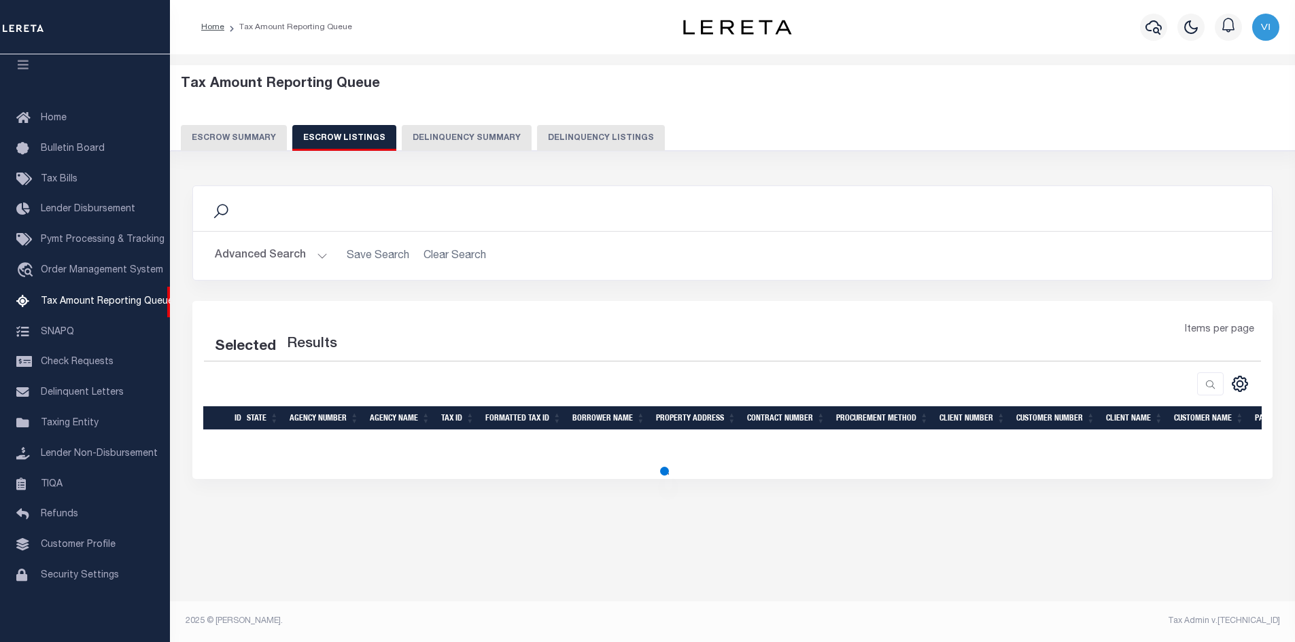
select select
select select "100"
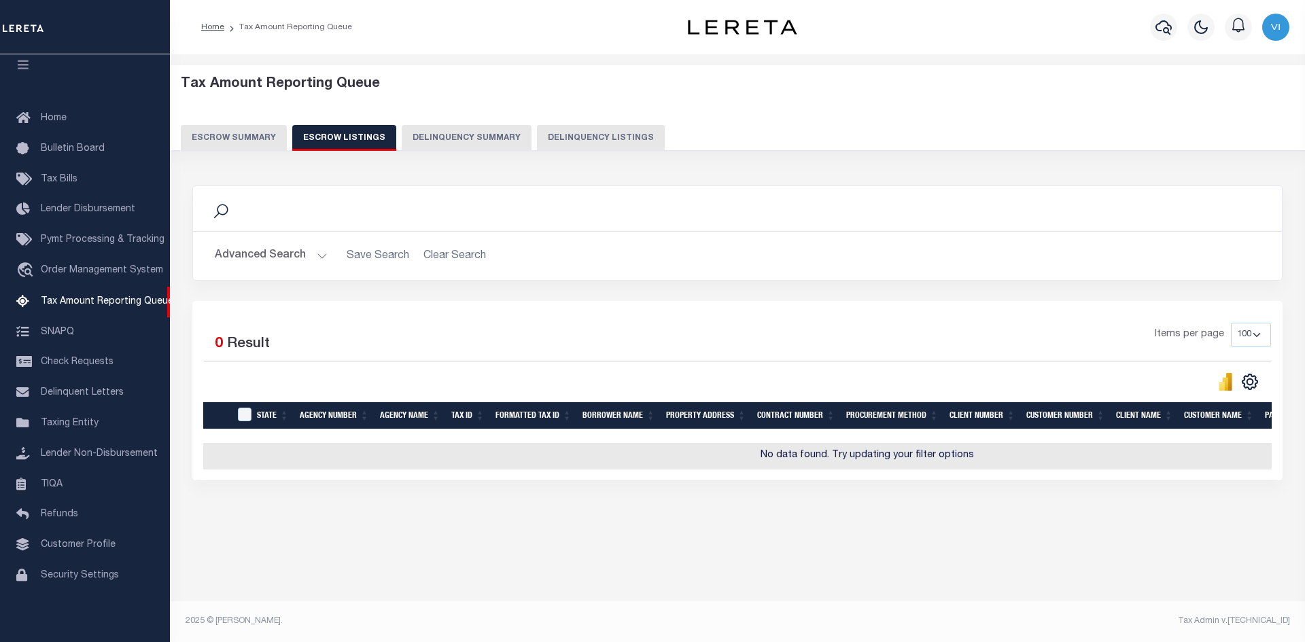
click at [211, 134] on button "Escrow Summary" at bounding box center [234, 138] width 106 height 26
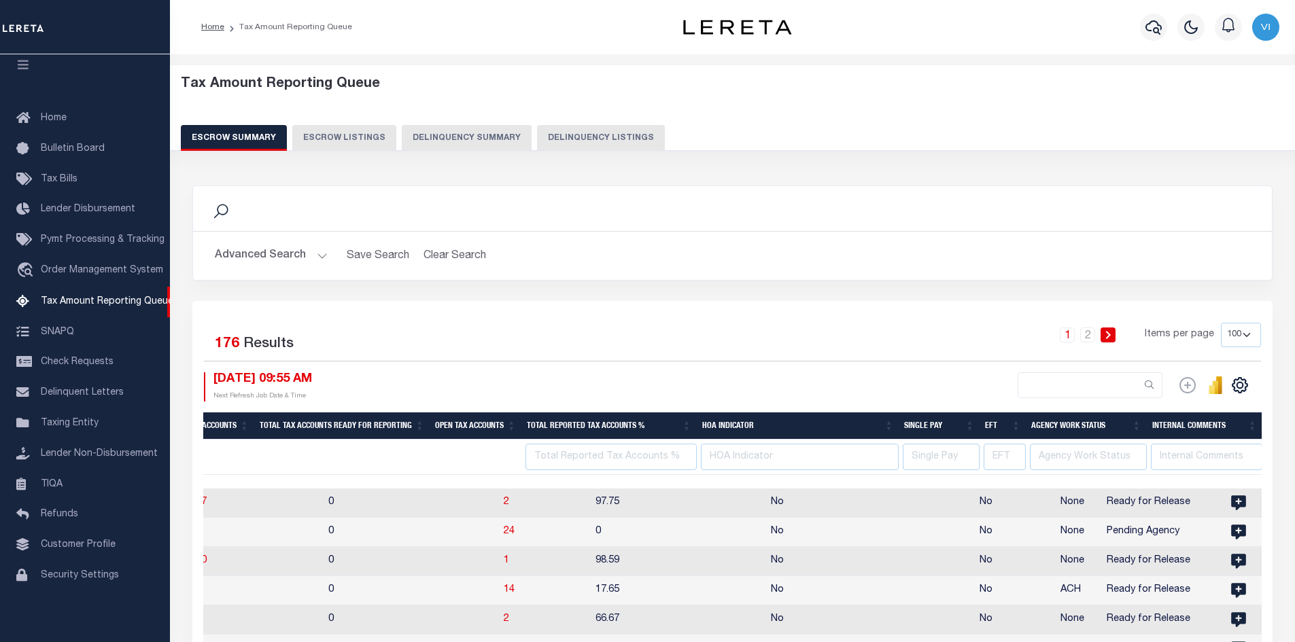
scroll to position [0, 1704]
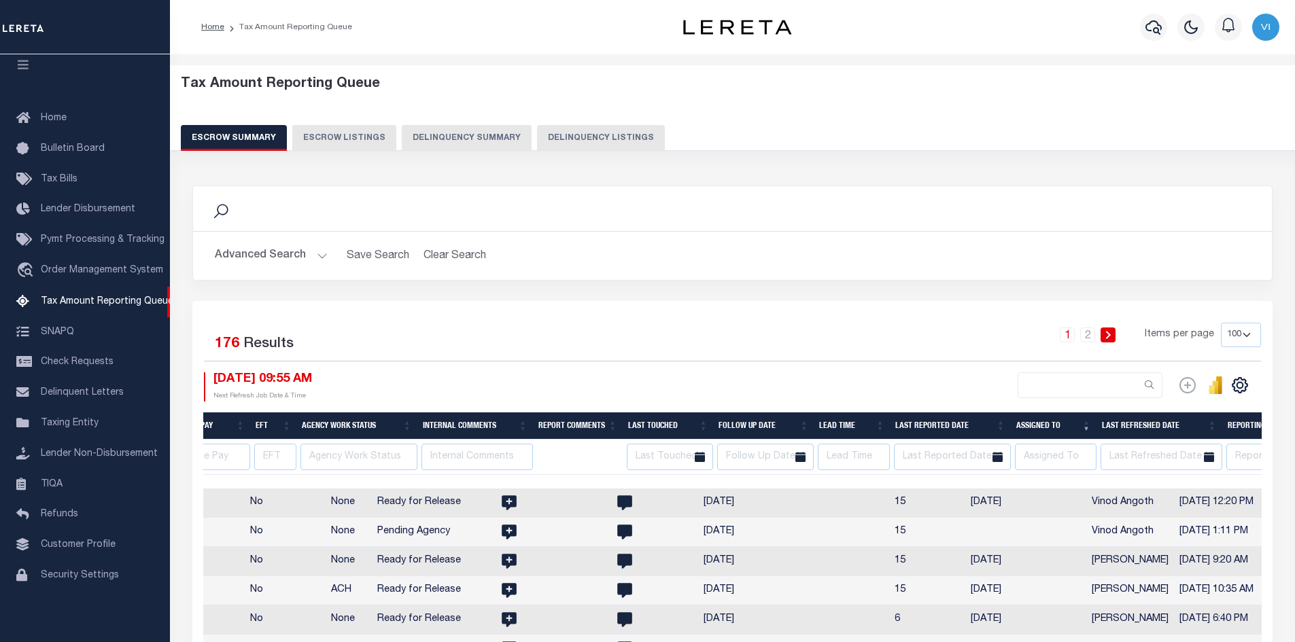
click at [334, 133] on button "Escrow Listings" at bounding box center [344, 138] width 104 height 26
select select "100"
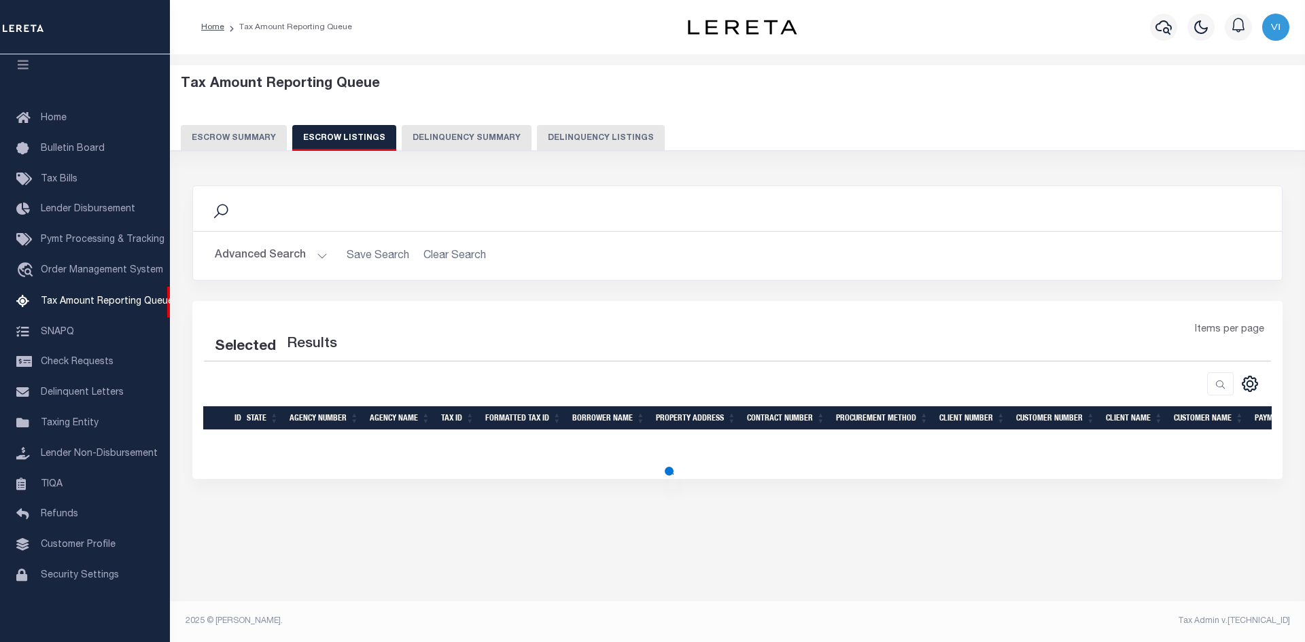
select select "100"
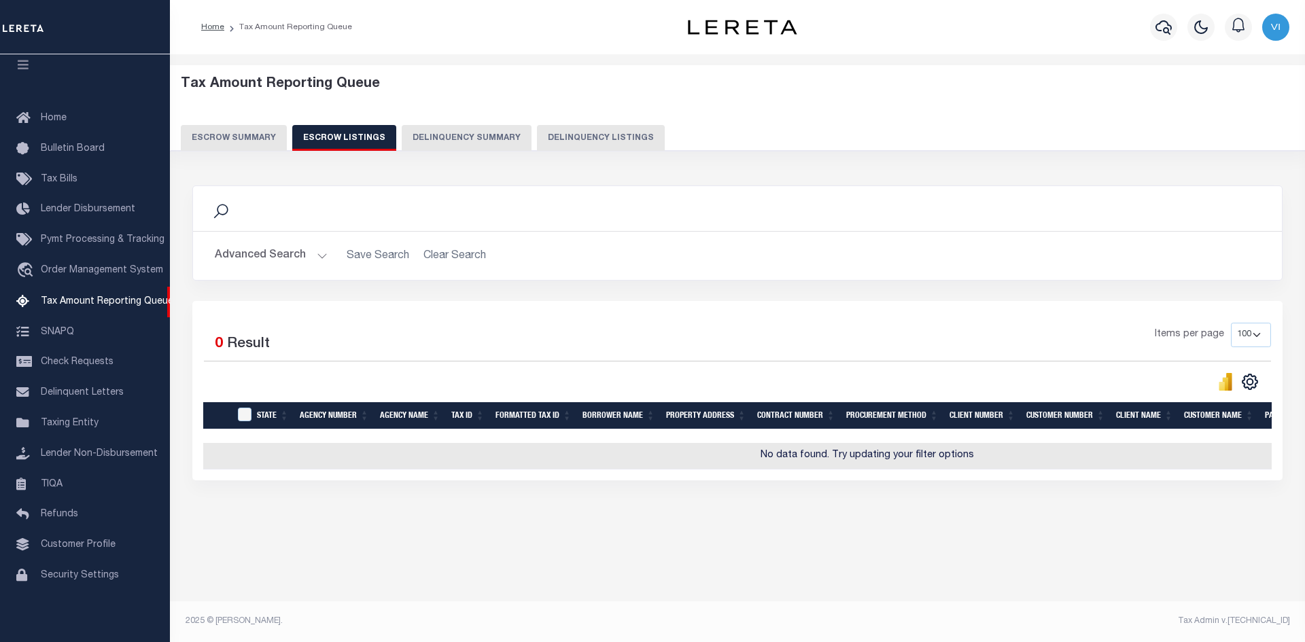
click at [232, 141] on button "Escrow Summary" at bounding box center [234, 138] width 106 height 26
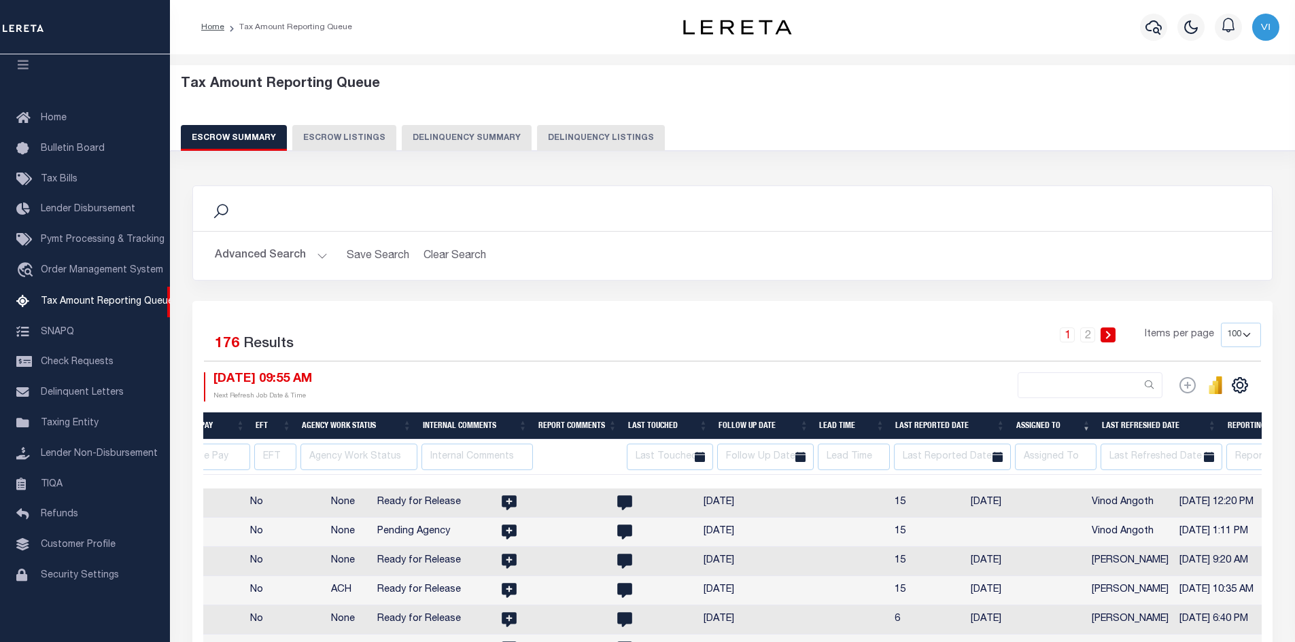
click at [328, 139] on button "Escrow Listings" at bounding box center [344, 138] width 104 height 26
select select "100"
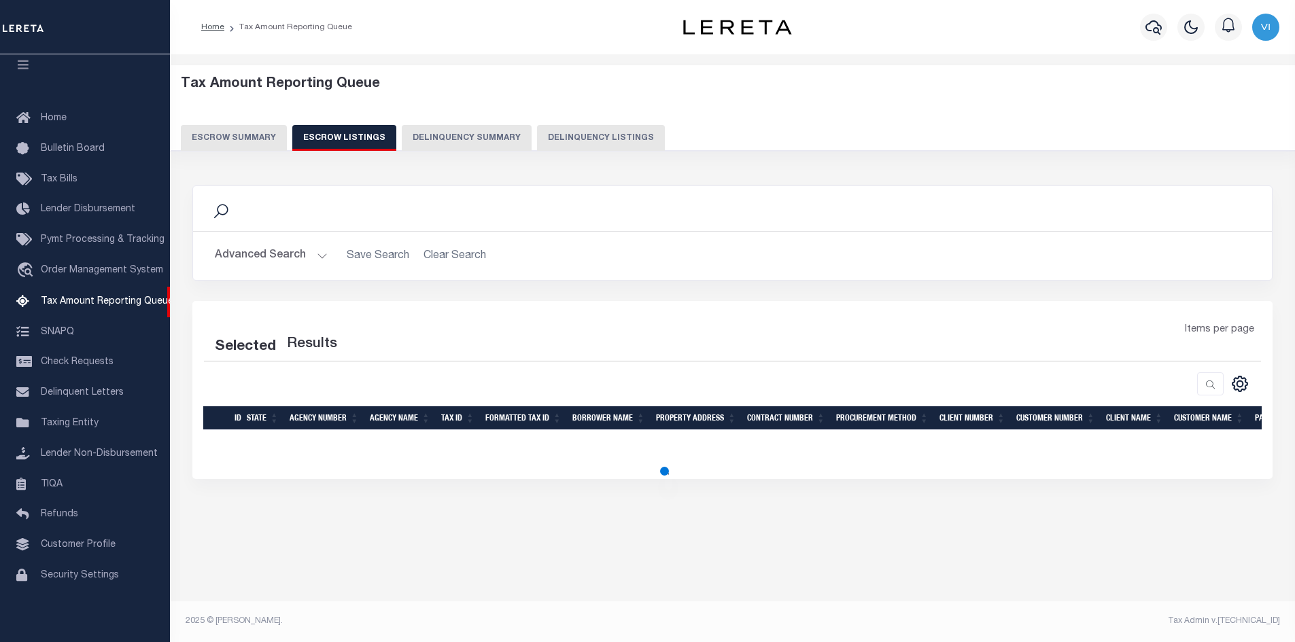
select select "100"
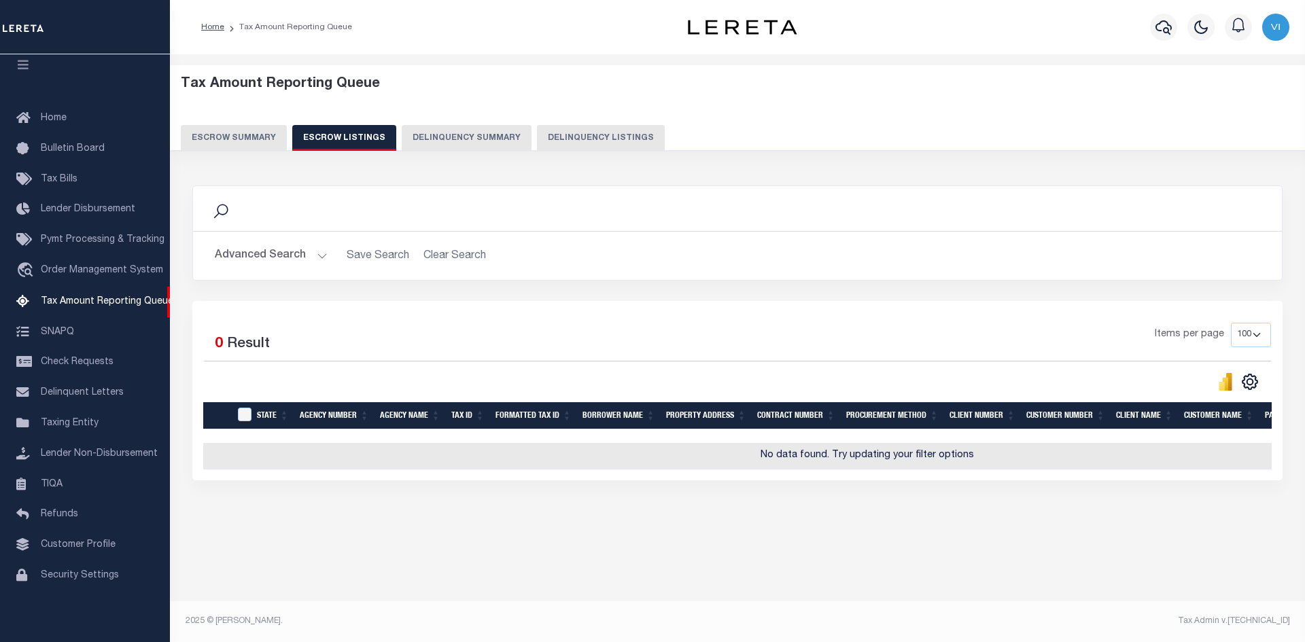
click at [215, 135] on button "Escrow Summary" at bounding box center [234, 138] width 106 height 26
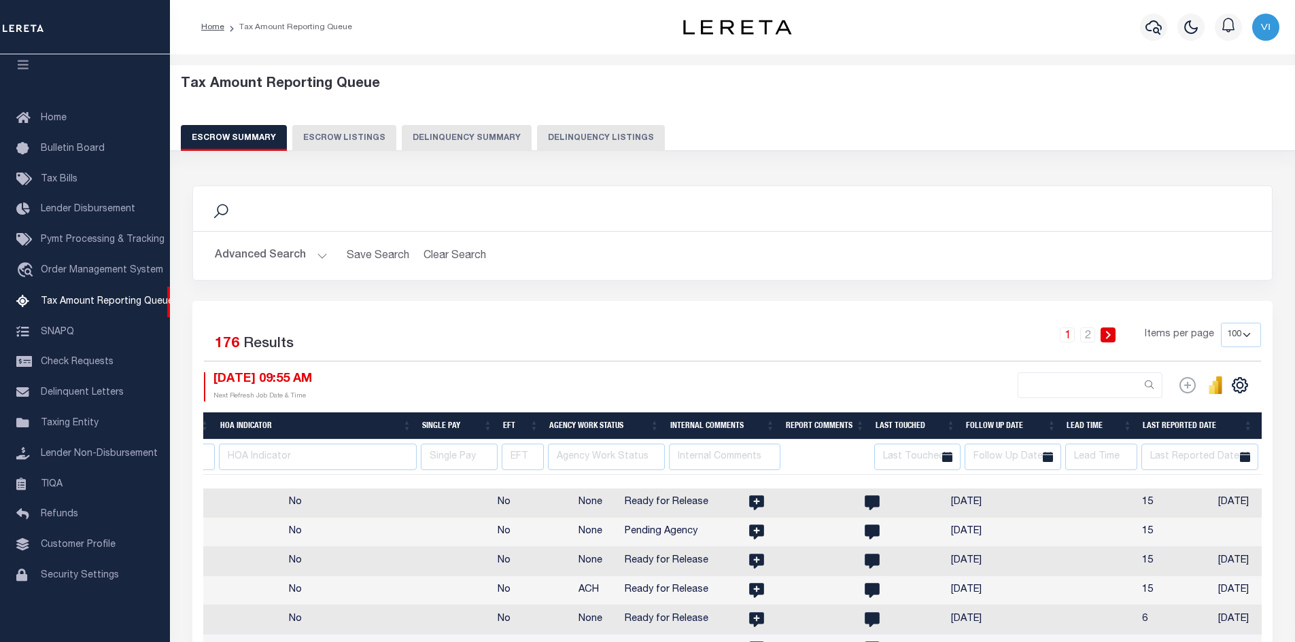
scroll to position [0, 2099]
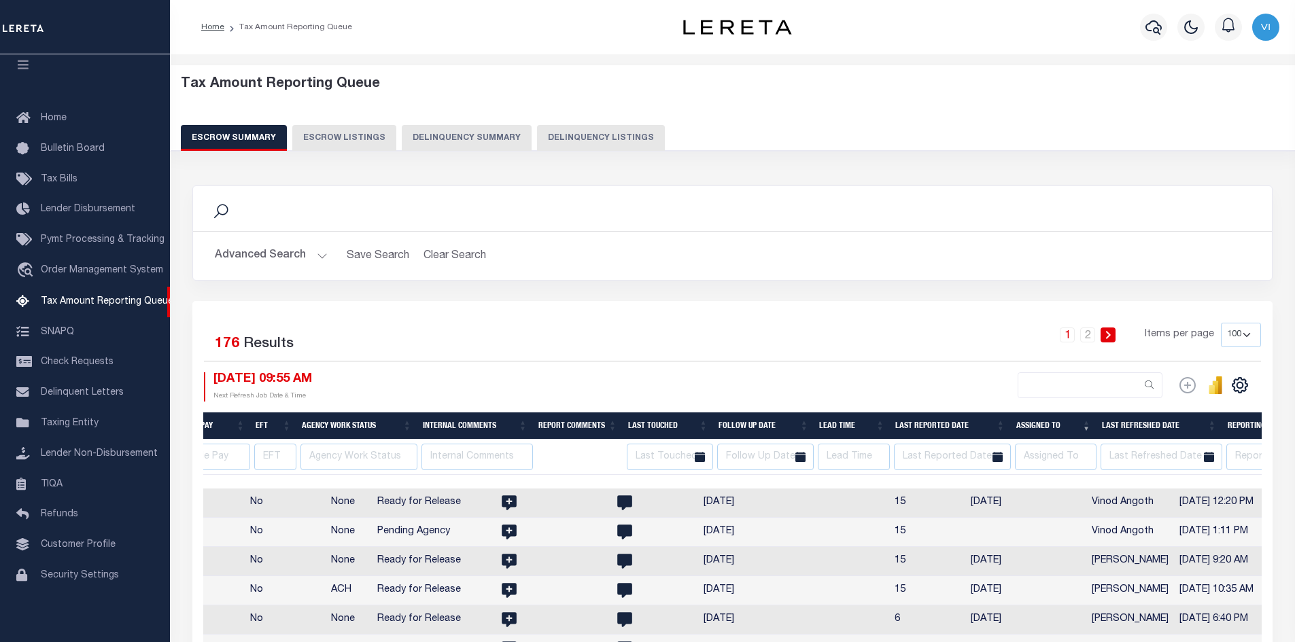
click at [335, 142] on button "Escrow Listings" at bounding box center [344, 138] width 104 height 26
select select "100"
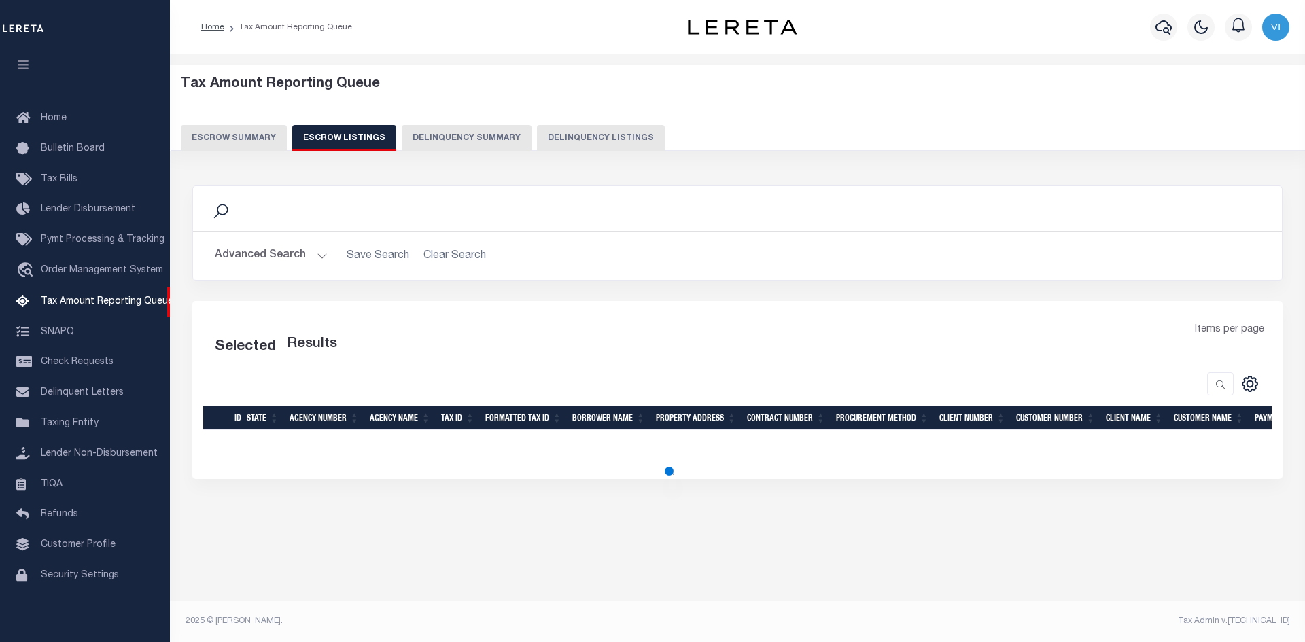
select select "100"
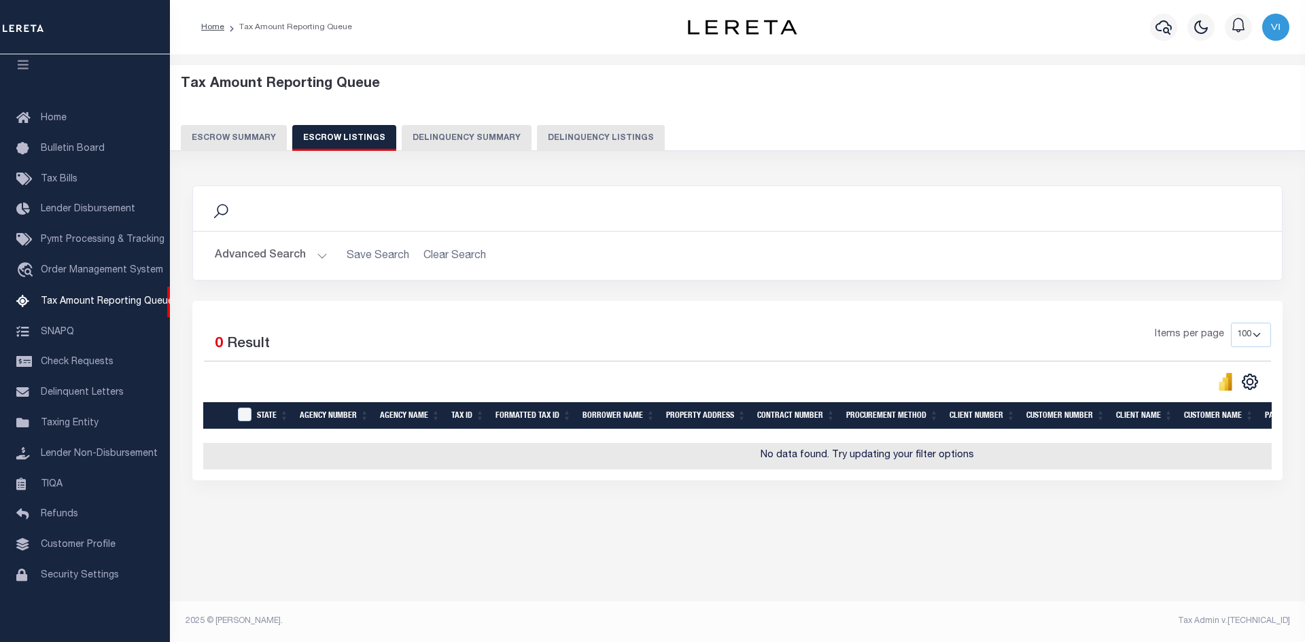
click at [239, 135] on button "Escrow Summary" at bounding box center [234, 138] width 106 height 26
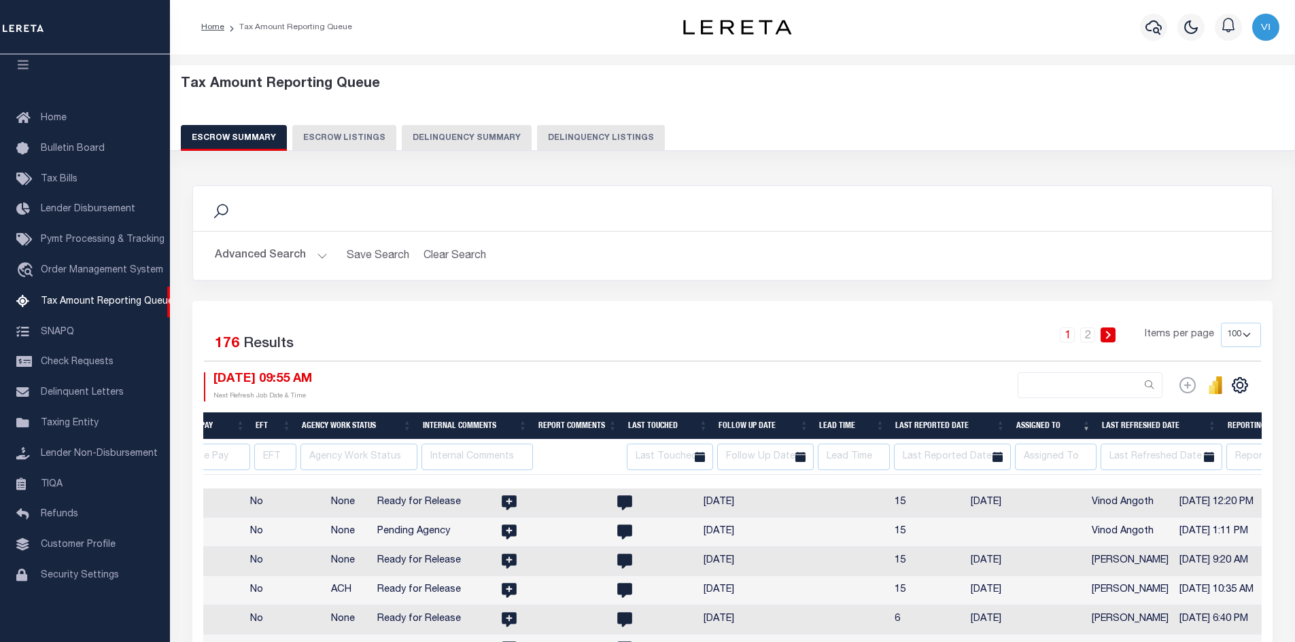
click at [1086, 421] on th "Assigned To" at bounding box center [1054, 427] width 86 height 28
click at [1239, 388] on icon "" at bounding box center [1240, 386] width 6 height 6
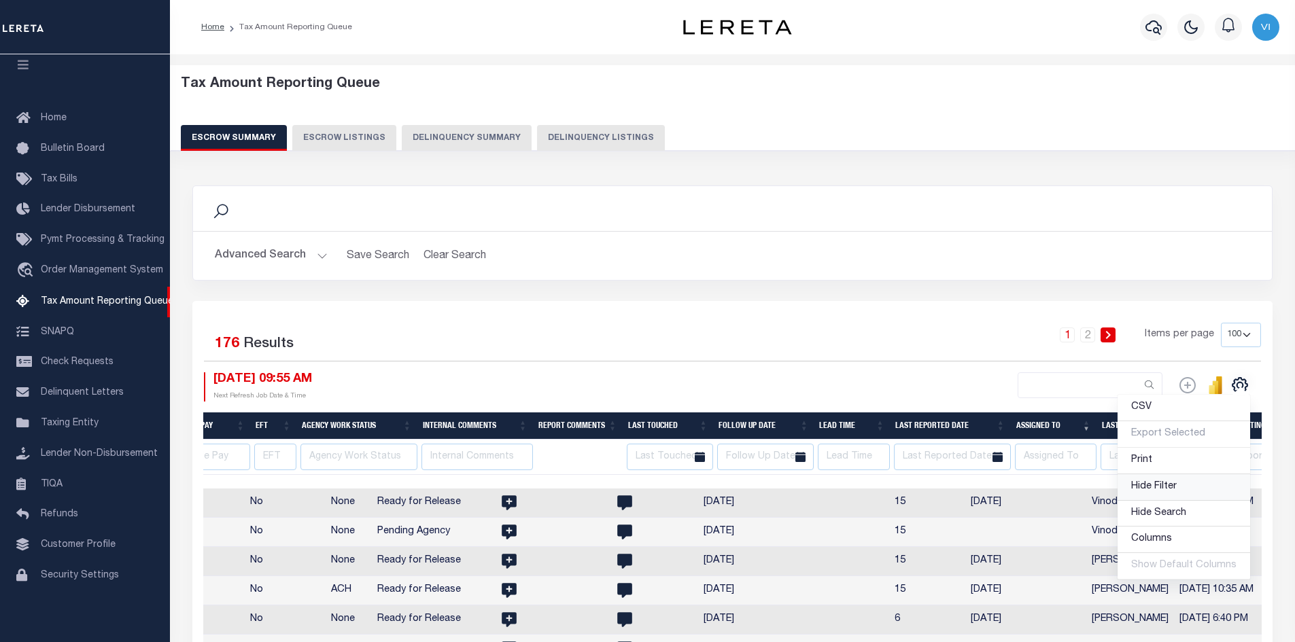
drag, startPoint x: 1180, startPoint y: 488, endPoint x: 870, endPoint y: 344, distance: 341.9
click at [1179, 488] on link "Hide Filter" at bounding box center [1184, 488] width 133 height 27
select select
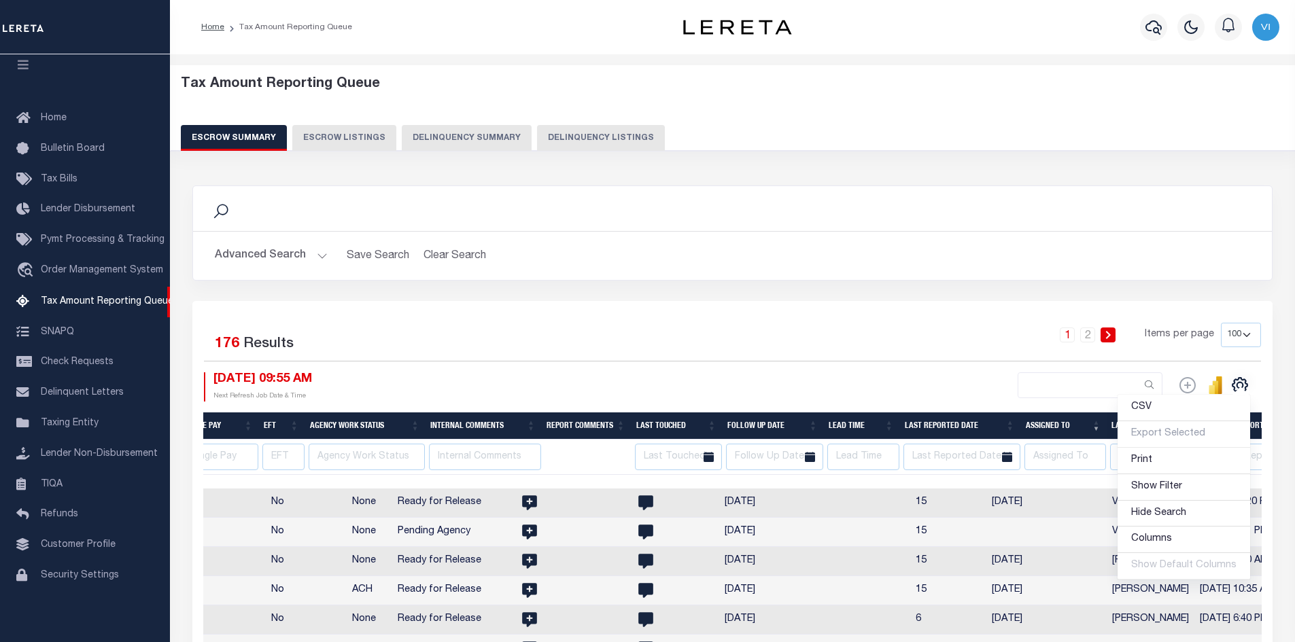
click at [862, 337] on div "1 2 Items per page 10 25 50 100 500" at bounding box center [867, 340] width 788 height 35
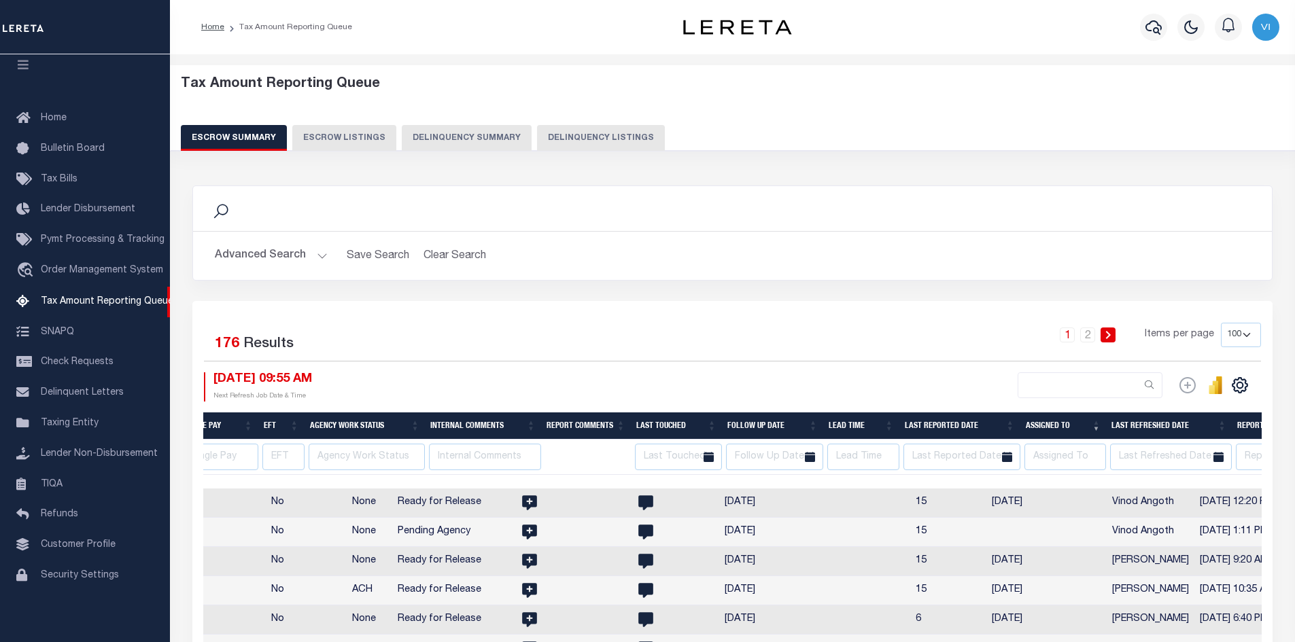
click at [570, 458] on th at bounding box center [586, 457] width 90 height 35
click at [810, 541] on td at bounding box center [860, 532] width 101 height 29
checkbox input "true"
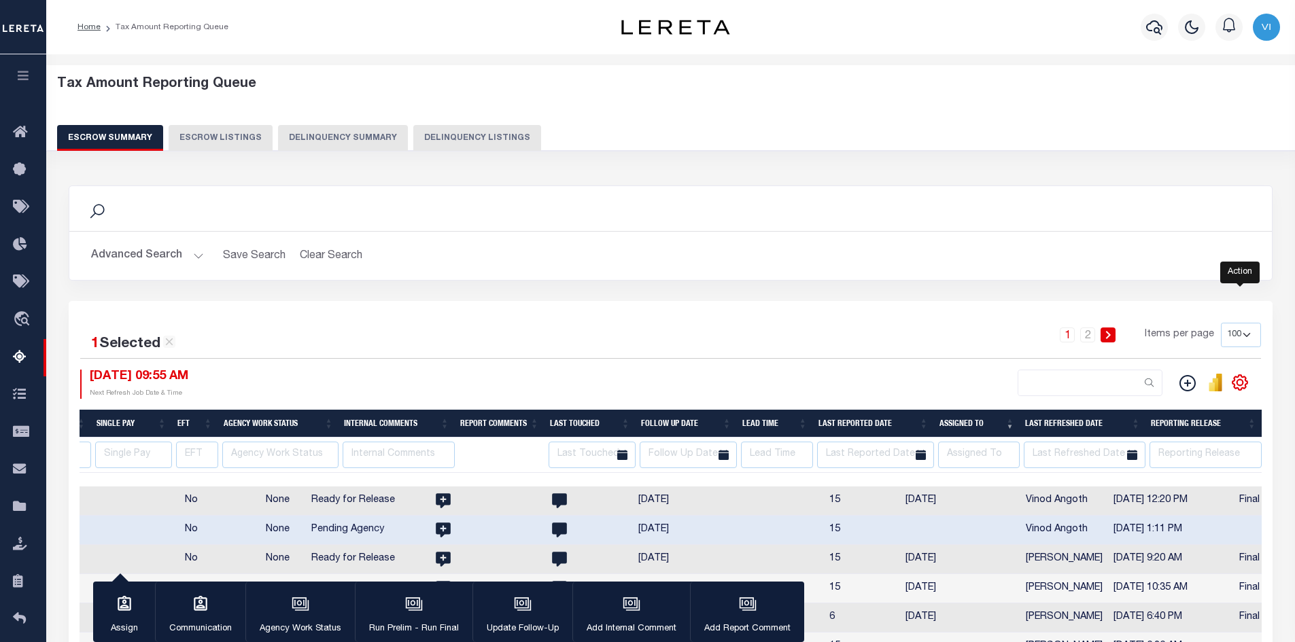
click at [1240, 385] on icon "" at bounding box center [1240, 383] width 18 height 18
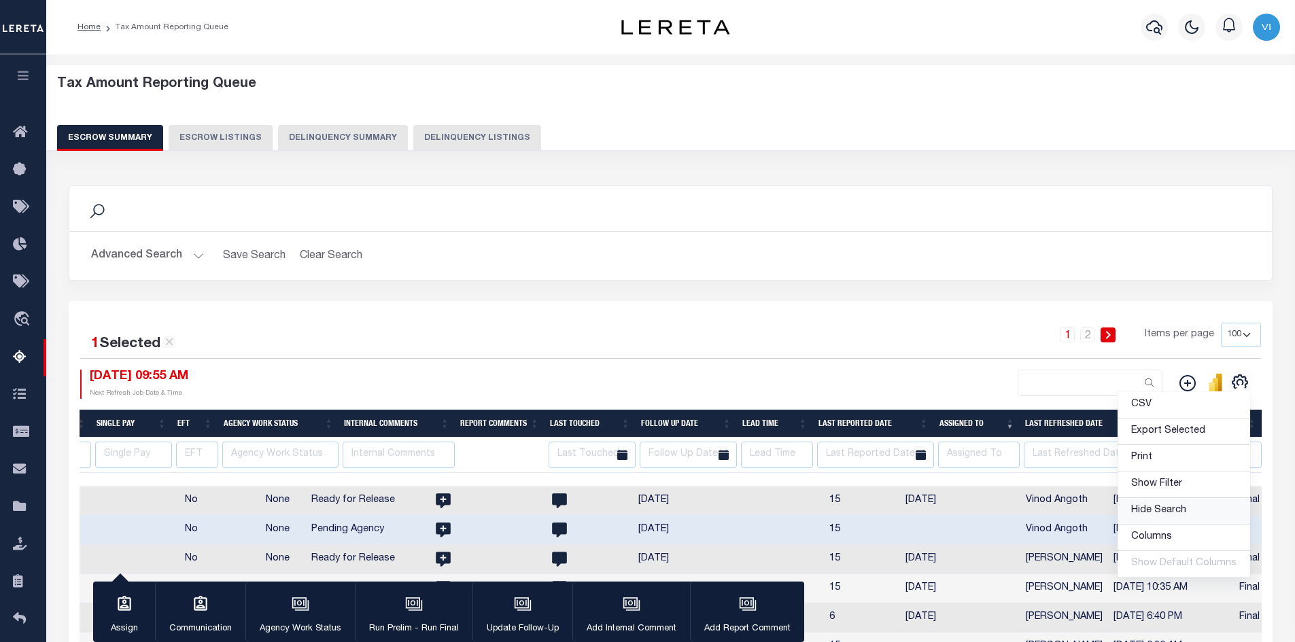
click at [1165, 508] on span "Hide Search" at bounding box center [1158, 511] width 55 height 10
click at [633, 498] on td "[DATE]" at bounding box center [678, 501] width 91 height 29
checkbox input "true"
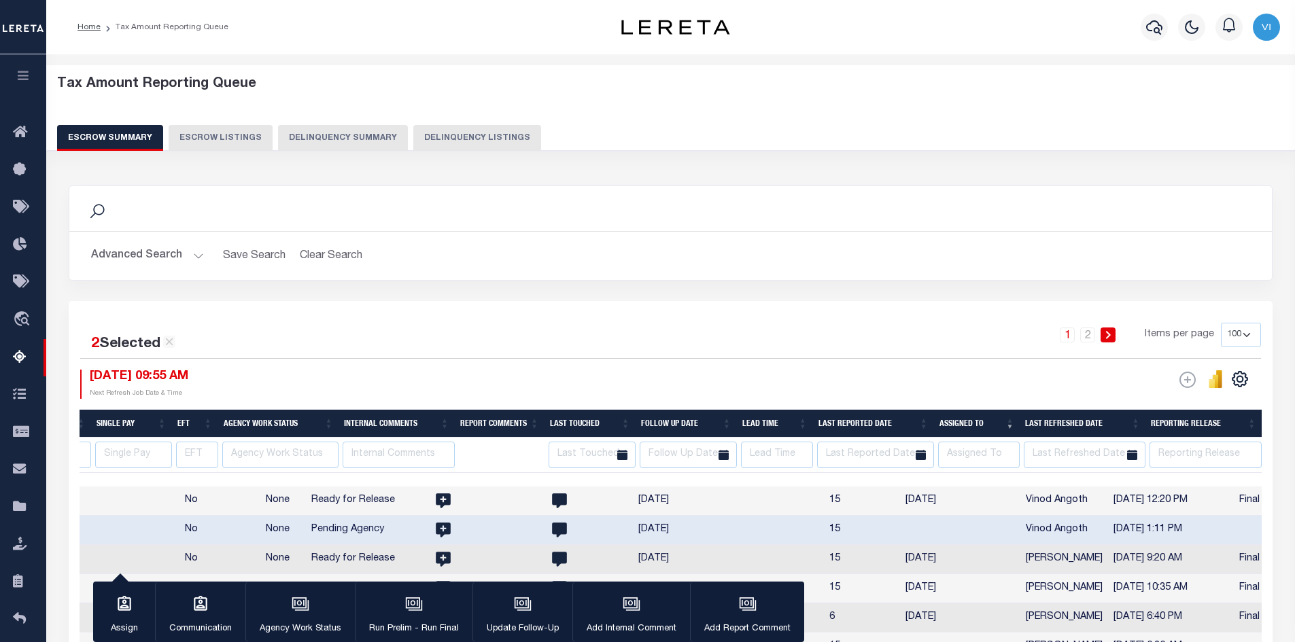
click at [564, 381] on div "08/14/2025 09:55 AM Next Refresh Job Date & Time" at bounding box center [375, 384] width 591 height 29
click at [216, 377] on div "08/14/2025 09:55 AM Next Refresh Job Date & Time" at bounding box center [375, 384] width 591 height 29
click at [119, 600] on icon "button" at bounding box center [125, 603] width 14 height 15
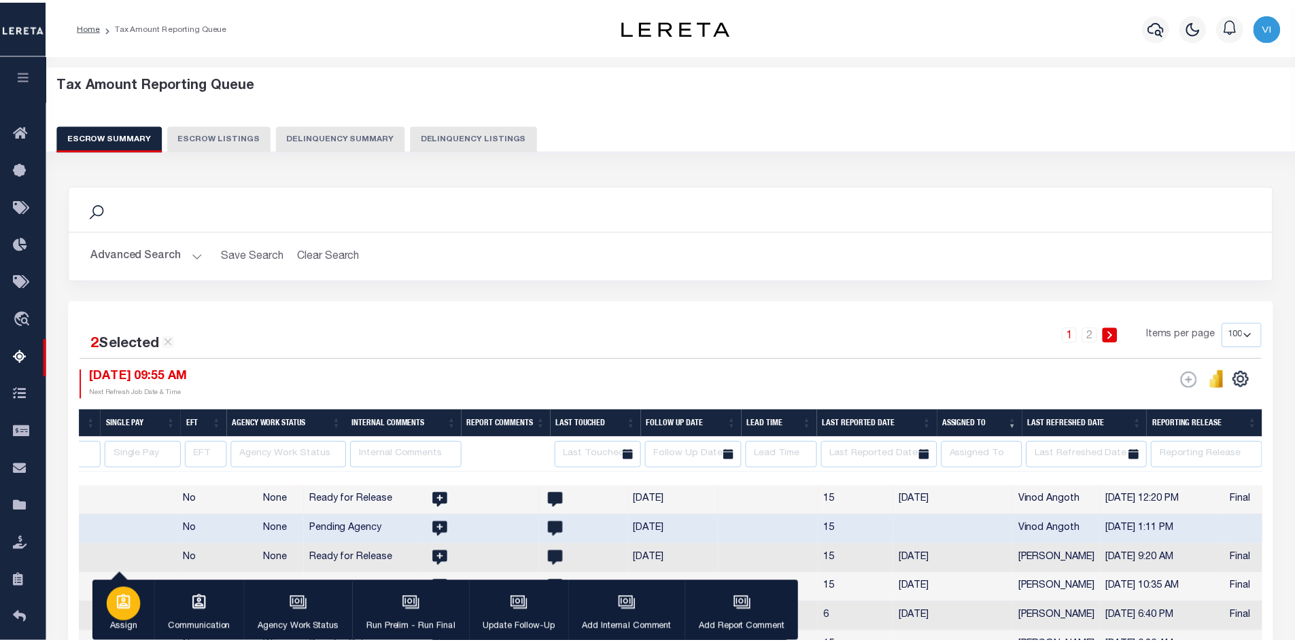
scroll to position [0, 2424]
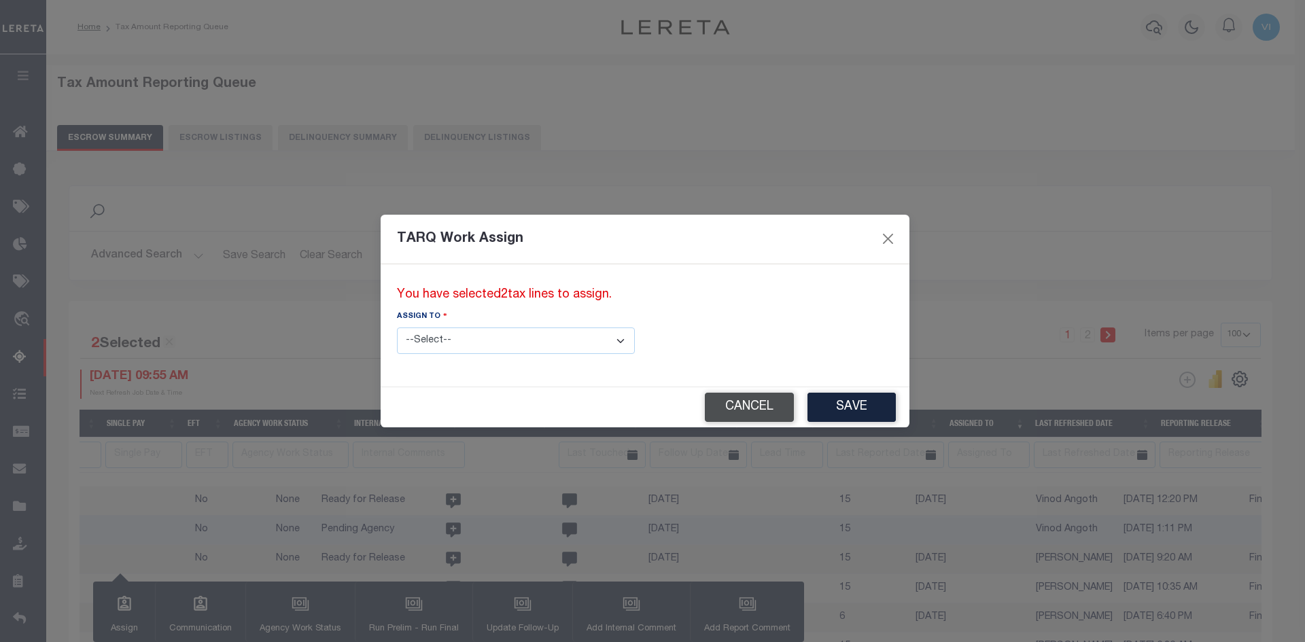
click at [705, 404] on button "Cancel" at bounding box center [749, 407] width 89 height 29
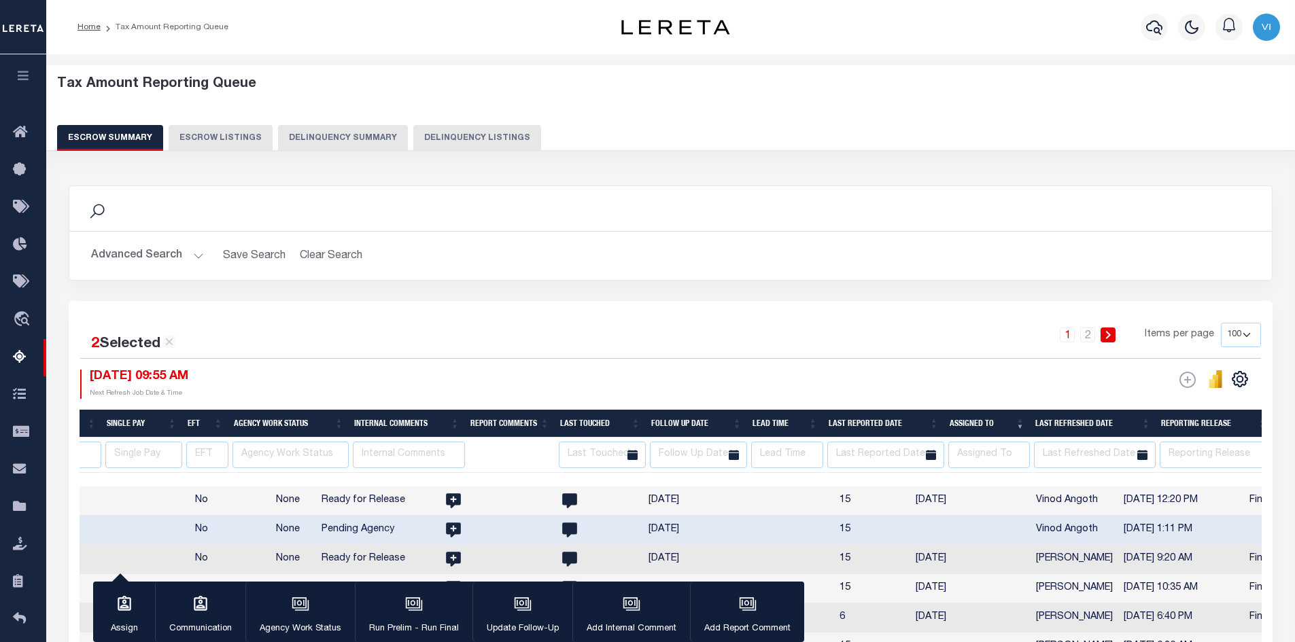
drag, startPoint x: 652, startPoint y: 373, endPoint x: 793, endPoint y: 396, distance: 143.2
click at [657, 373] on div "08/14/2025 09:55 AM Next Refresh Job Date & Time" at bounding box center [375, 384] width 591 height 29
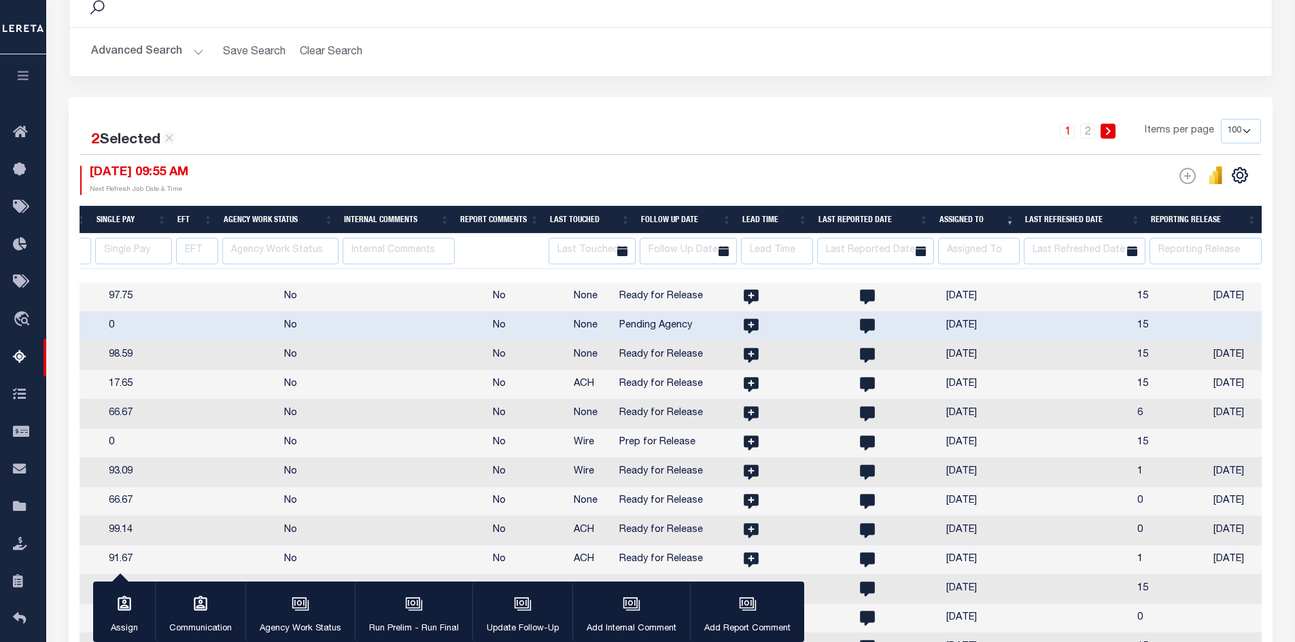
scroll to position [0, 2434]
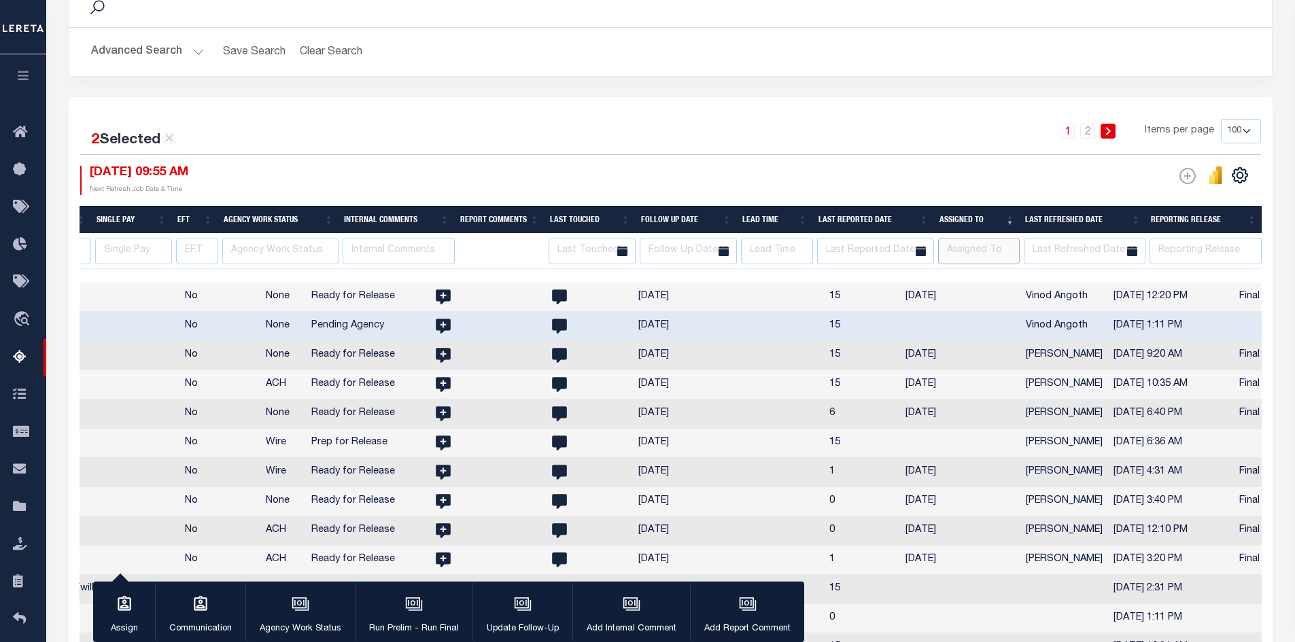
click at [976, 250] on input "text" at bounding box center [979, 251] width 82 height 27
type input "v"
select select
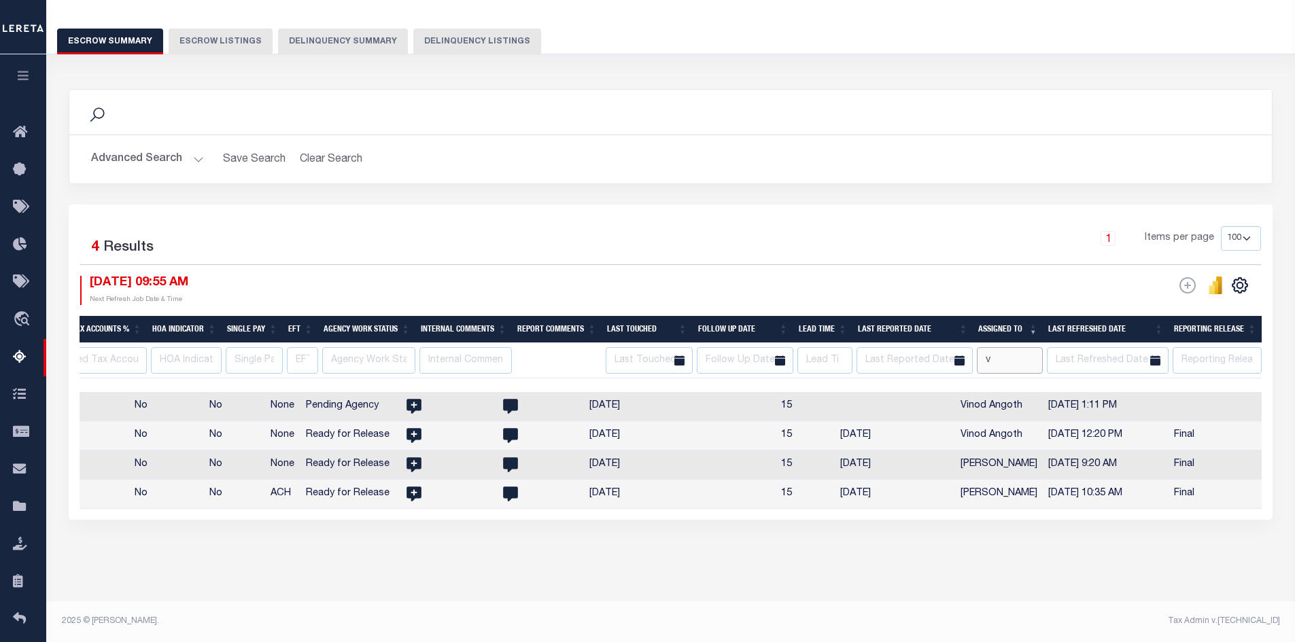
scroll to position [0, 1825]
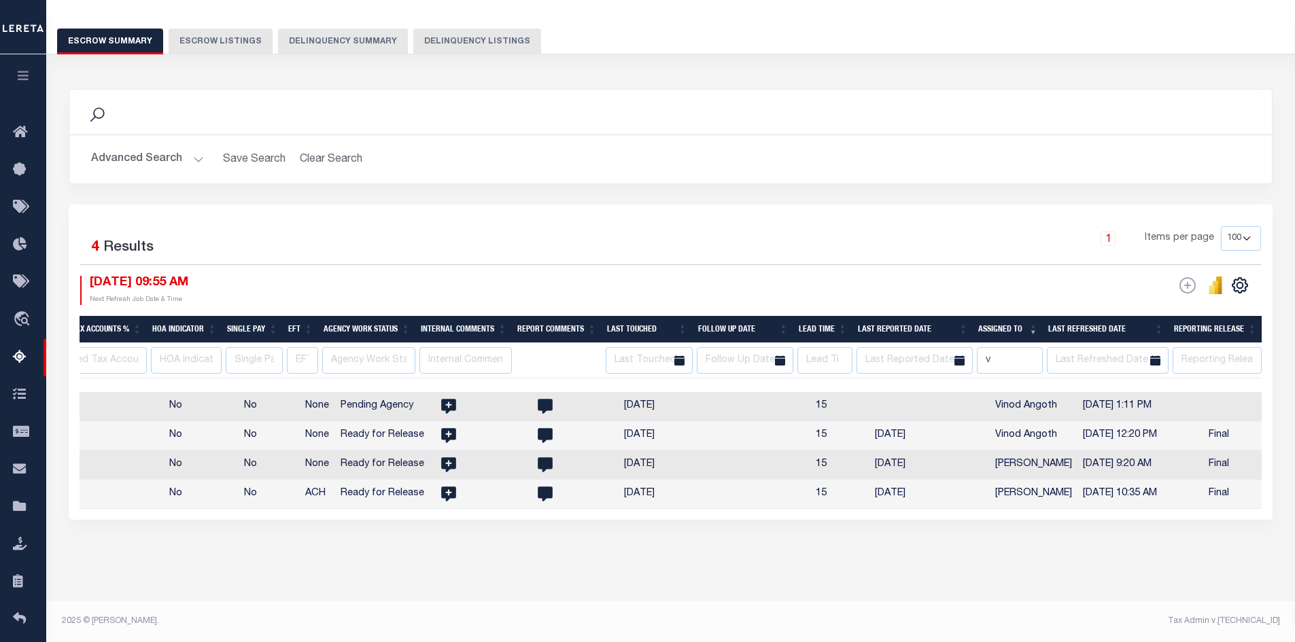
select select
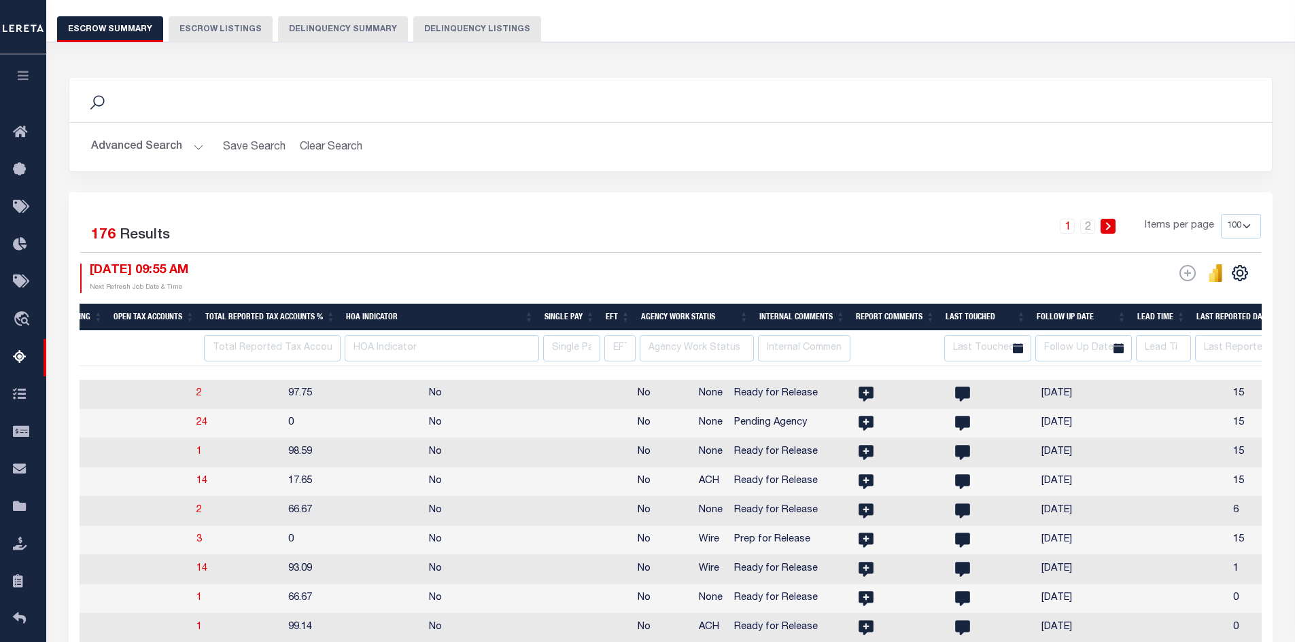
scroll to position [0, 2165]
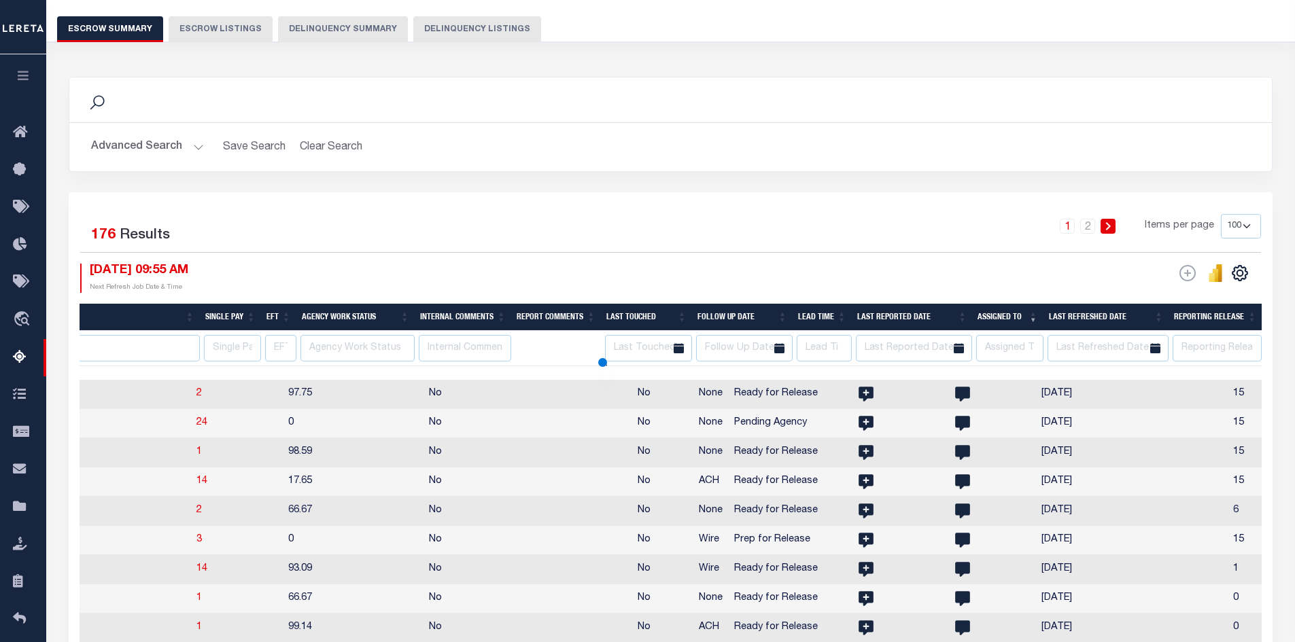
select select
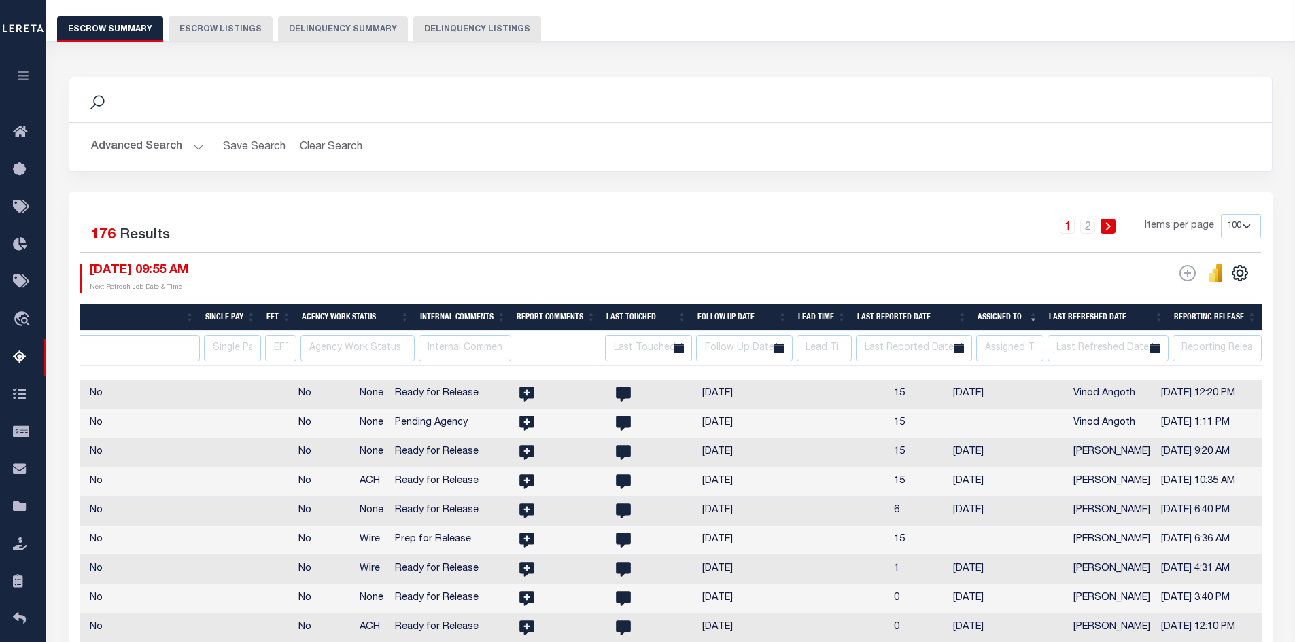
click at [202, 30] on button "Escrow Listings" at bounding box center [221, 29] width 104 height 26
select select
select select "100"
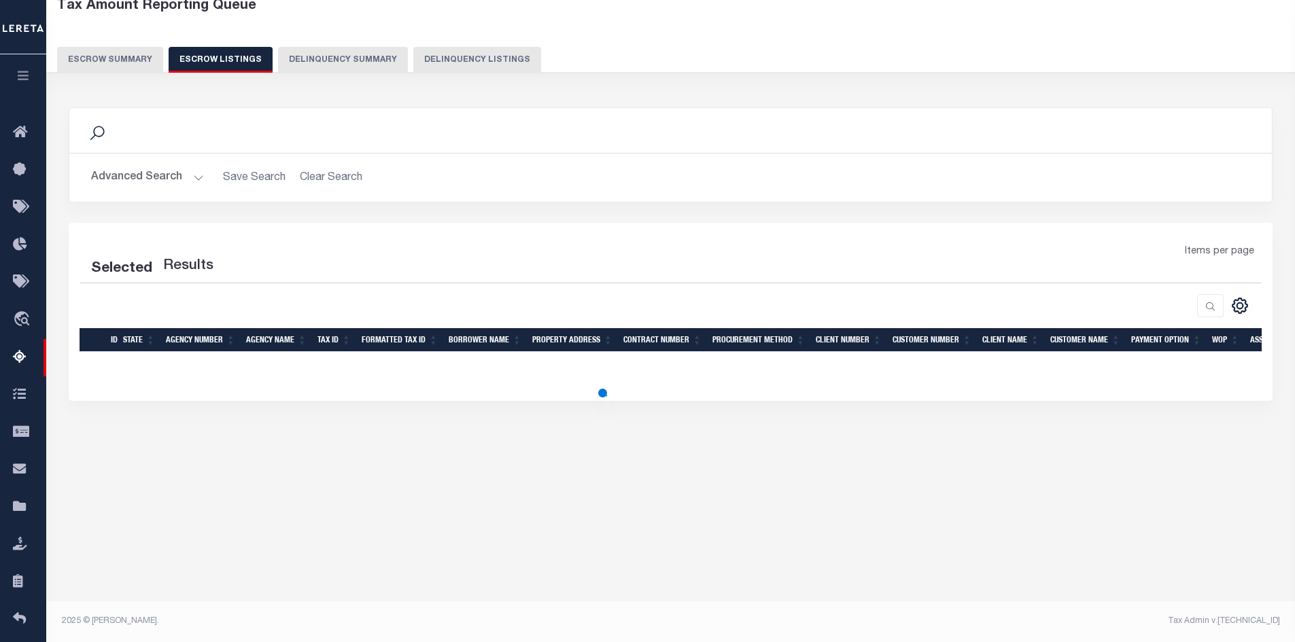
scroll to position [78, 0]
select select "100"
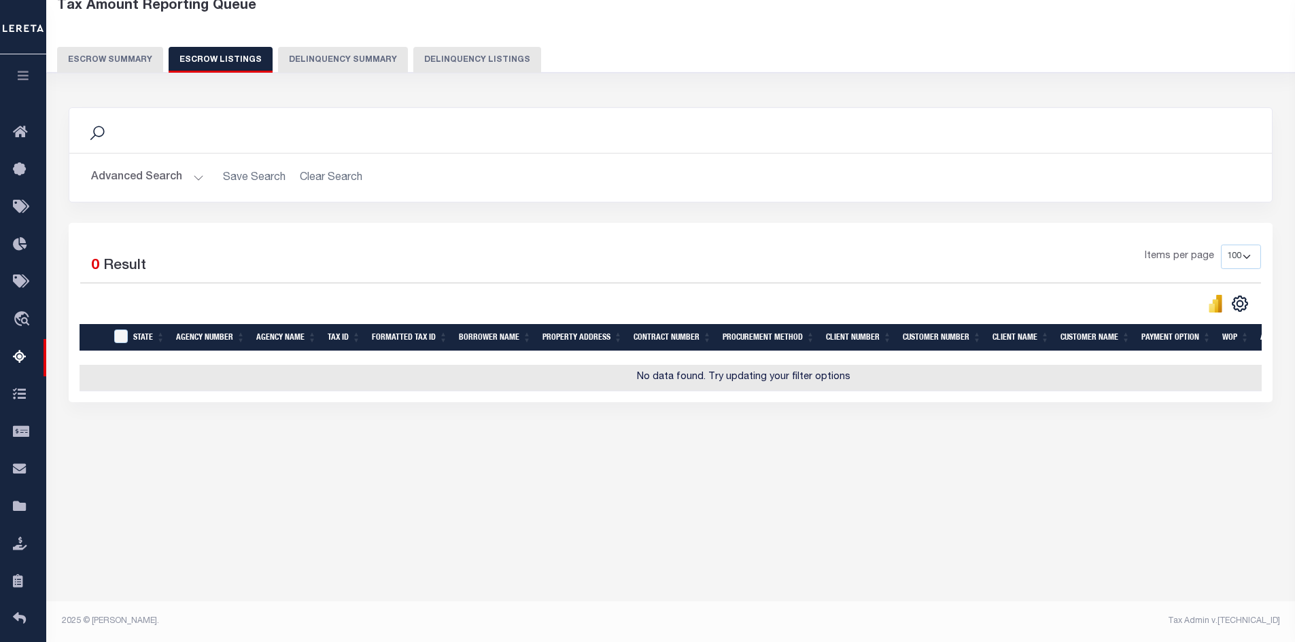
select select
click at [97, 60] on button "Escrow Summary" at bounding box center [110, 60] width 106 height 26
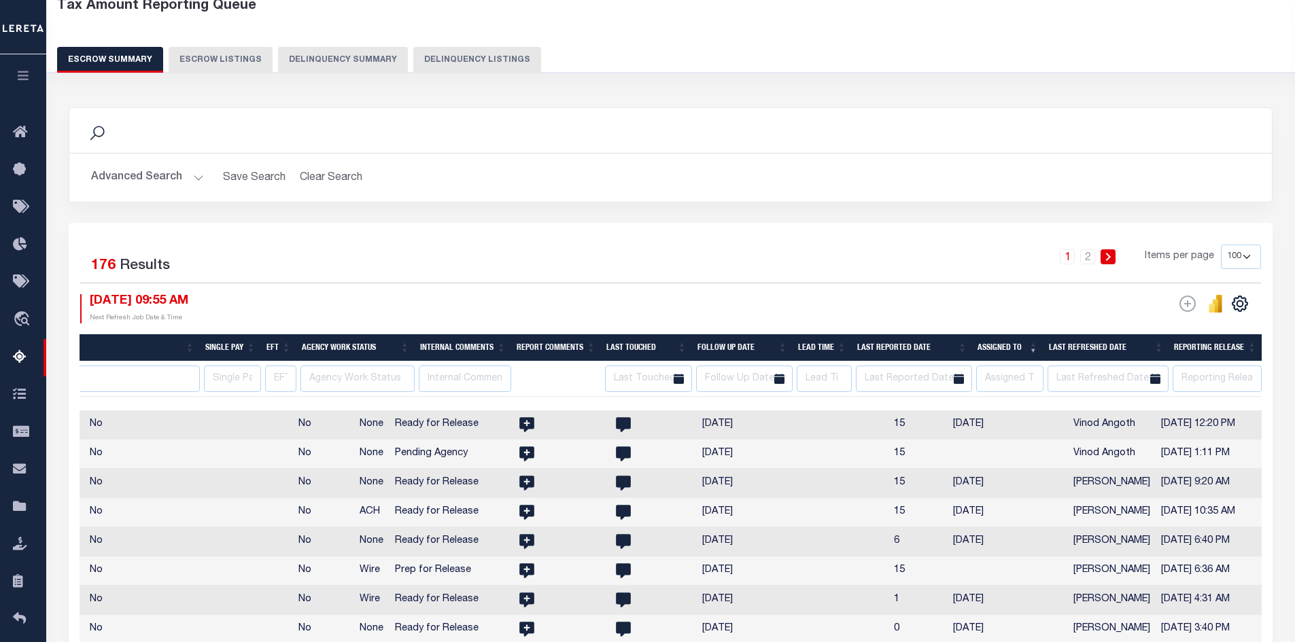
scroll to position [0, 2079]
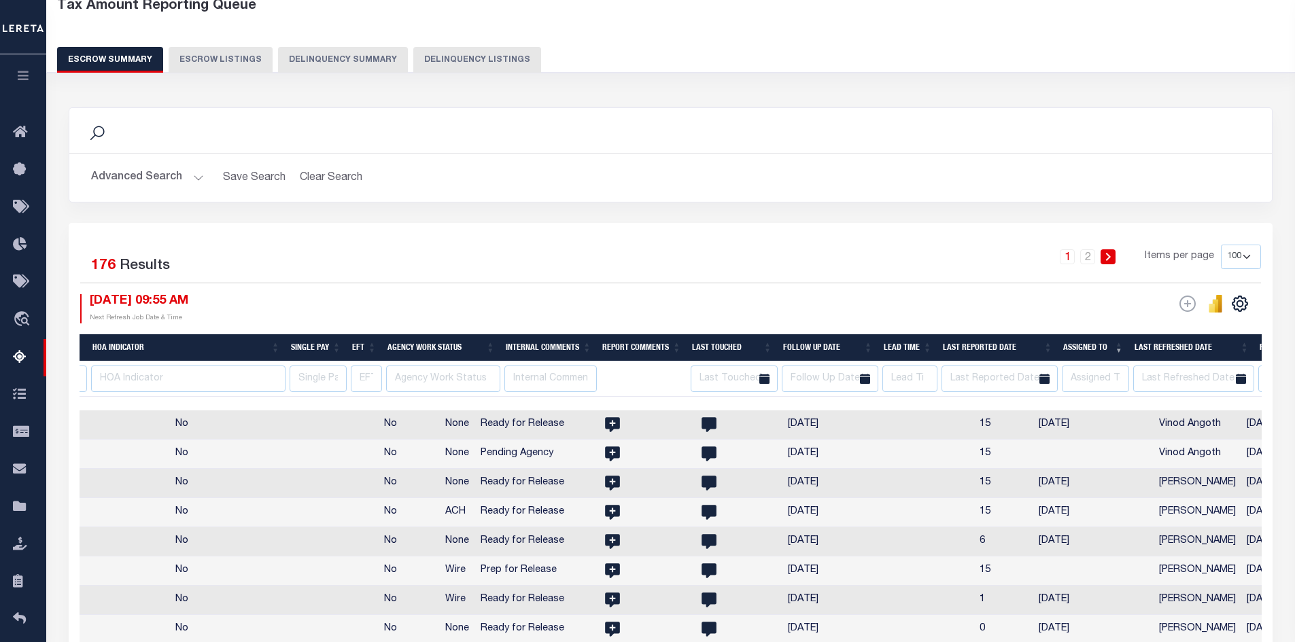
click at [213, 56] on button "Escrow Listings" at bounding box center [221, 60] width 104 height 26
select select "100"
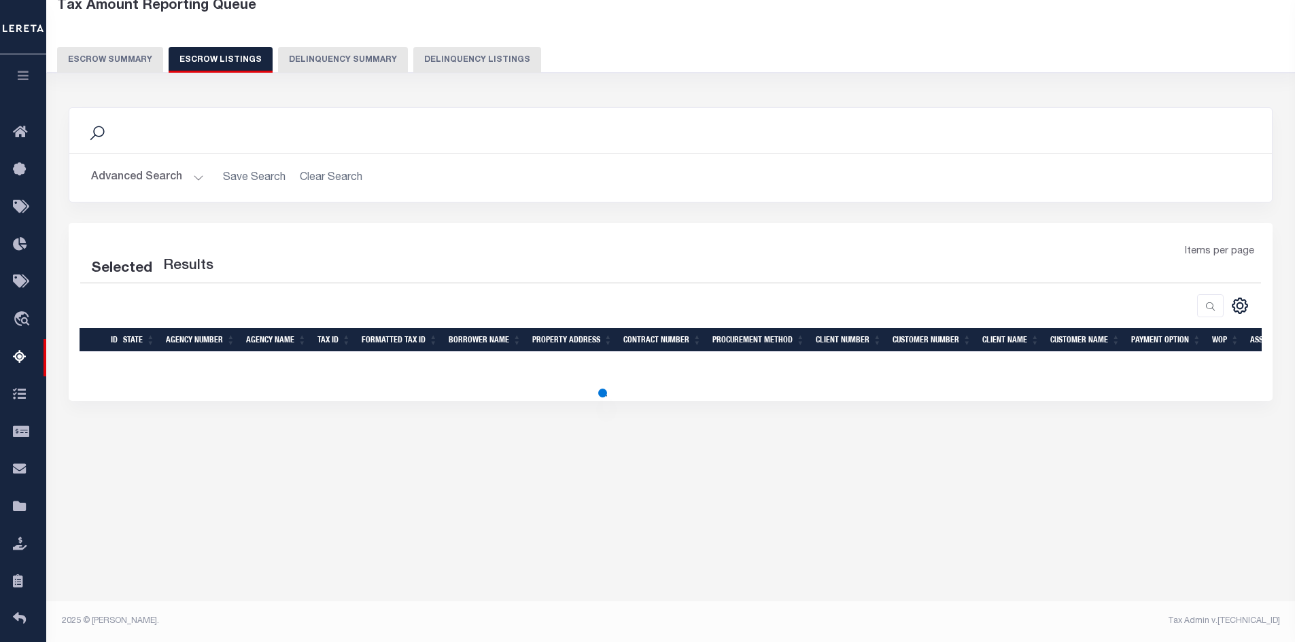
select select "100"
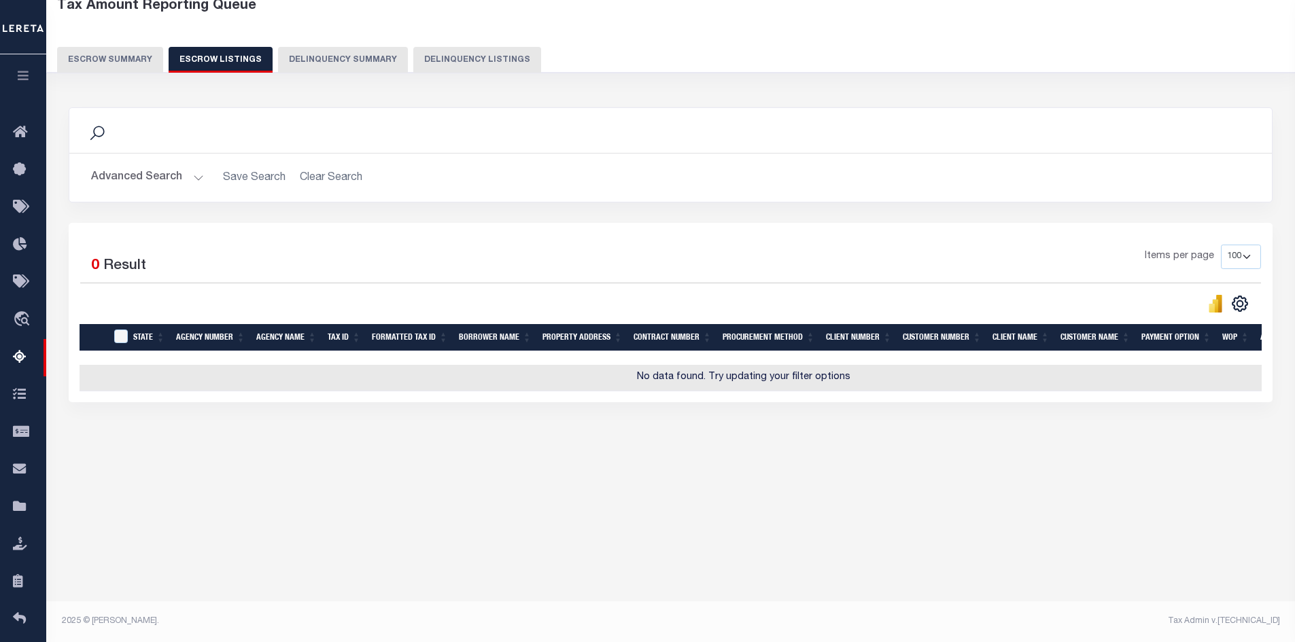
click at [109, 54] on button "Escrow Summary" at bounding box center [110, 60] width 106 height 26
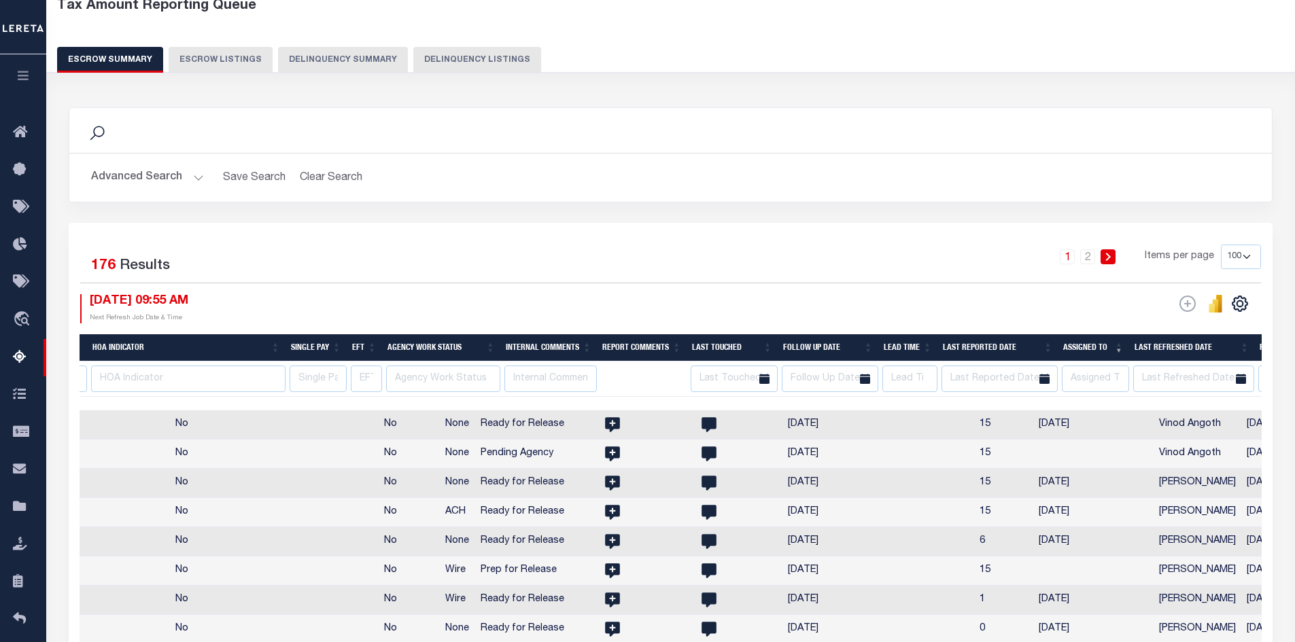
click at [1090, 52] on div "Escrow Summary Escrow Listings Delinquency Summary Delinquency Listings" at bounding box center [671, 59] width 1228 height 25
click at [212, 54] on button "Escrow Listings" at bounding box center [221, 60] width 104 height 26
select select "100"
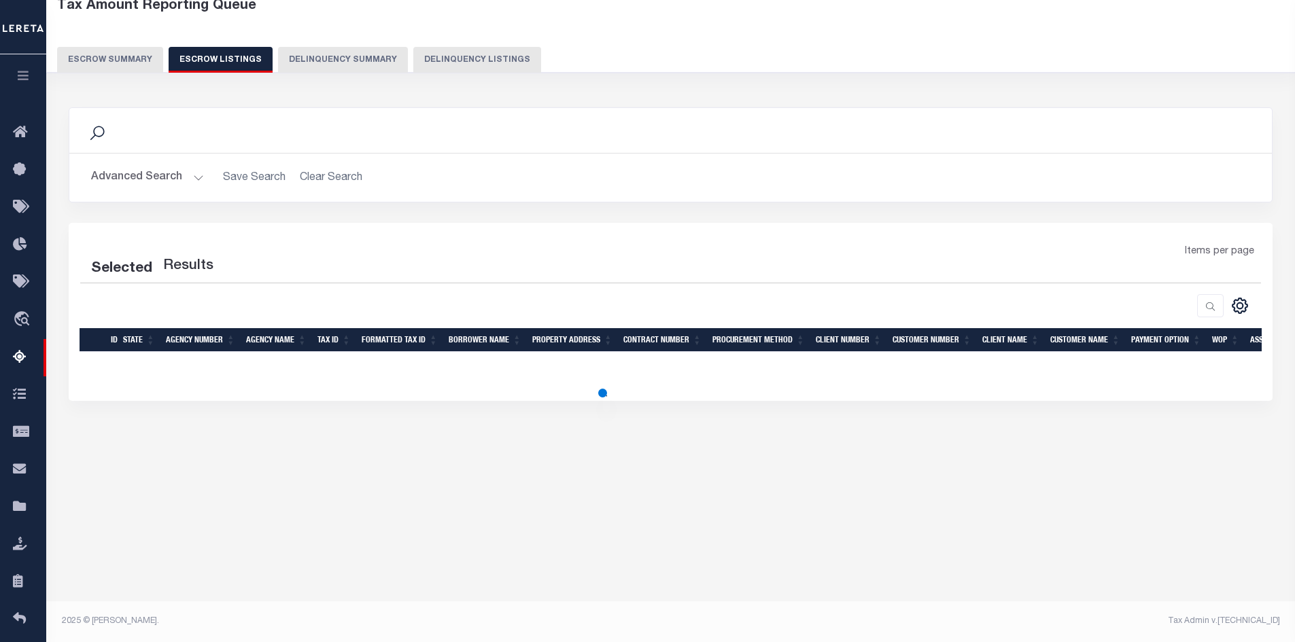
select select "100"
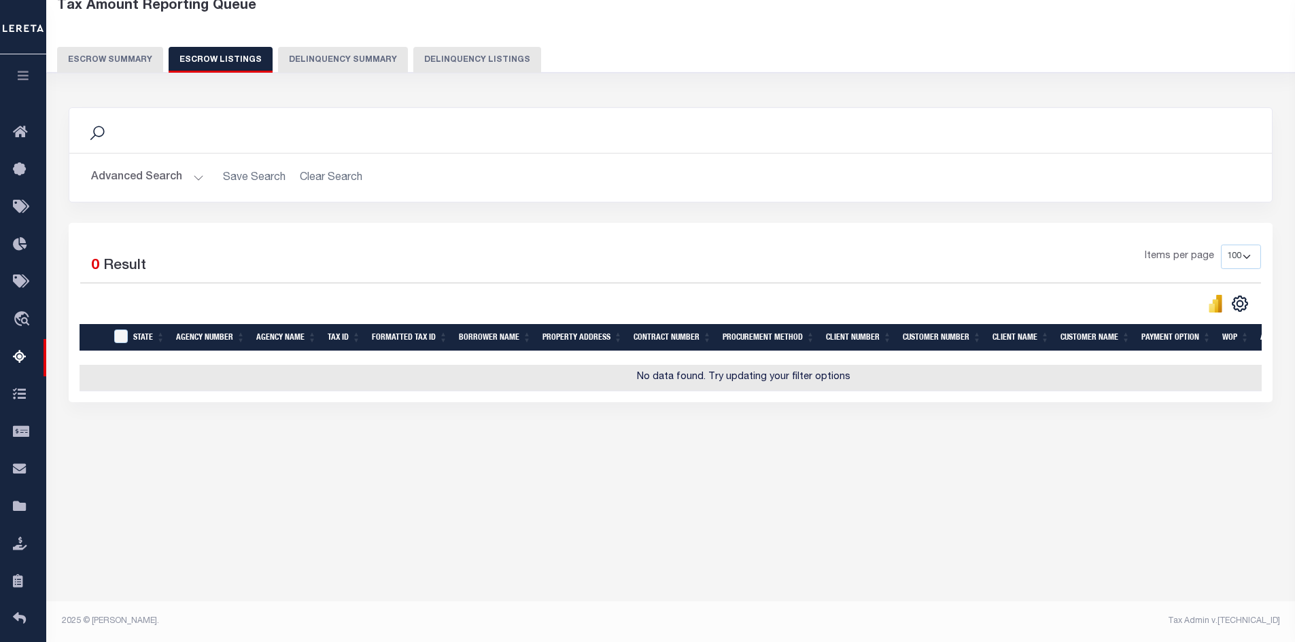
click at [105, 55] on button "Escrow Summary" at bounding box center [110, 60] width 106 height 26
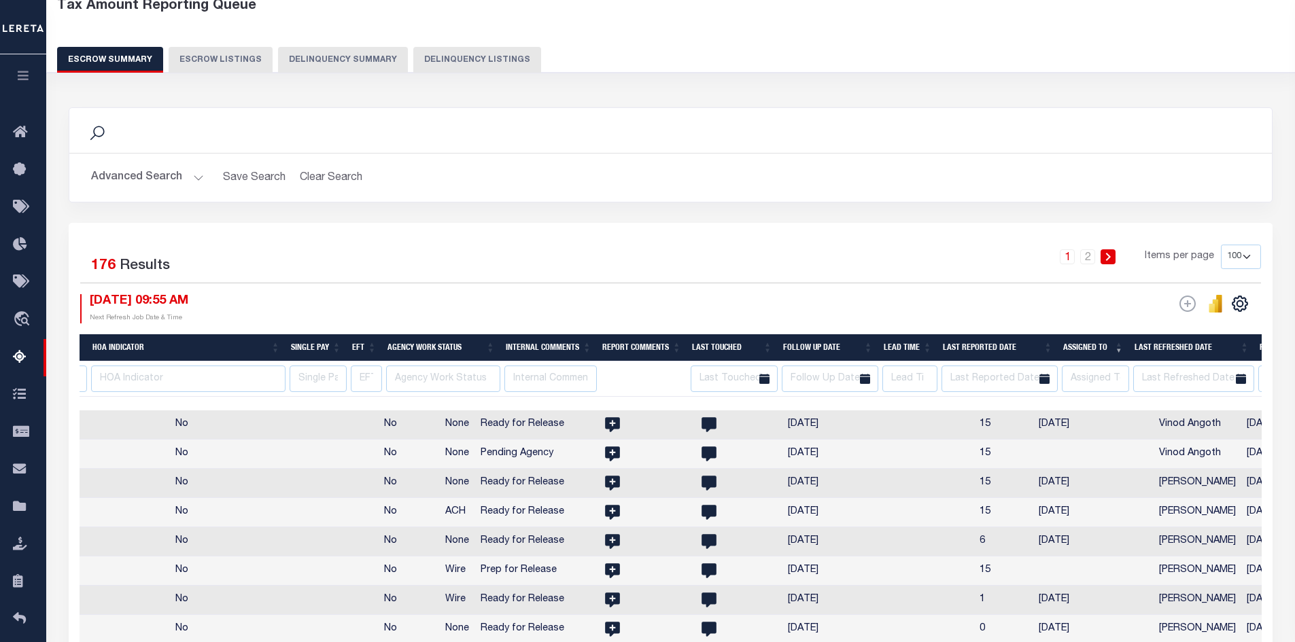
click at [216, 53] on button "Escrow Listings" at bounding box center [221, 60] width 104 height 26
select select "100"
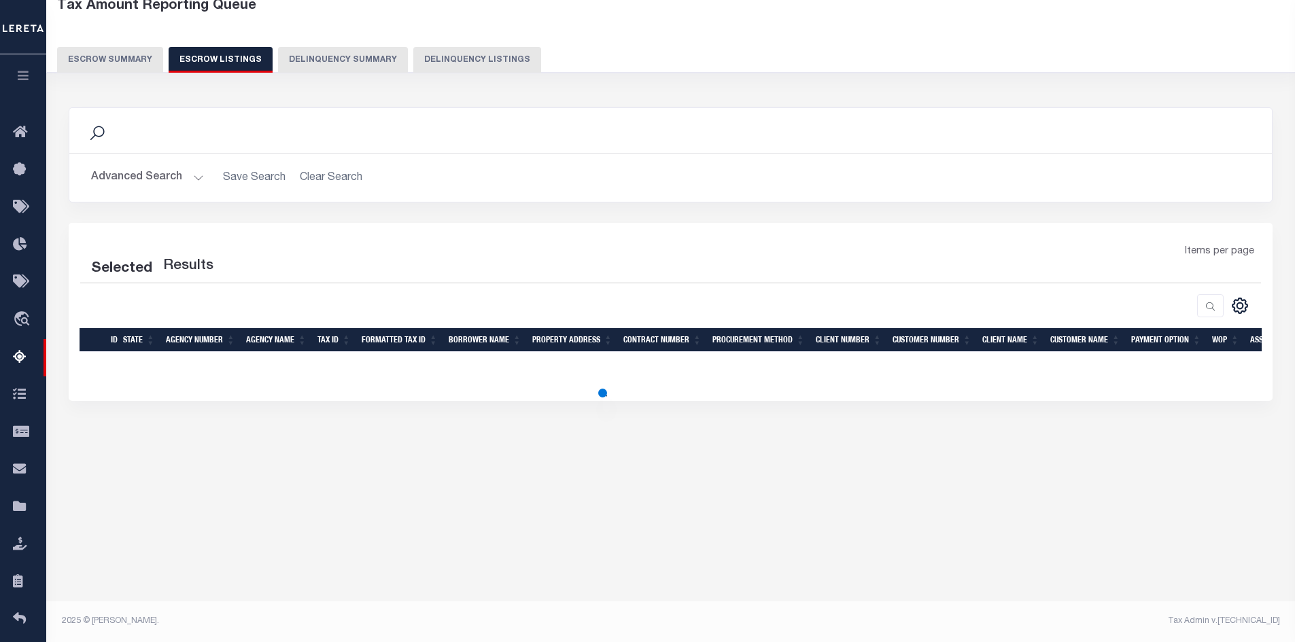
select select "100"
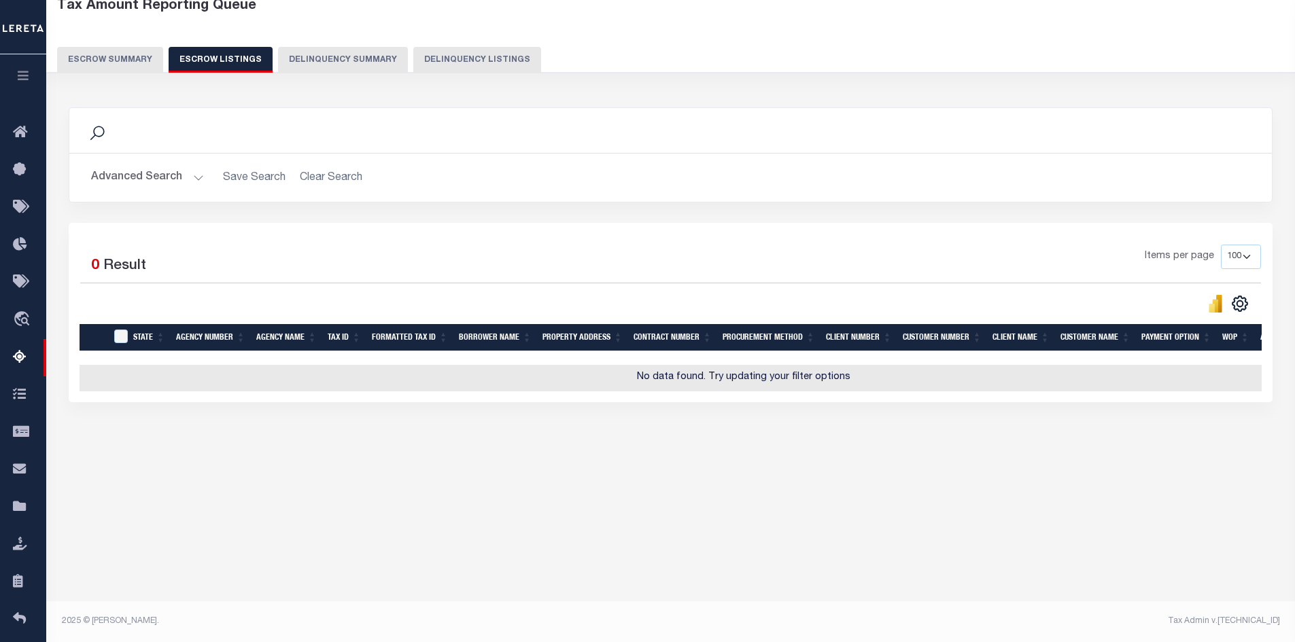
click at [114, 58] on button "Escrow Summary" at bounding box center [110, 60] width 106 height 26
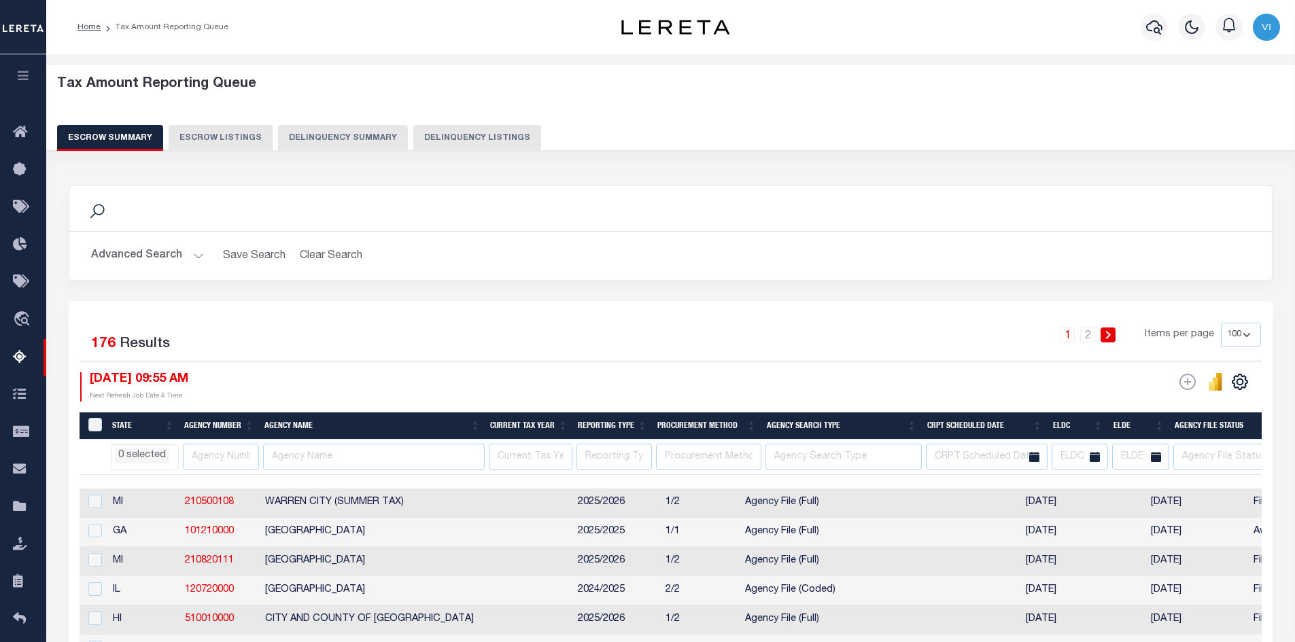
select select "100"
select select
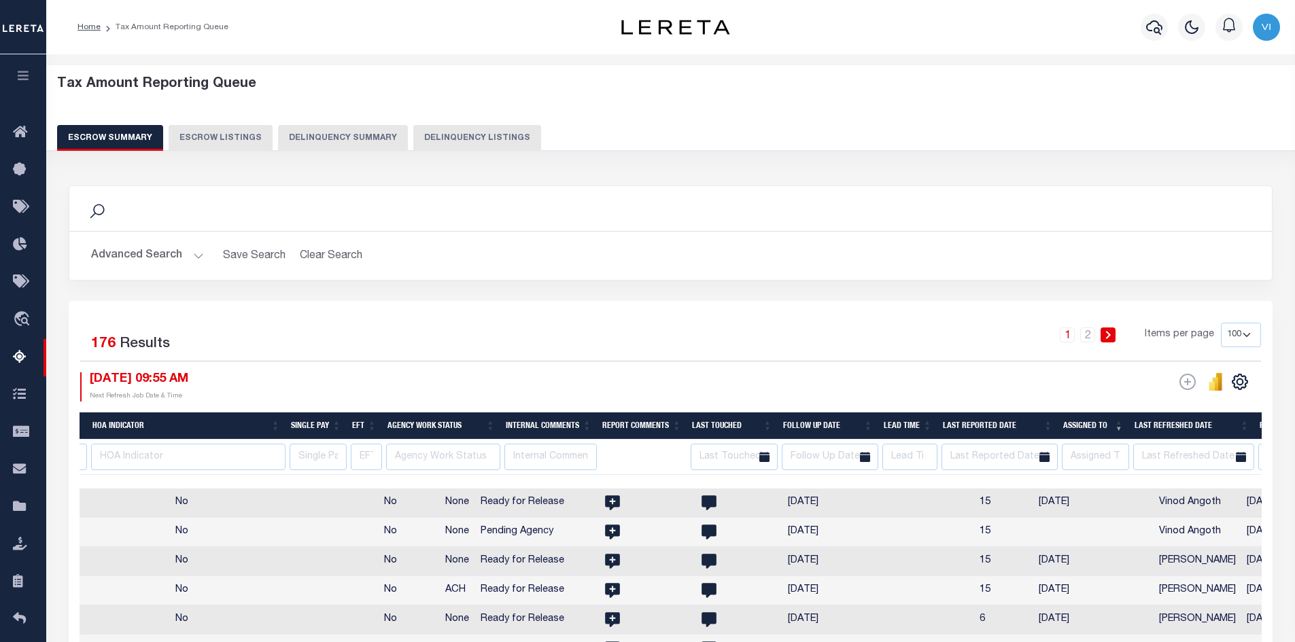
click at [222, 137] on button "Escrow Listings" at bounding box center [221, 138] width 104 height 26
select select "100"
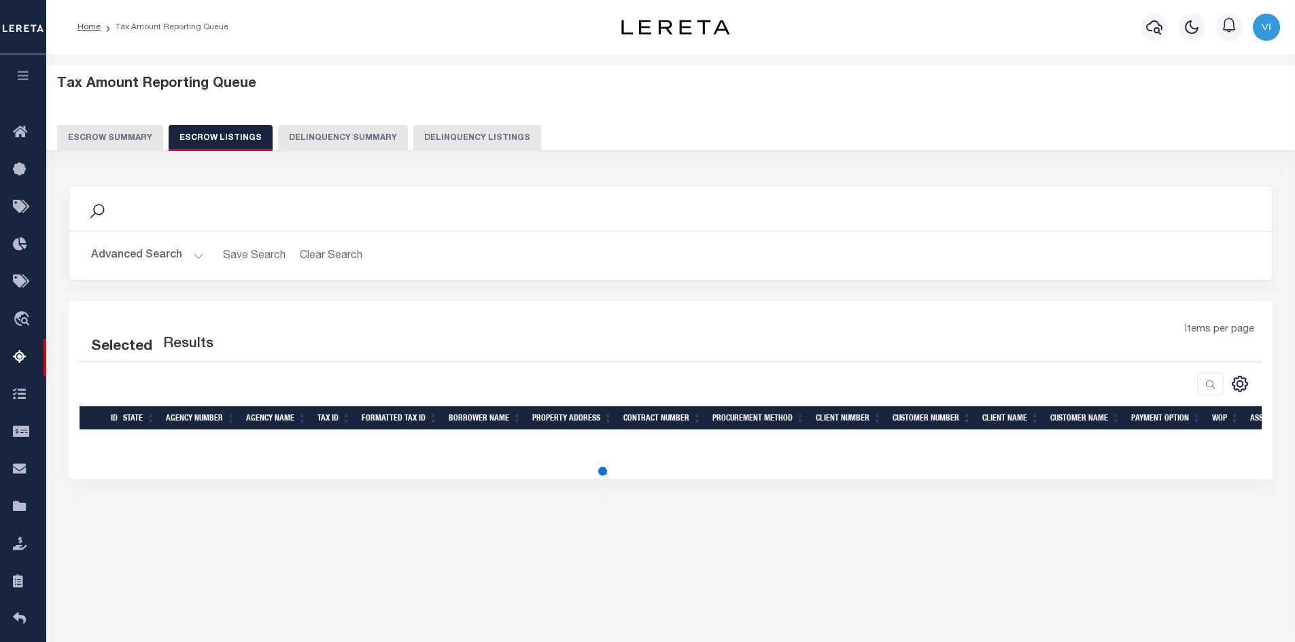
select select "100"
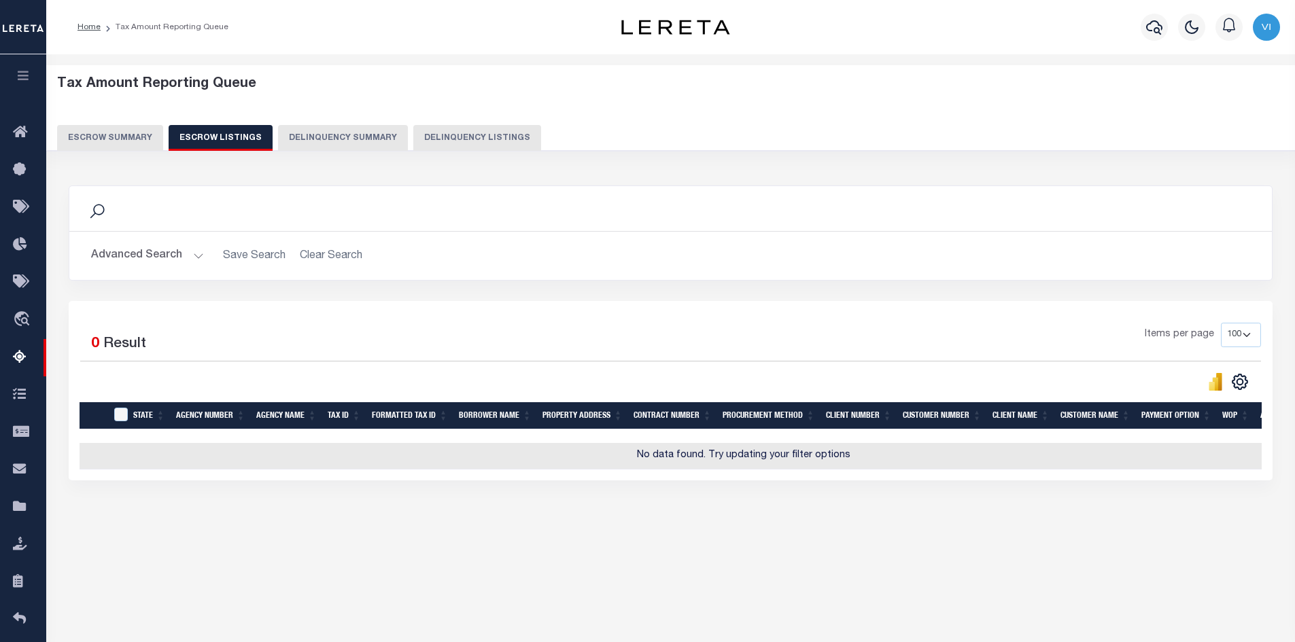
click at [96, 138] on button "Escrow Summary" at bounding box center [110, 138] width 106 height 26
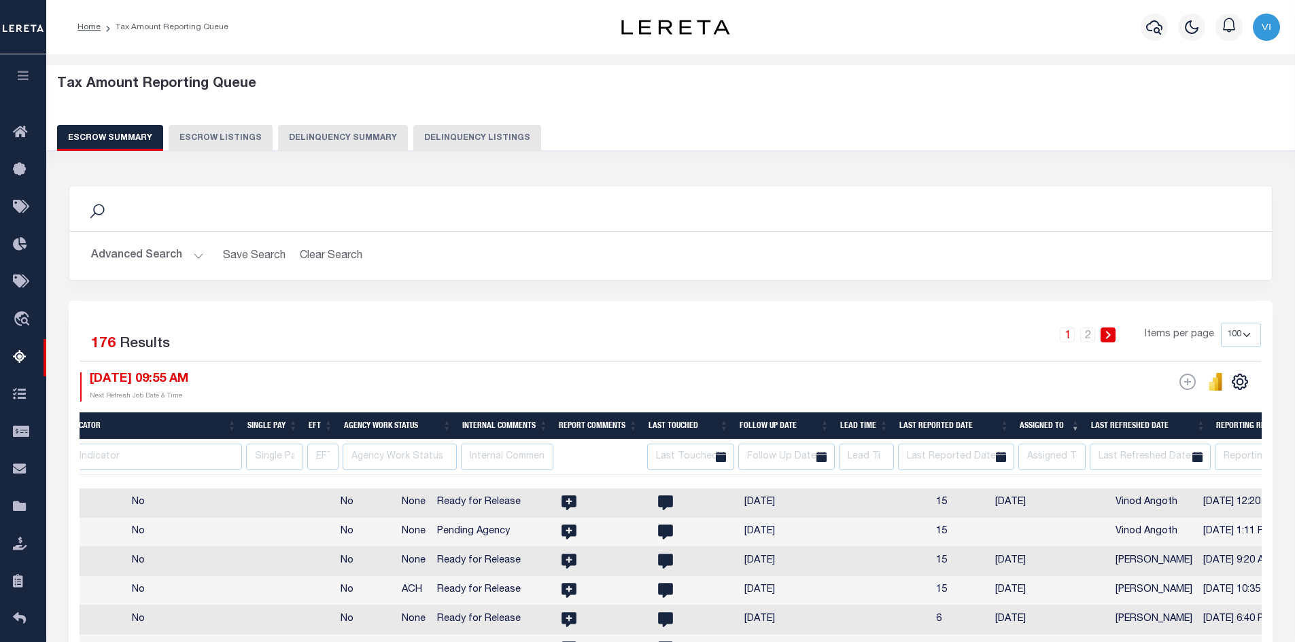
scroll to position [0, 2165]
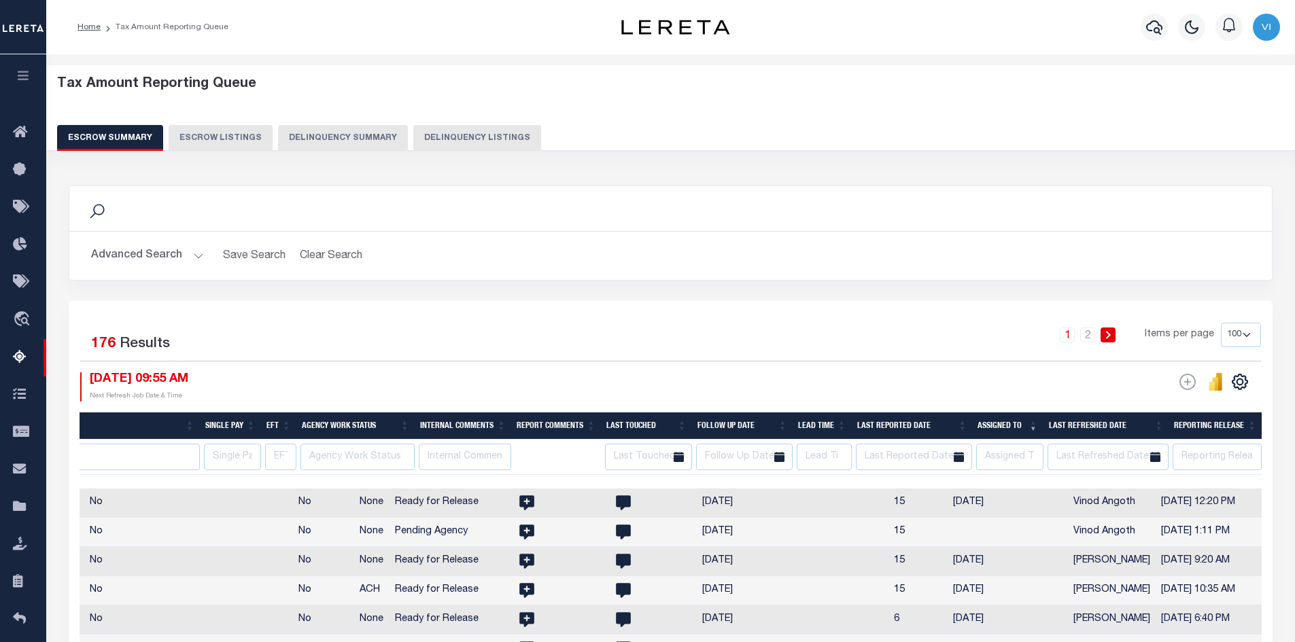
click at [211, 139] on button "Escrow Listings" at bounding box center [221, 138] width 104 height 26
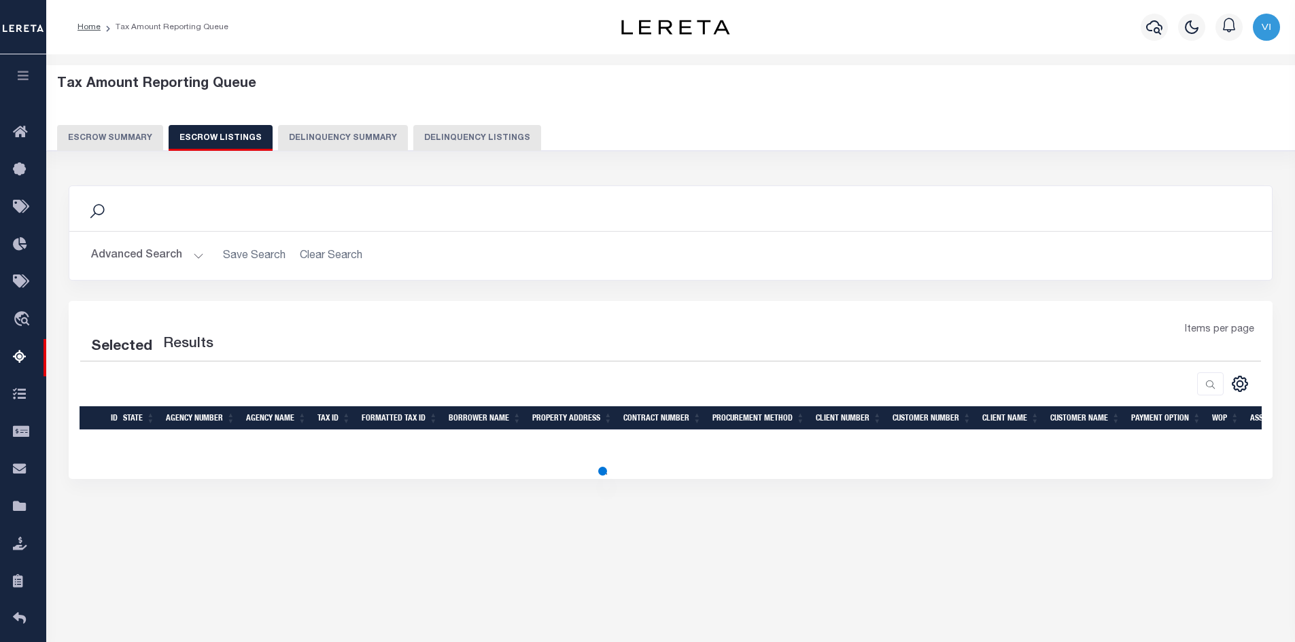
select select "100"
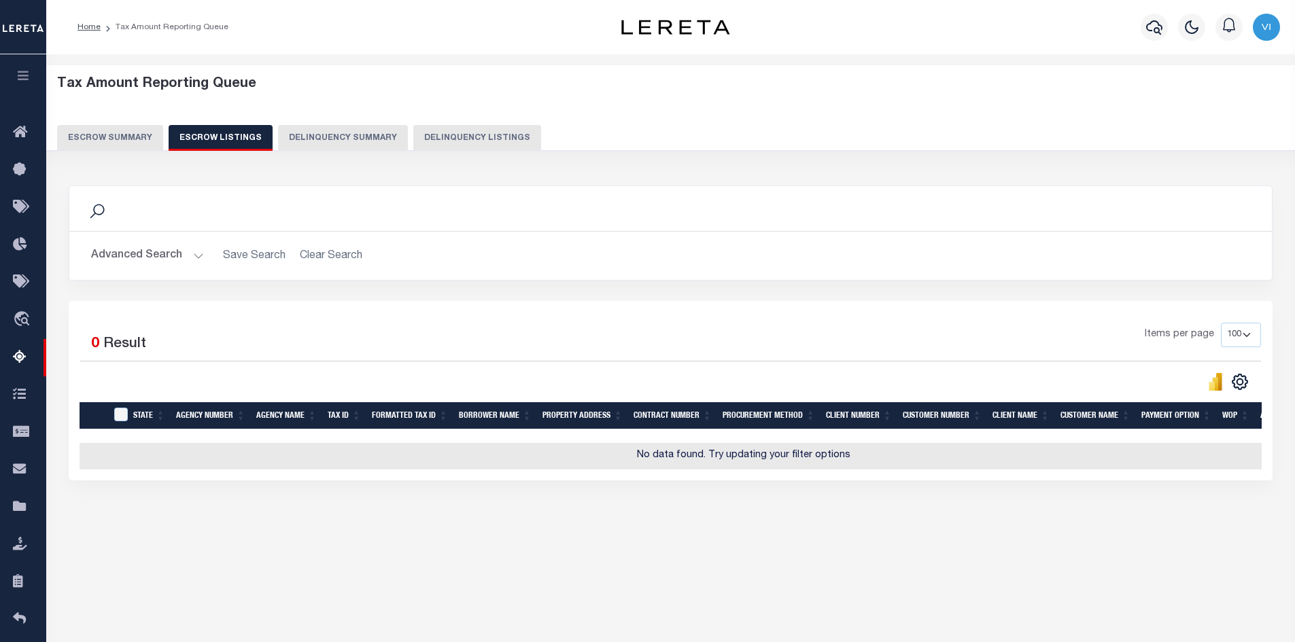
click at [76, 134] on button "Escrow Summary" at bounding box center [110, 138] width 106 height 26
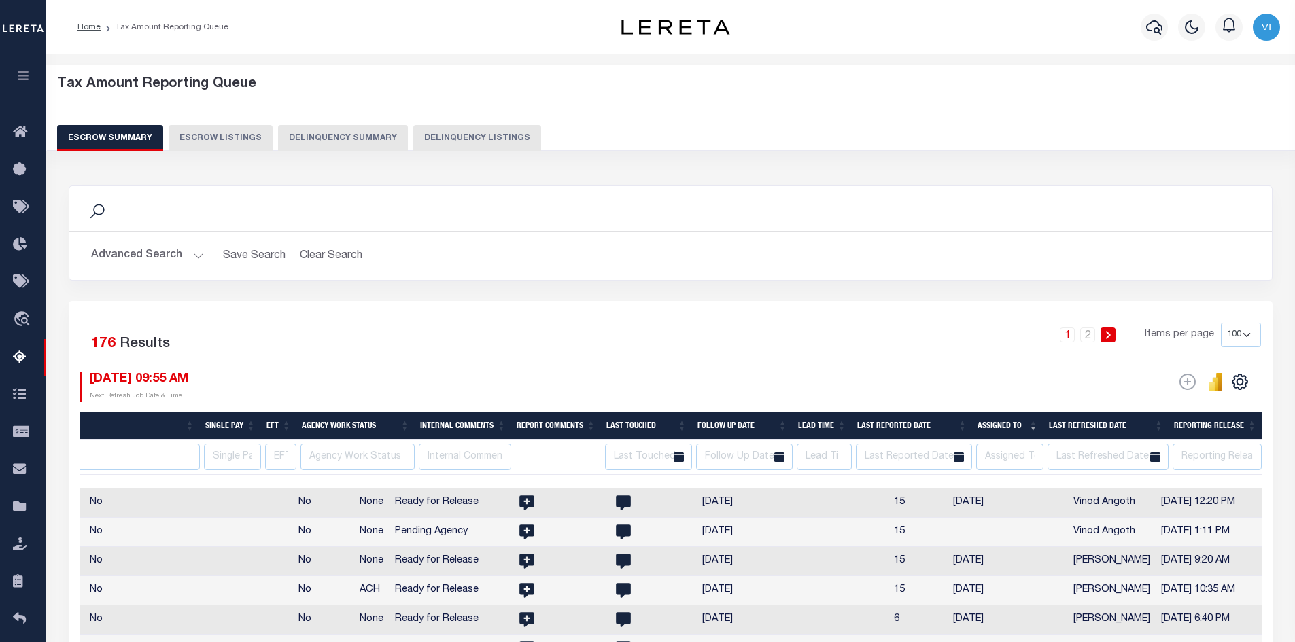
scroll to position [0, 2079]
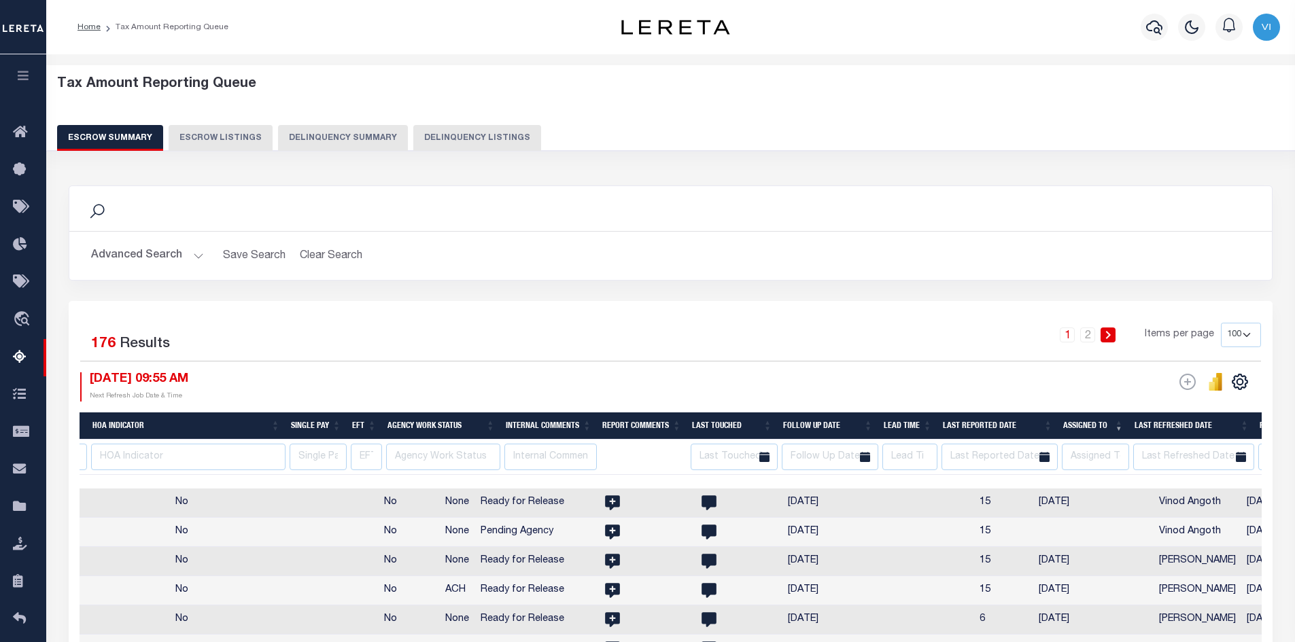
click at [229, 141] on button "Escrow Listings" at bounding box center [221, 138] width 104 height 26
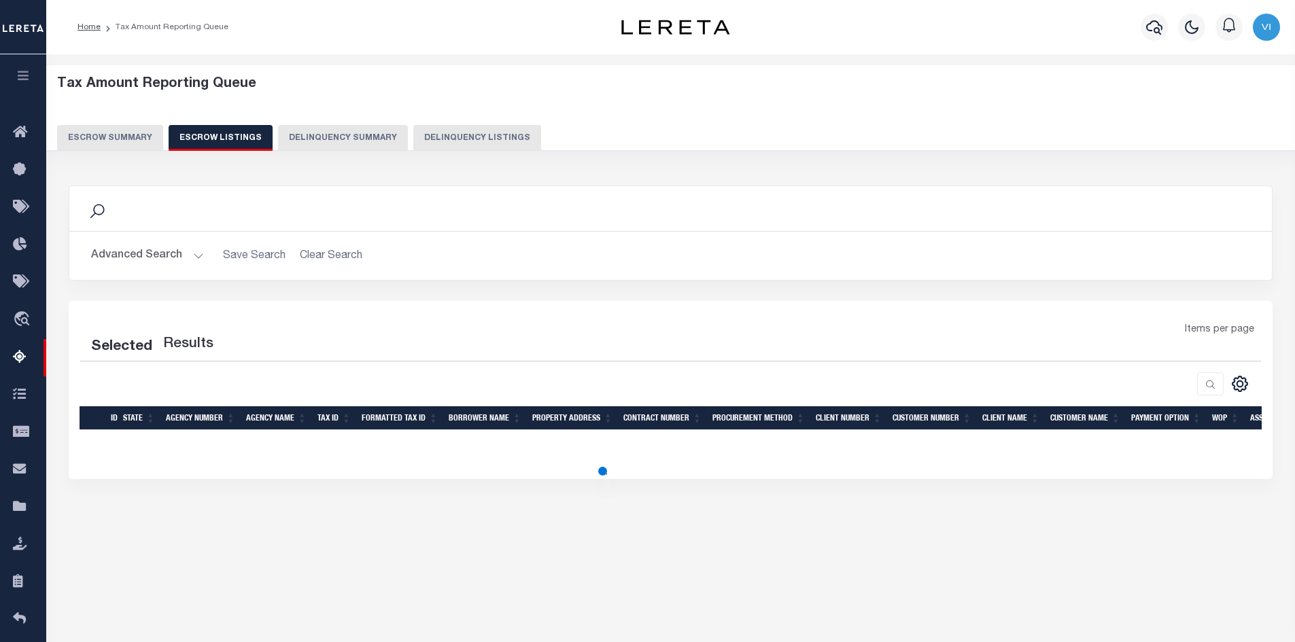
select select "100"
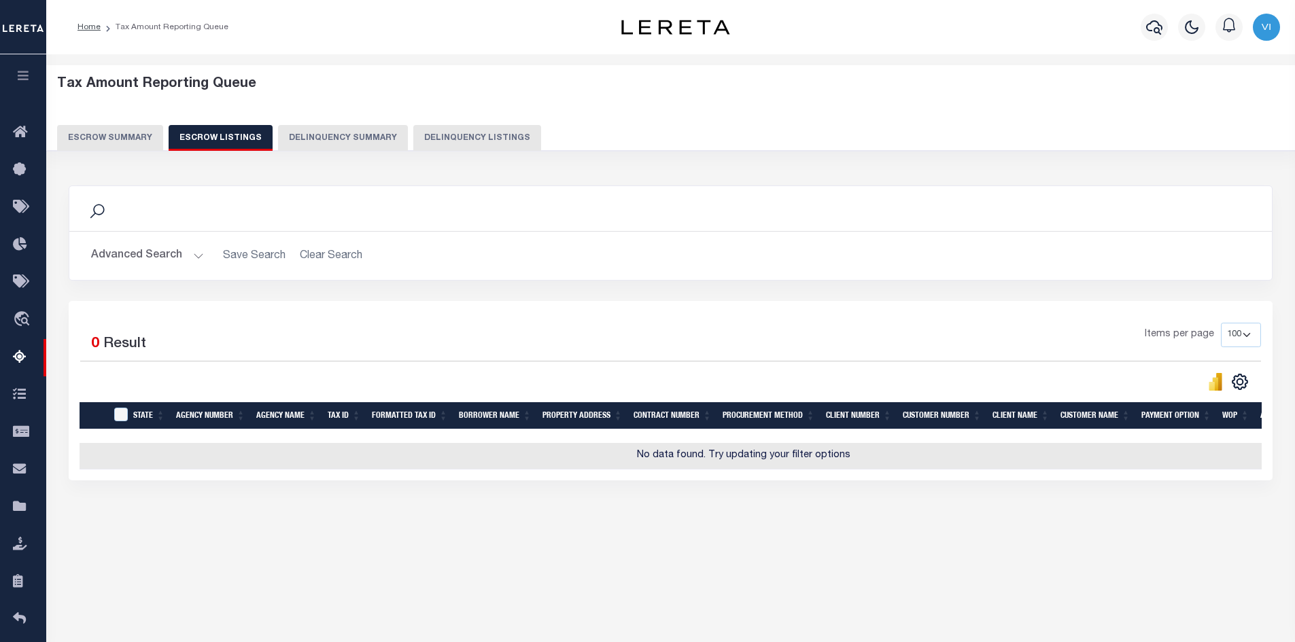
click at [125, 138] on button "Escrow Summary" at bounding box center [110, 138] width 106 height 26
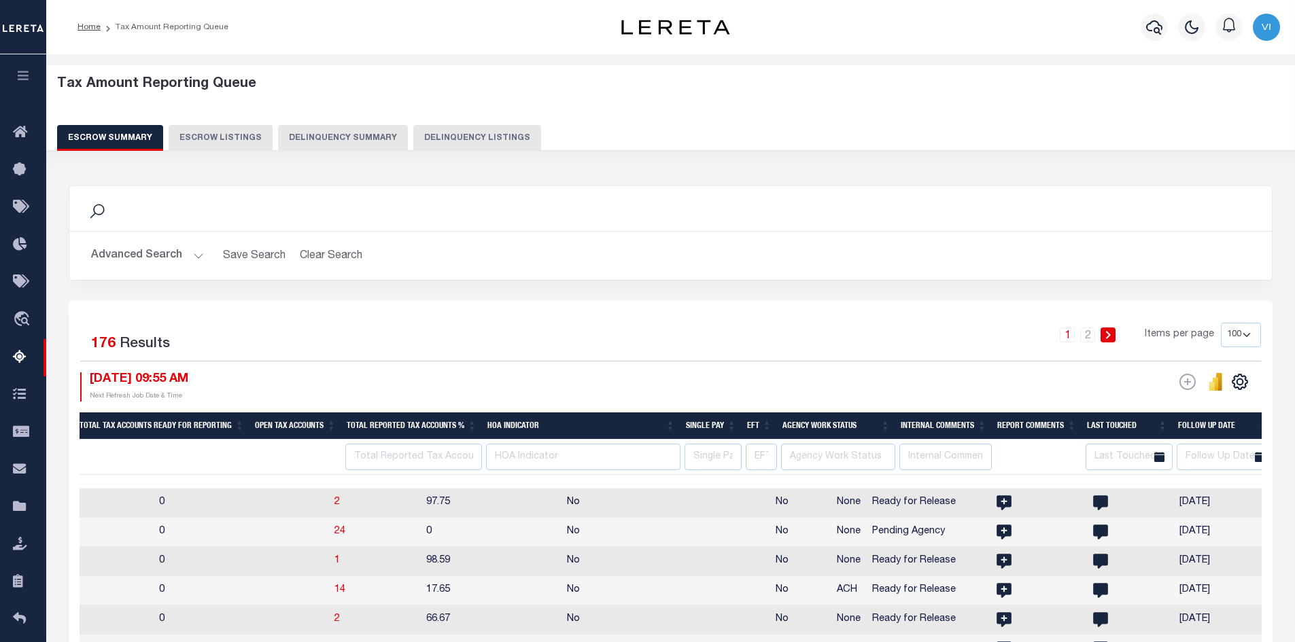
scroll to position [0, 0]
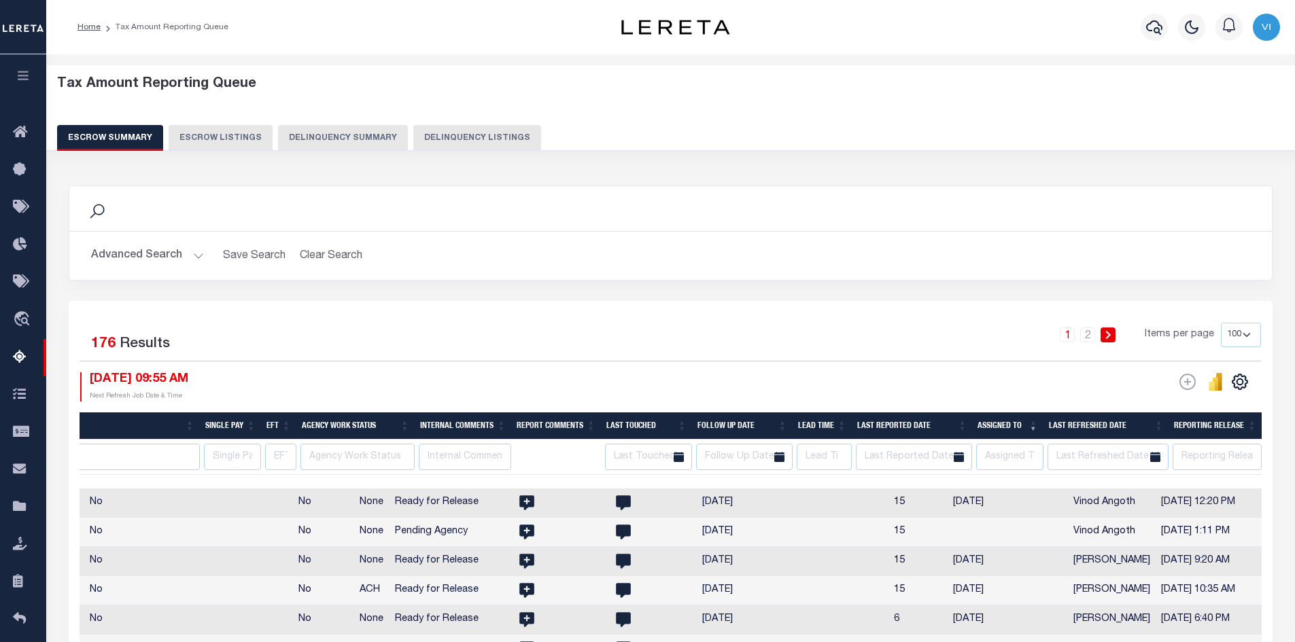
click at [1034, 425] on th "Assigned To" at bounding box center [1007, 427] width 71 height 28
select select
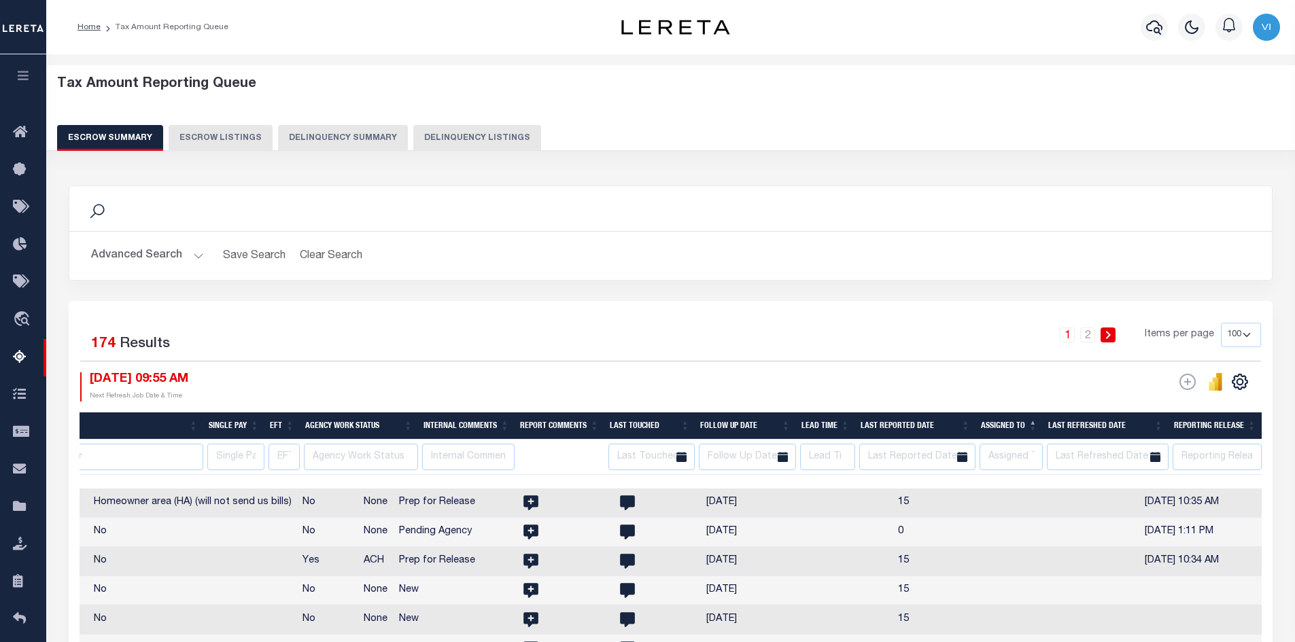
scroll to position [0, 2150]
click at [1035, 419] on th "Assigned To" at bounding box center [1009, 427] width 67 height 28
select select
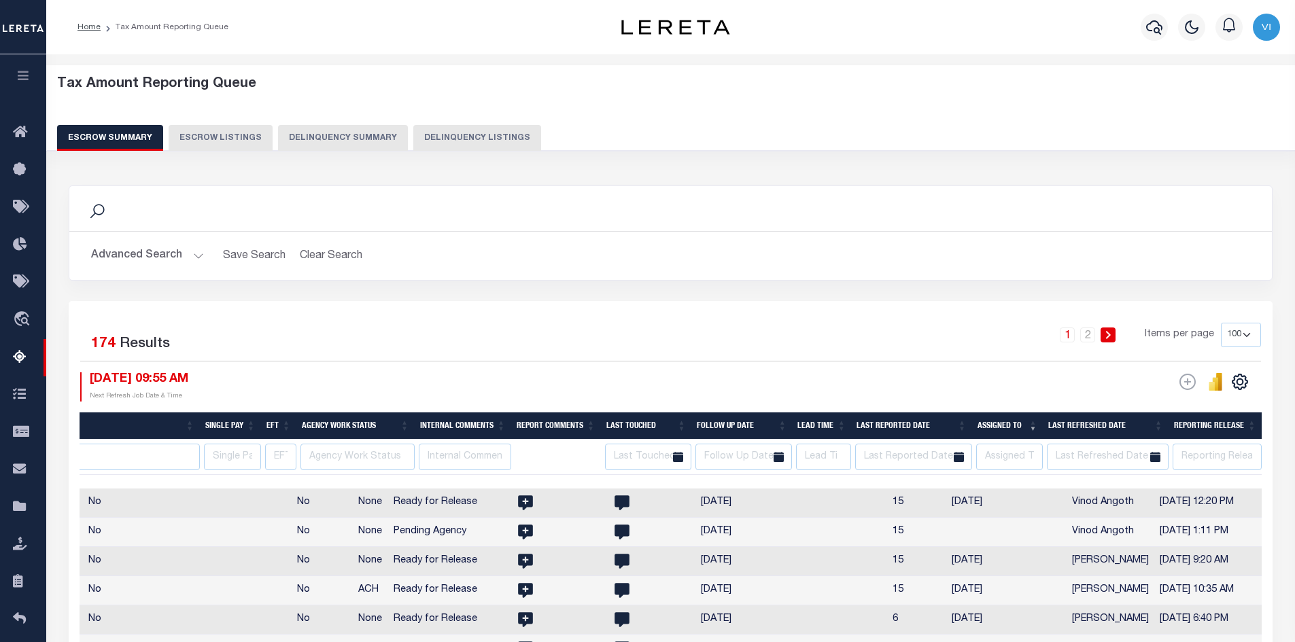
scroll to position [0, 2157]
click at [214, 136] on button "Escrow Listings" at bounding box center [221, 138] width 104 height 26
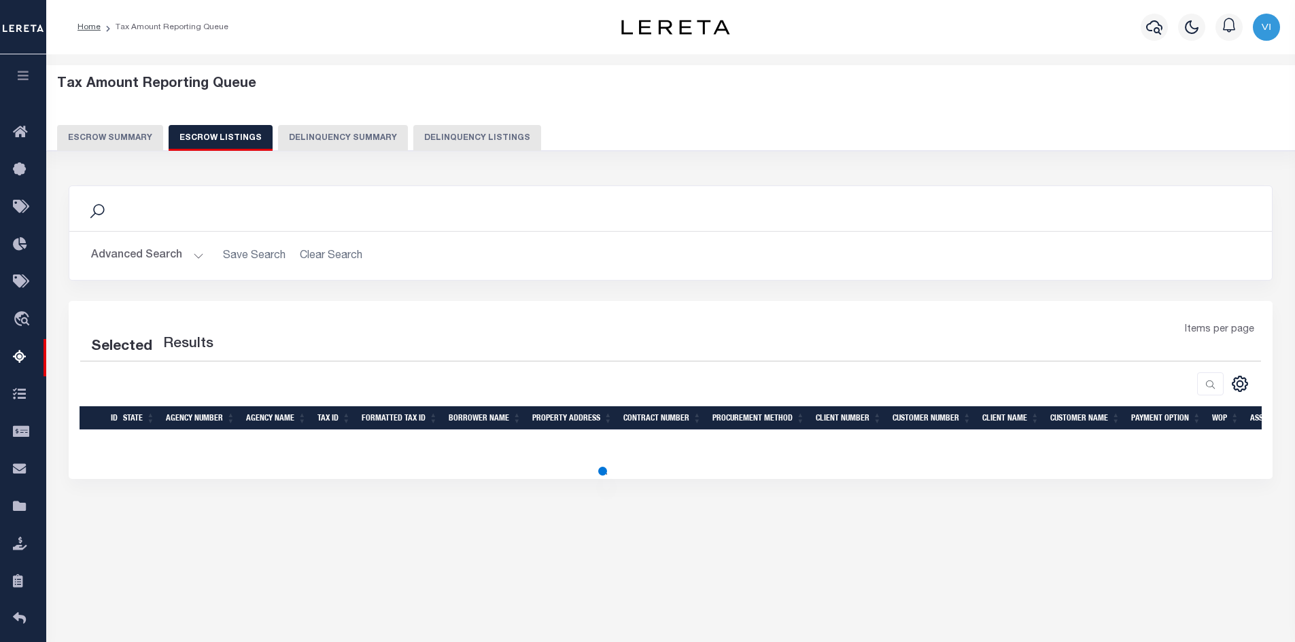
select select
select select "100"
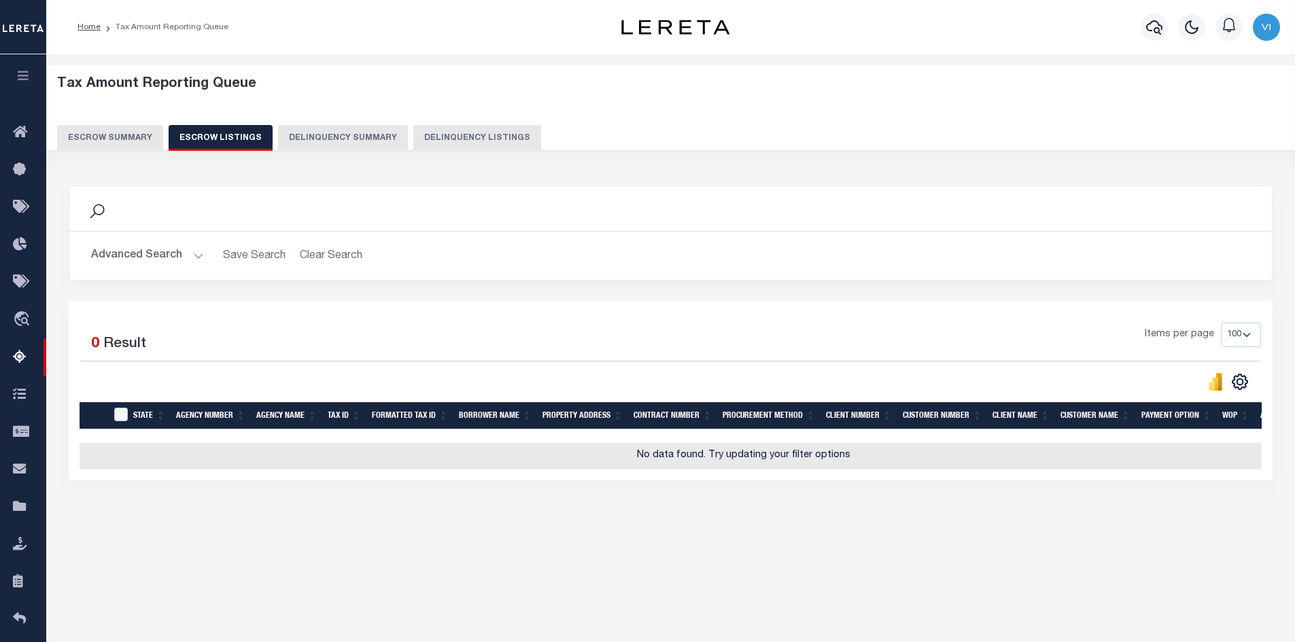
select select
click at [115, 135] on button "Escrow Summary" at bounding box center [110, 138] width 106 height 26
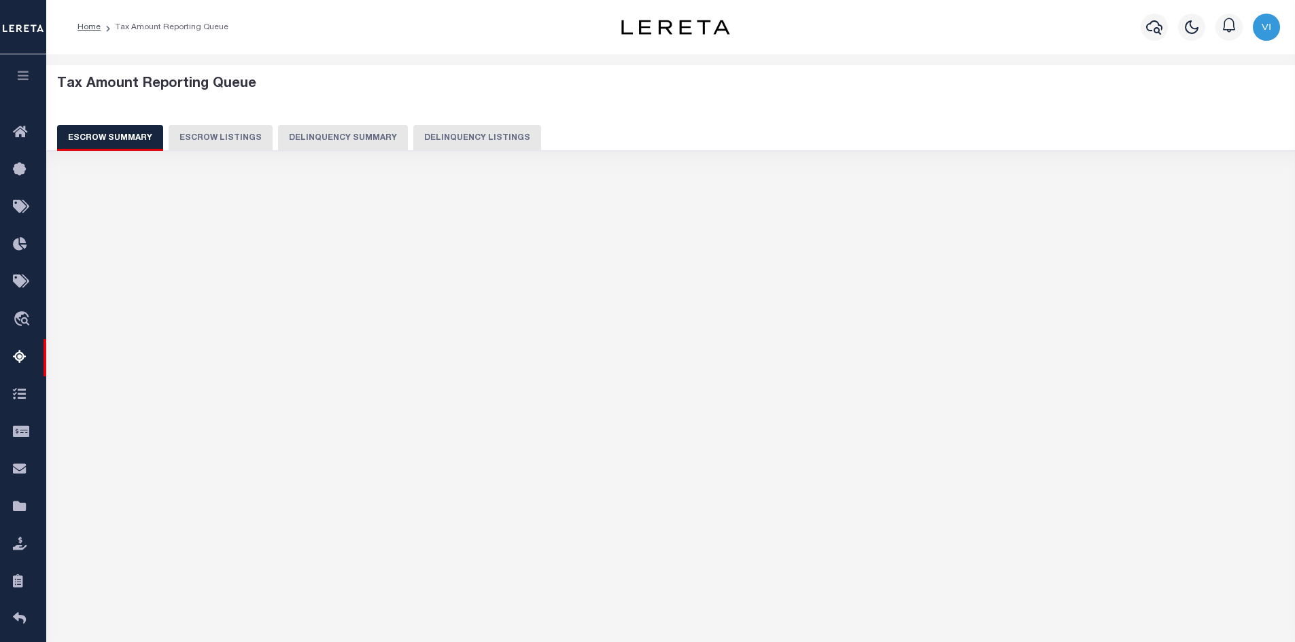
scroll to position [0, 2079]
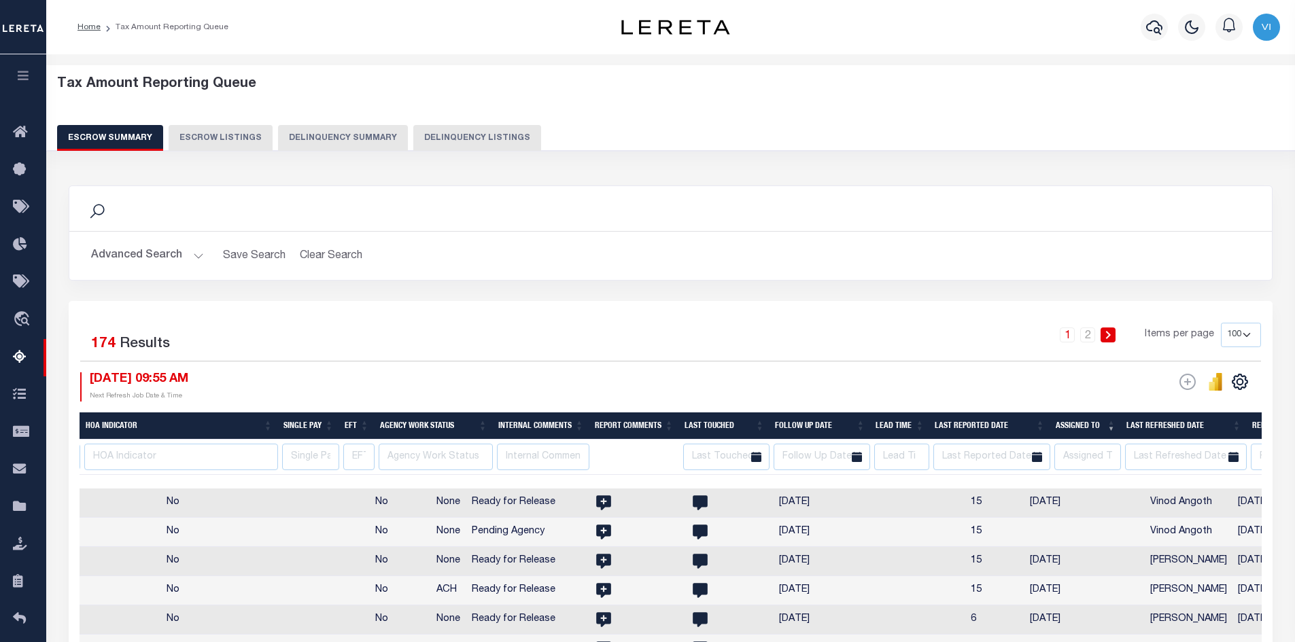
click at [1114, 424] on th "Assigned To" at bounding box center [1085, 427] width 71 height 28
select select
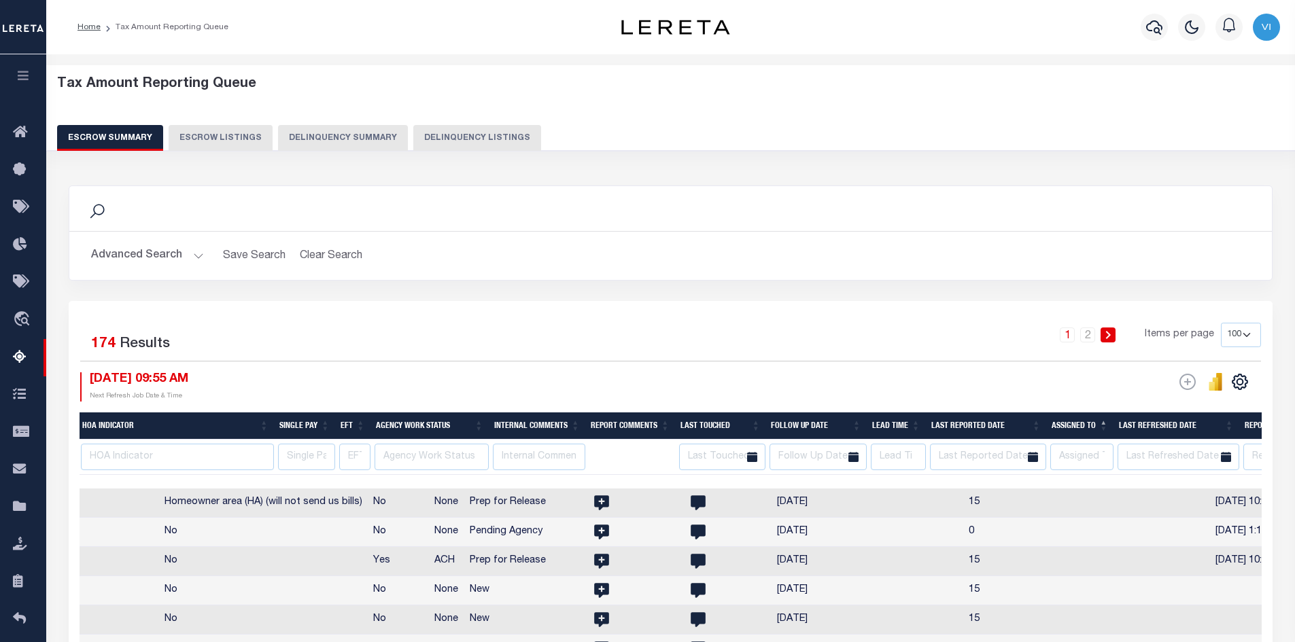
click at [1103, 419] on th "Assigned To" at bounding box center [1079, 427] width 67 height 28
select select
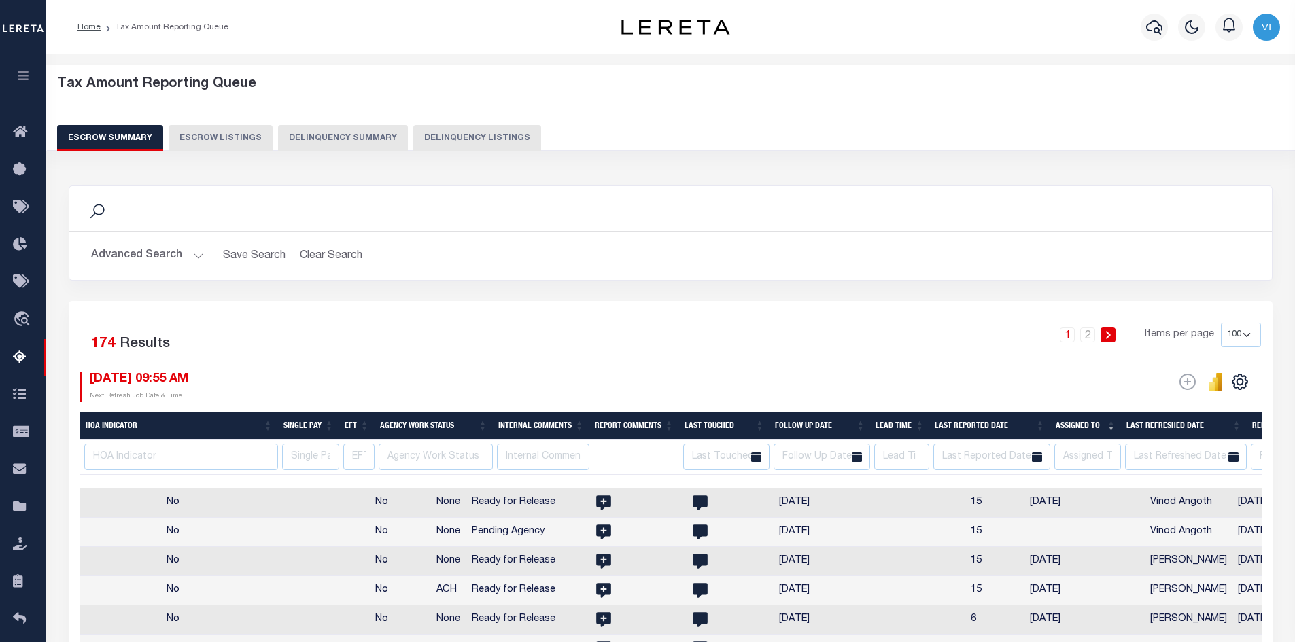
scroll to position [0, 2157]
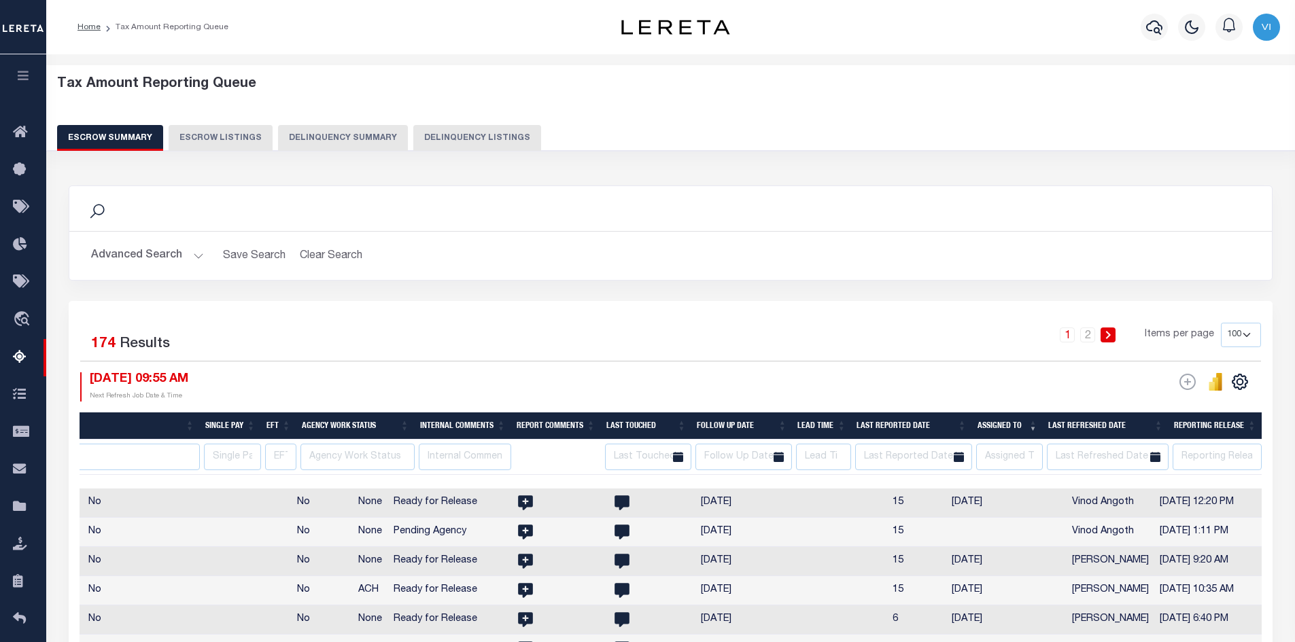
click at [1034, 423] on th "Assigned To" at bounding box center [1007, 427] width 71 height 28
select select
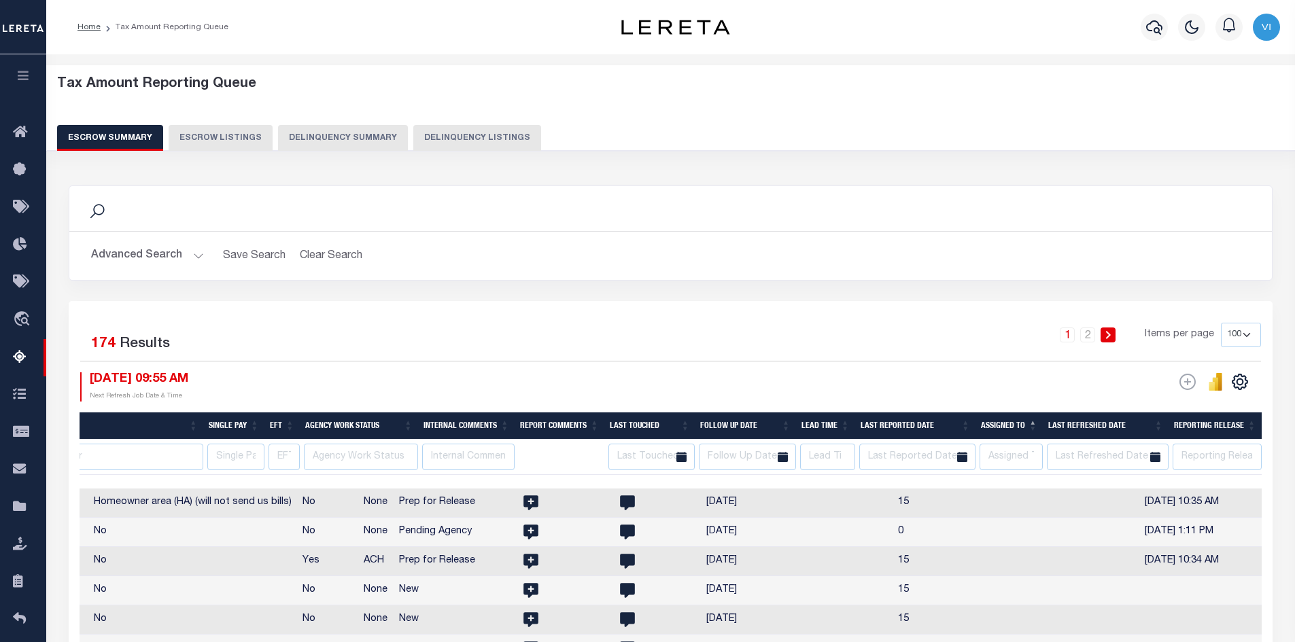
scroll to position [0, 2150]
click at [1035, 420] on th "Assigned To" at bounding box center [1009, 427] width 67 height 28
select select
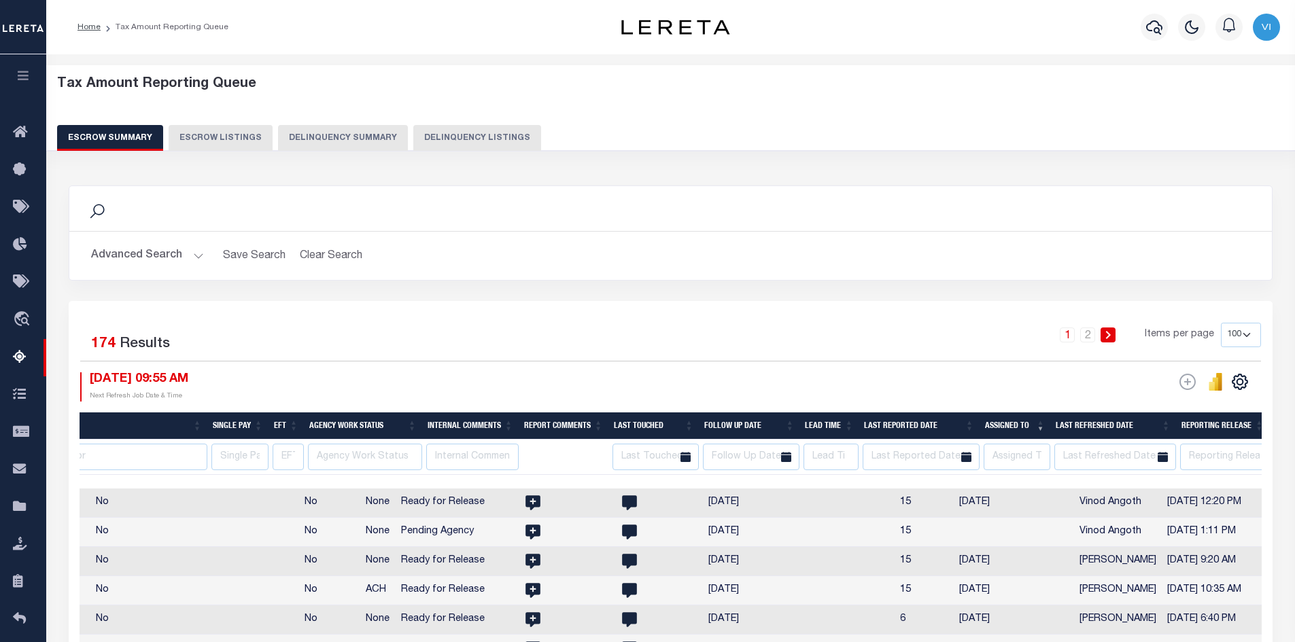
click at [1112, 116] on div "Tax Amount Reporting Queue Escrow Summary Escrow Listings Delinquency Summary" at bounding box center [671, 113] width 1228 height 75
click at [229, 141] on button "Escrow Listings" at bounding box center [221, 138] width 104 height 26
select select "100"
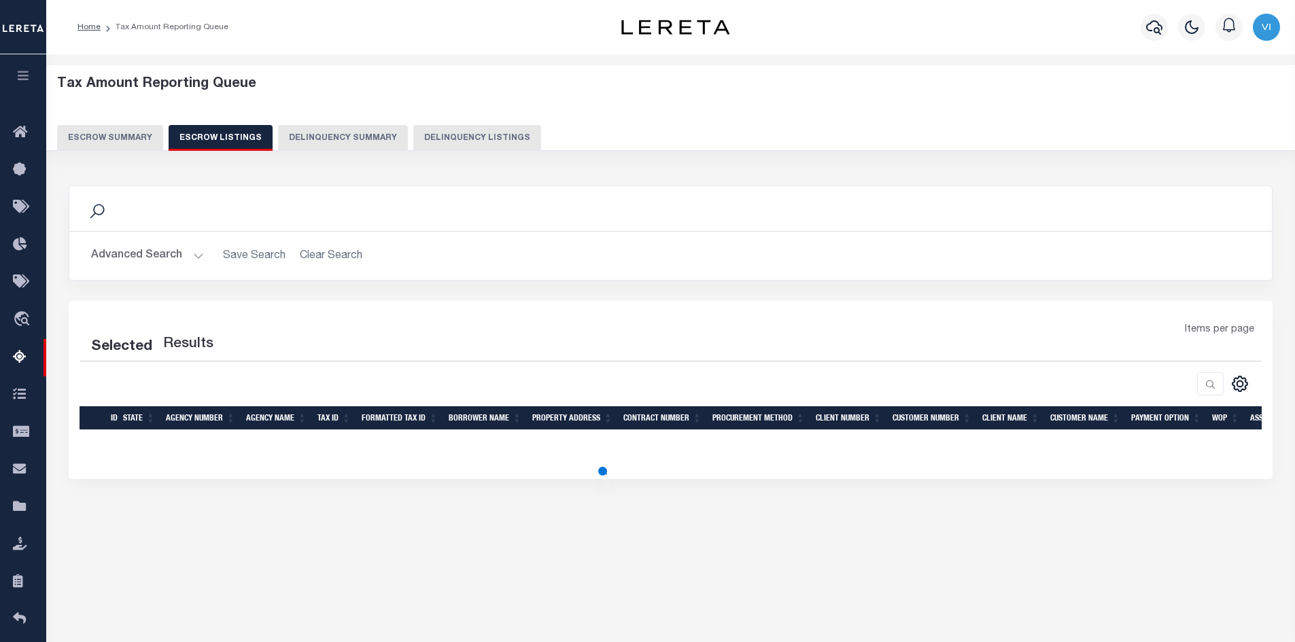
select select
select select "100"
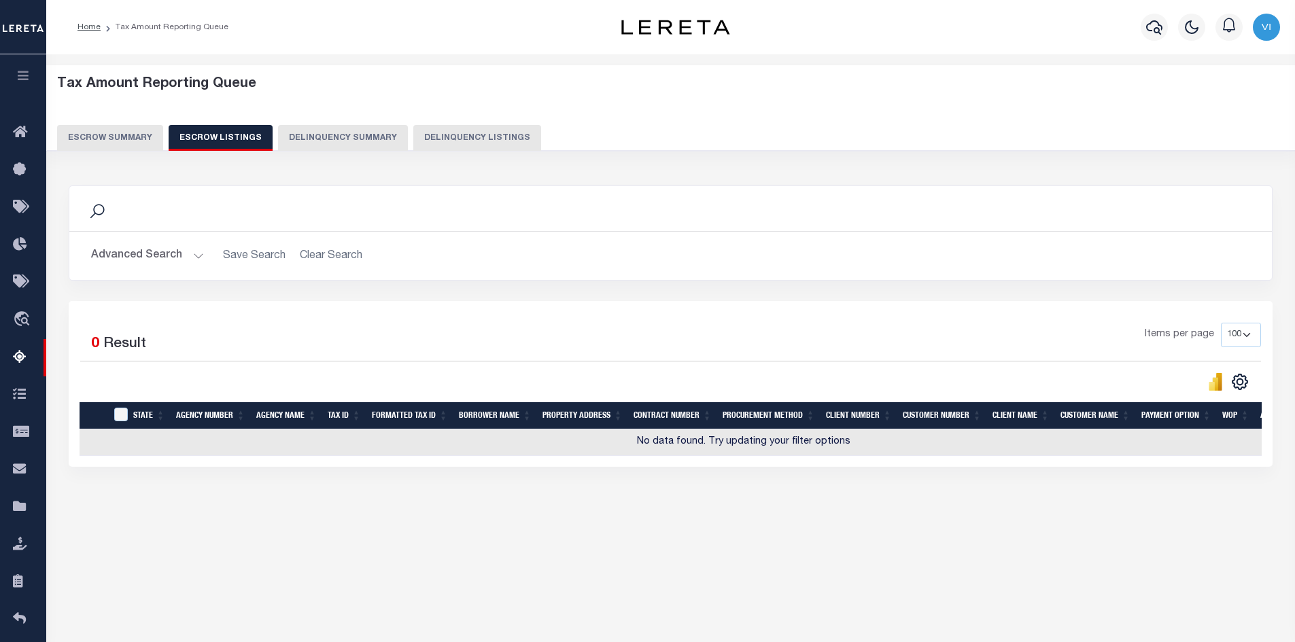
select select
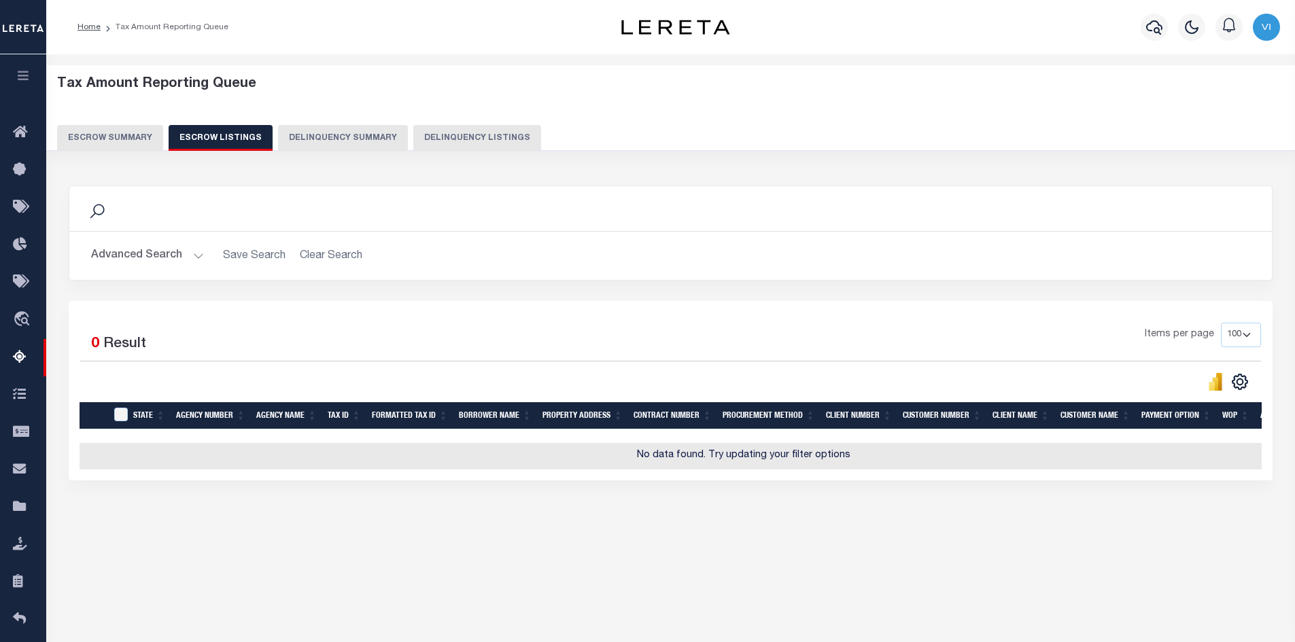
click at [114, 139] on button "Escrow Summary" at bounding box center [110, 138] width 106 height 26
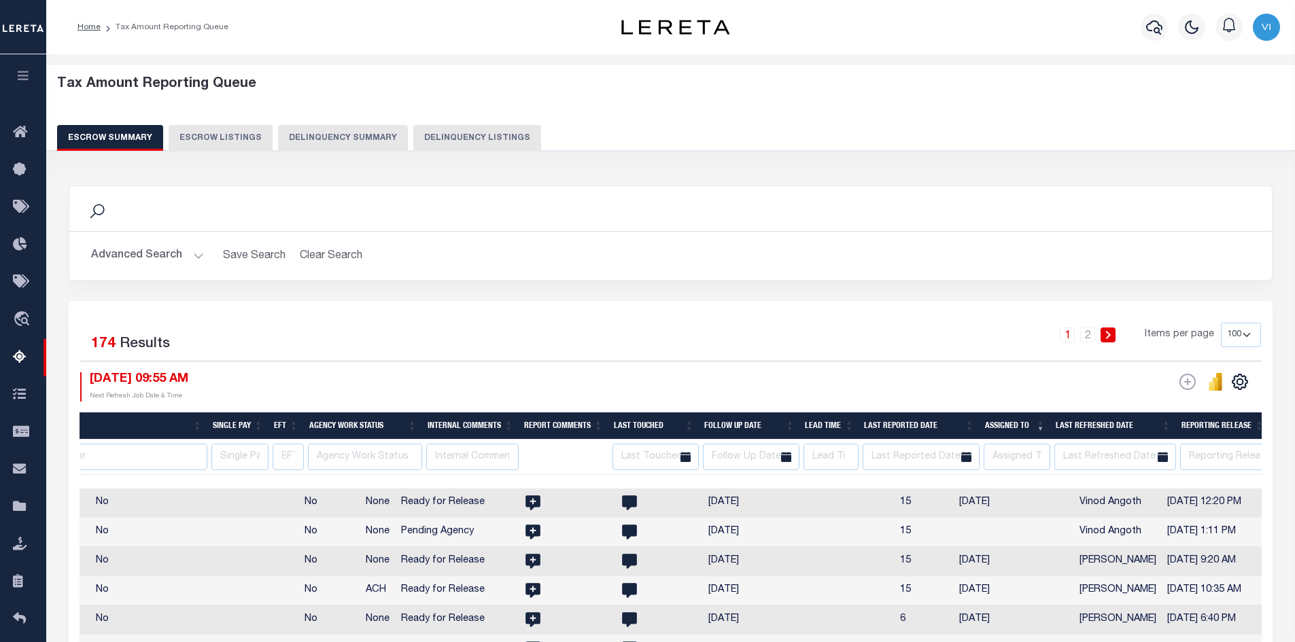
scroll to position [0, 2079]
